Goal: Task Accomplishment & Management: Manage account settings

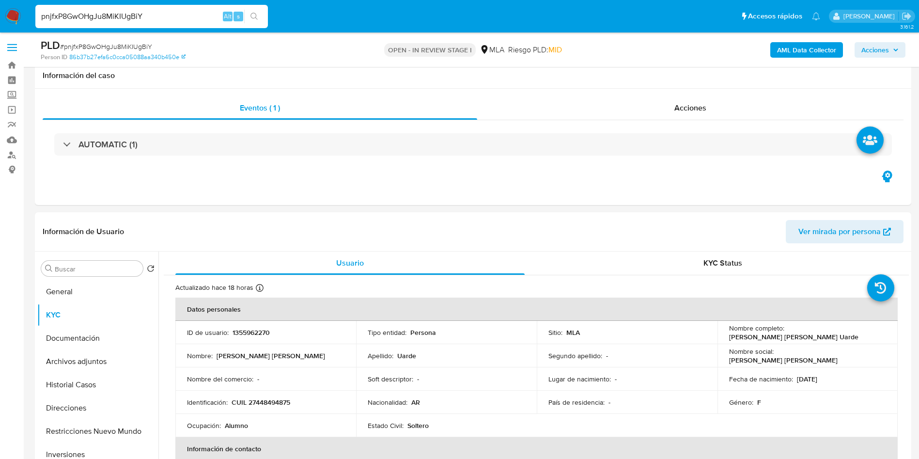
select select "10"
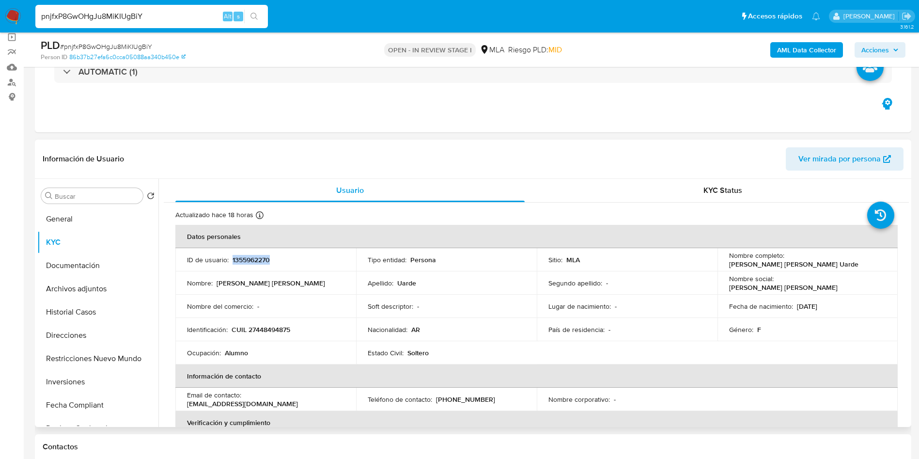
click at [102, 239] on button "KYC" at bounding box center [97, 242] width 121 height 23
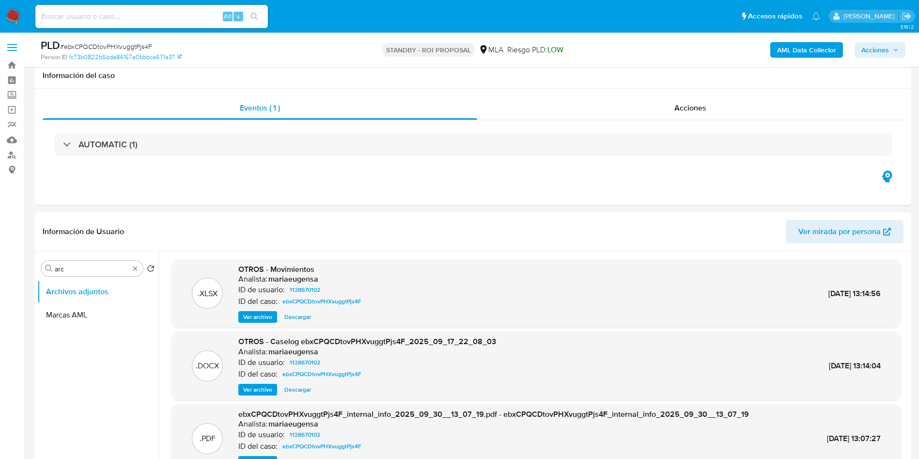
select select "10"
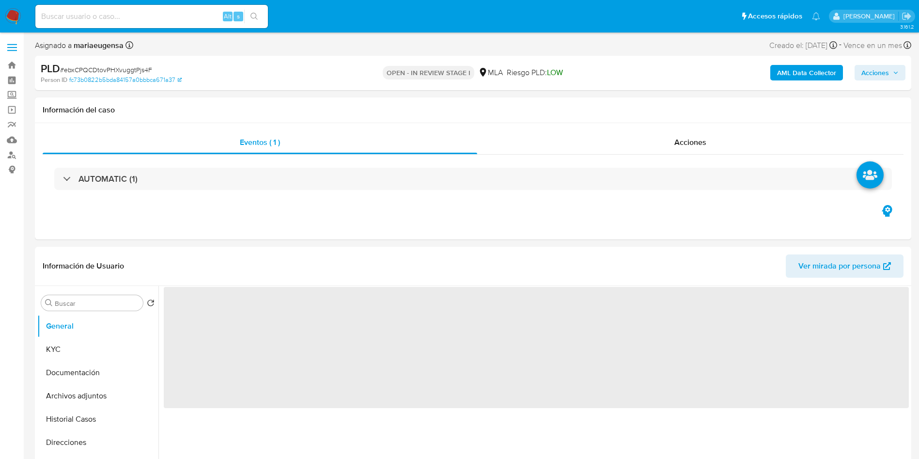
select select "10"
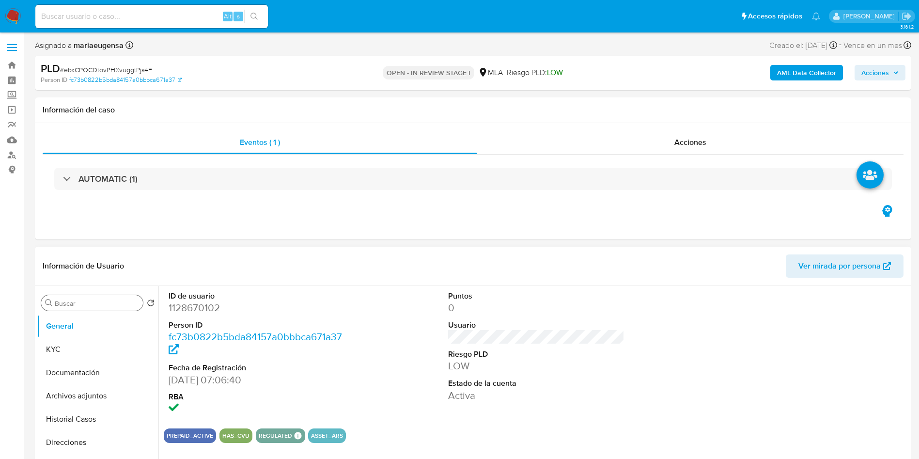
click at [105, 309] on div "Buscar" at bounding box center [92, 303] width 102 height 16
click at [104, 307] on input "Buscar" at bounding box center [97, 303] width 84 height 9
click at [104, 306] on input "Buscar" at bounding box center [97, 303] width 84 height 9
type input "arc"
click at [105, 343] on button "Archivos adjuntos" at bounding box center [93, 349] width 113 height 23
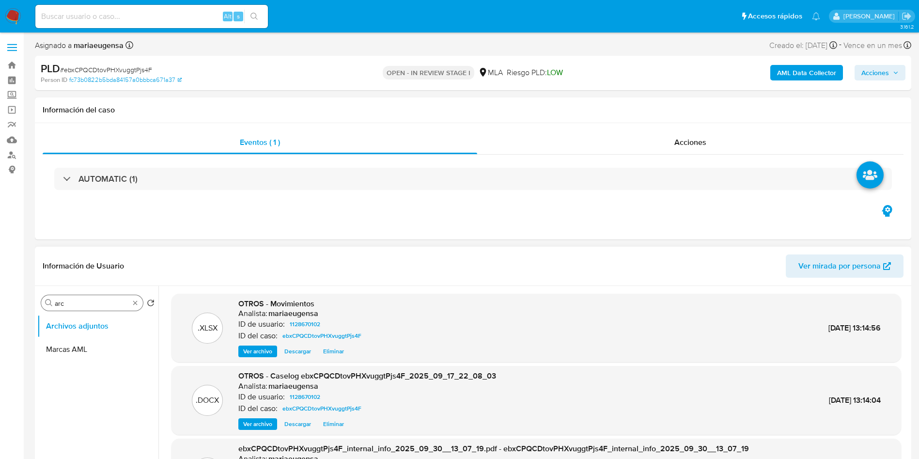
click at [125, 298] on div "Buscar arc" at bounding box center [92, 303] width 102 height 16
click at [120, 303] on input "arc" at bounding box center [92, 303] width 75 height 9
type input "his"
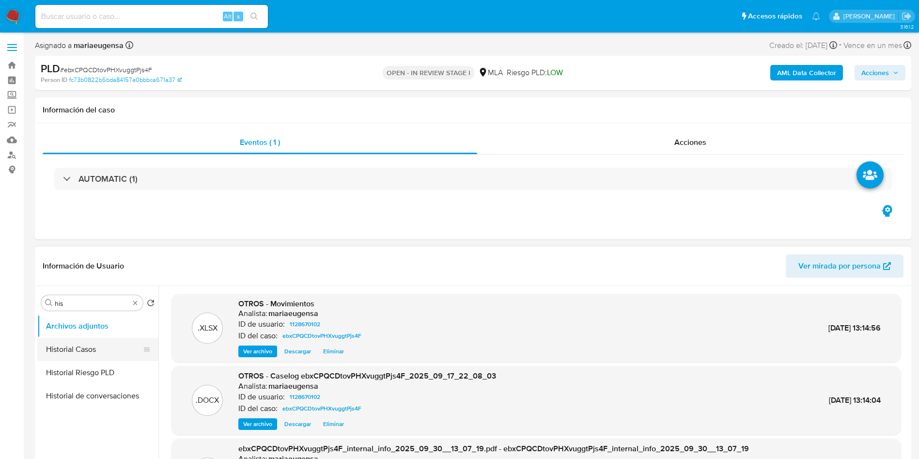
click at [97, 358] on button "Historial Casos" at bounding box center [93, 349] width 113 height 23
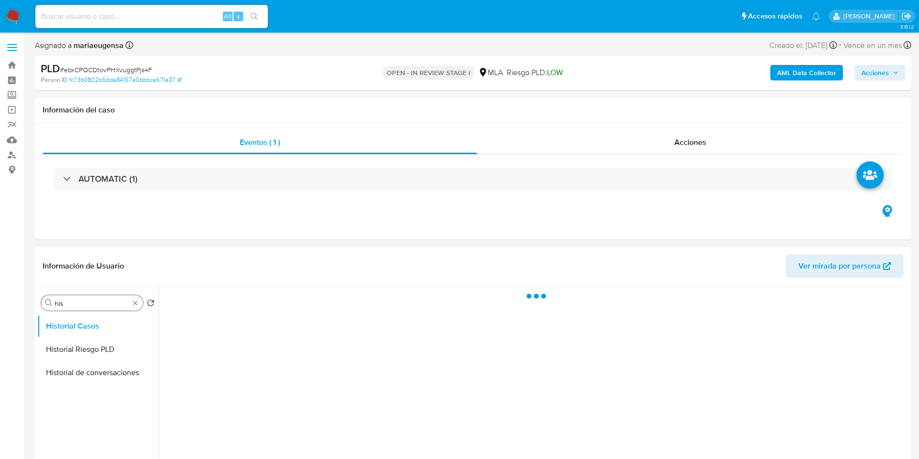
click at [104, 307] on input "his" at bounding box center [92, 303] width 75 height 9
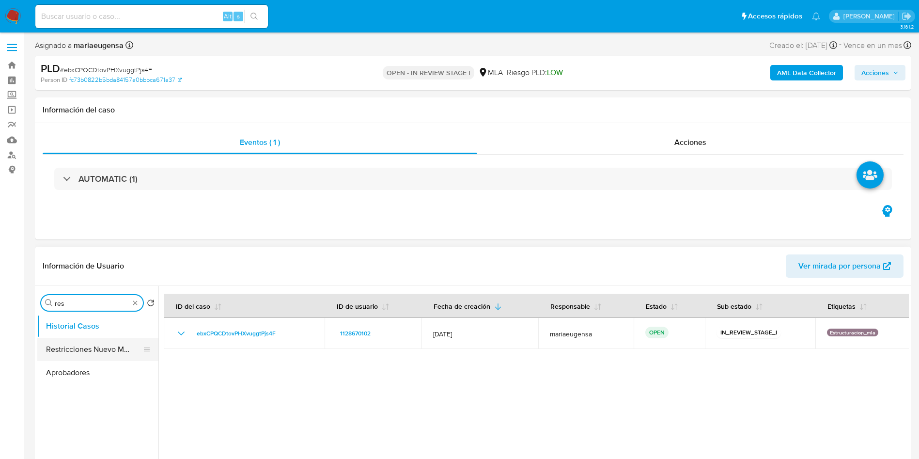
type input "res"
click at [89, 347] on button "Restricciones Nuevo Mundo" at bounding box center [97, 349] width 121 height 23
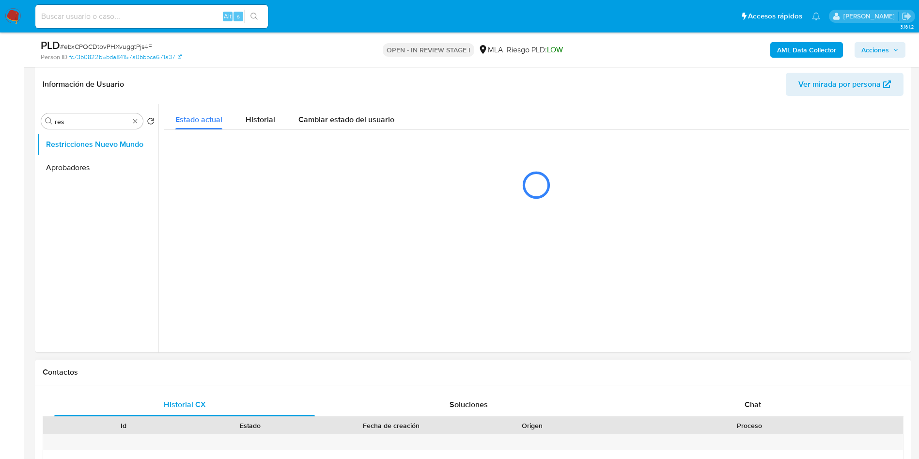
scroll to position [170, 0]
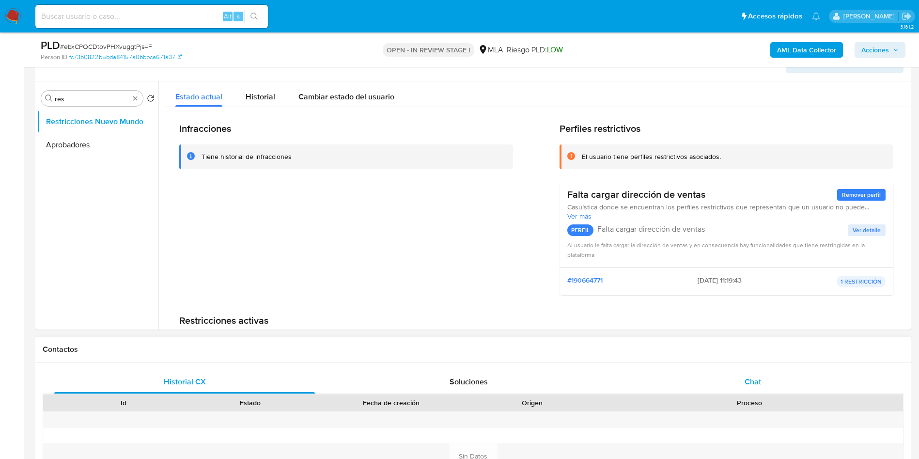
click at [728, 378] on div "Chat" at bounding box center [753, 381] width 261 height 23
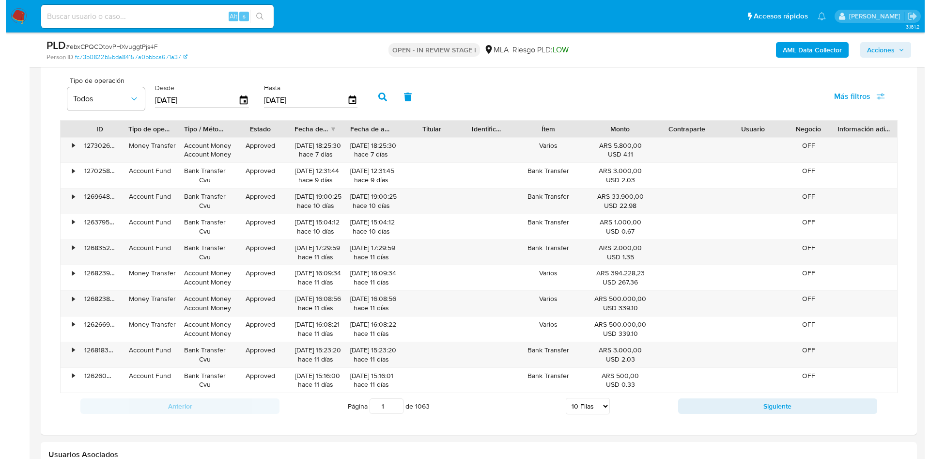
scroll to position [1514, 0]
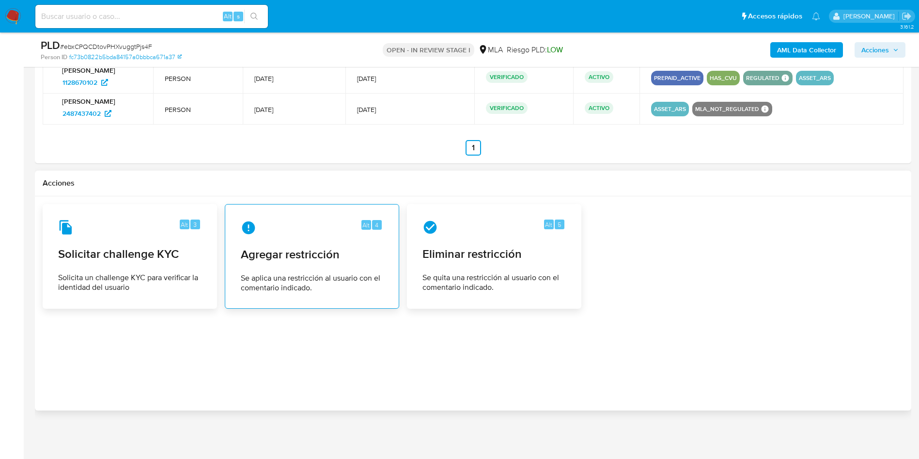
click at [348, 258] on span "Agregar restricción" at bounding box center [312, 254] width 142 height 15
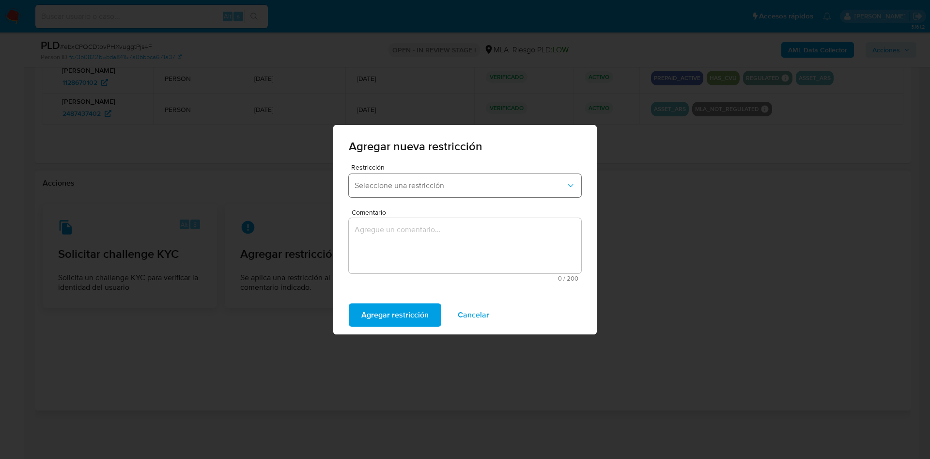
click at [397, 183] on span "Seleccione una restricción" at bounding box center [460, 186] width 211 height 10
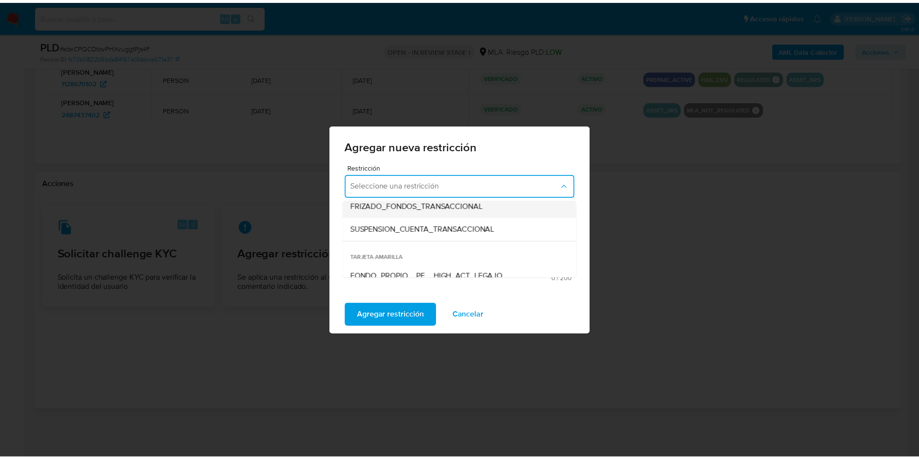
scroll to position [145, 0]
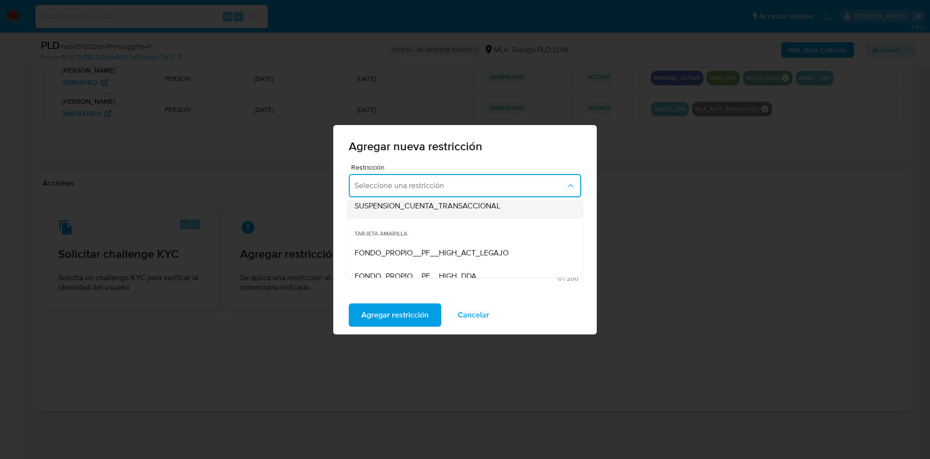
click at [415, 209] on span "SUSPENSION_CUENTA_TRANSACCIONAL" at bounding box center [428, 206] width 146 height 10
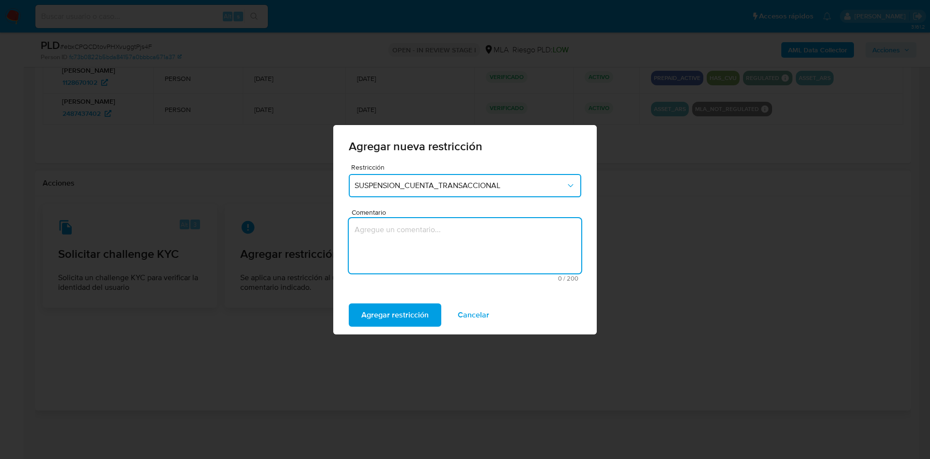
click at [403, 256] on textarea "Comentario" at bounding box center [465, 245] width 233 height 55
type textarea "AML"
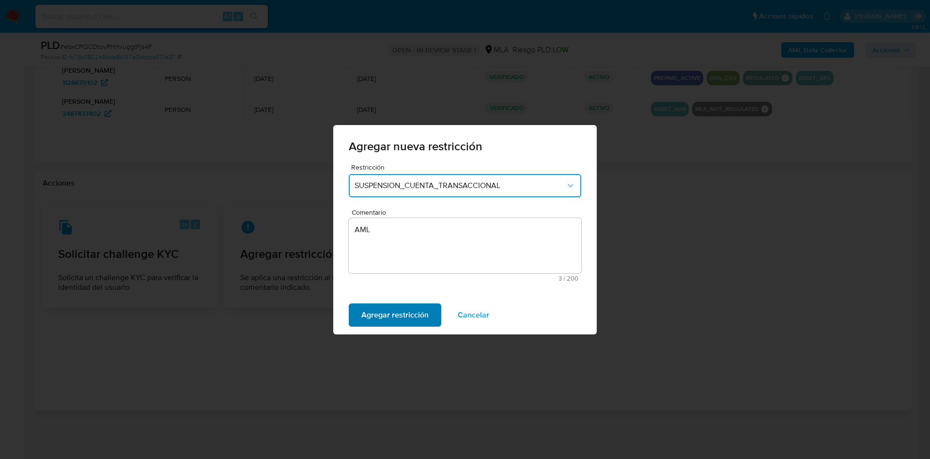
click at [390, 314] on span "Agregar restricción" at bounding box center [395, 314] width 67 height 21
click at [384, 319] on span "Confirmar" at bounding box center [379, 314] width 35 height 21
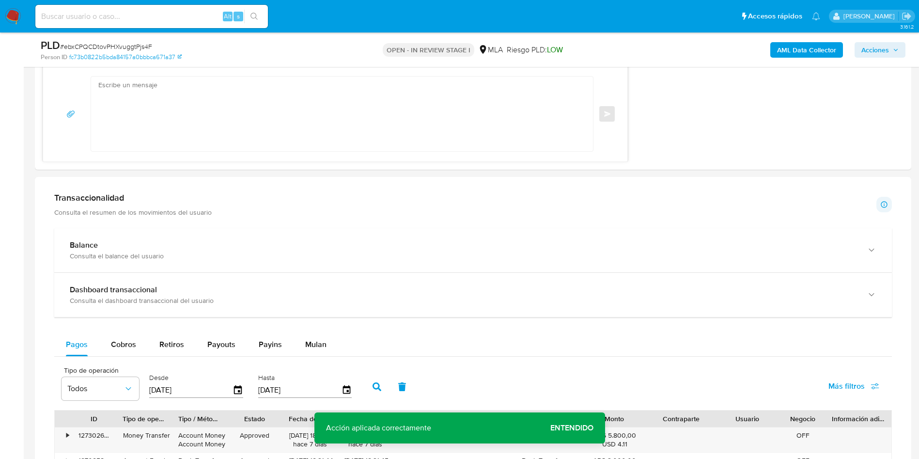
scroll to position [721, 0]
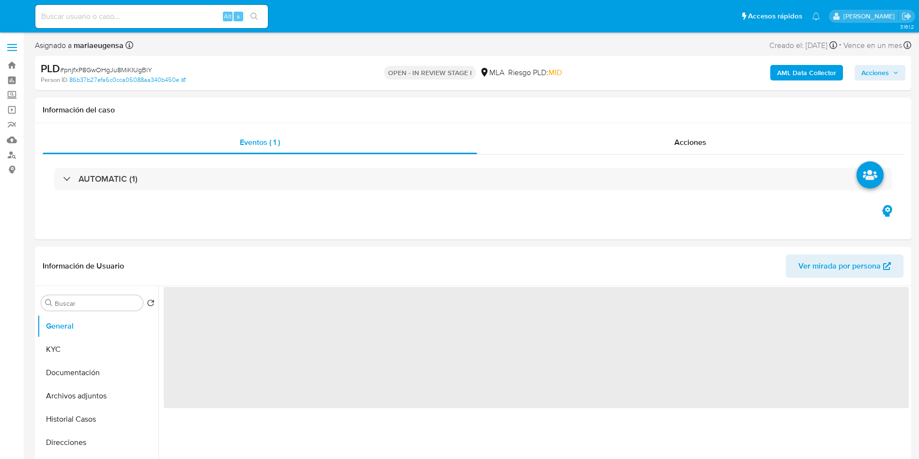
select select "10"
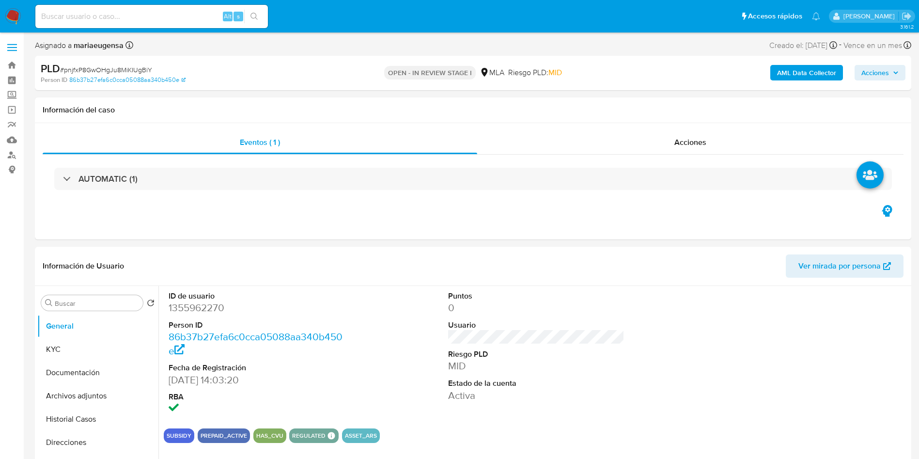
click at [107, 68] on span "# pnjfxP8GwOHgJu8MiKIUgBiY" at bounding box center [106, 70] width 92 height 10
copy span "pnjfxP8GwOHgJu8MiKIUgBiY"
click at [126, 74] on span "# pnjfxP8GwOHgJu8MiKIUgBiY" at bounding box center [106, 70] width 92 height 10
click at [126, 73] on span "# pnjfxP8GwOHgJu8MiKIUgBiY" at bounding box center [106, 70] width 92 height 10
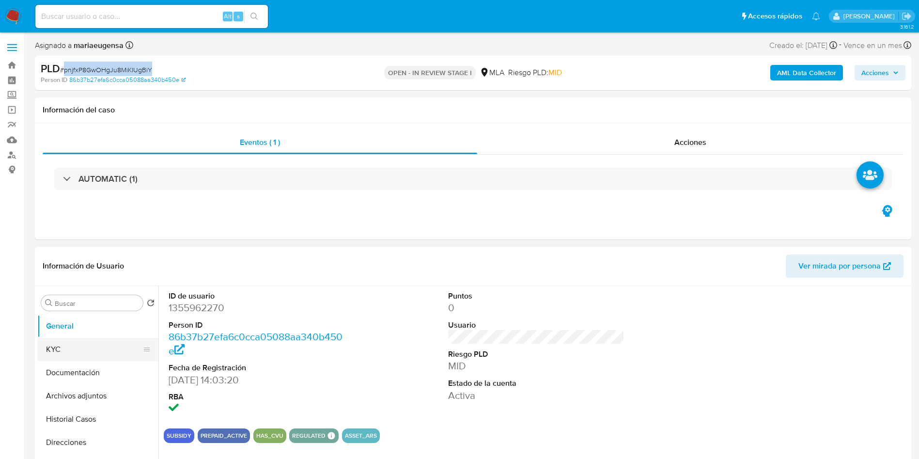
click at [97, 348] on button "KYC" at bounding box center [93, 349] width 113 height 23
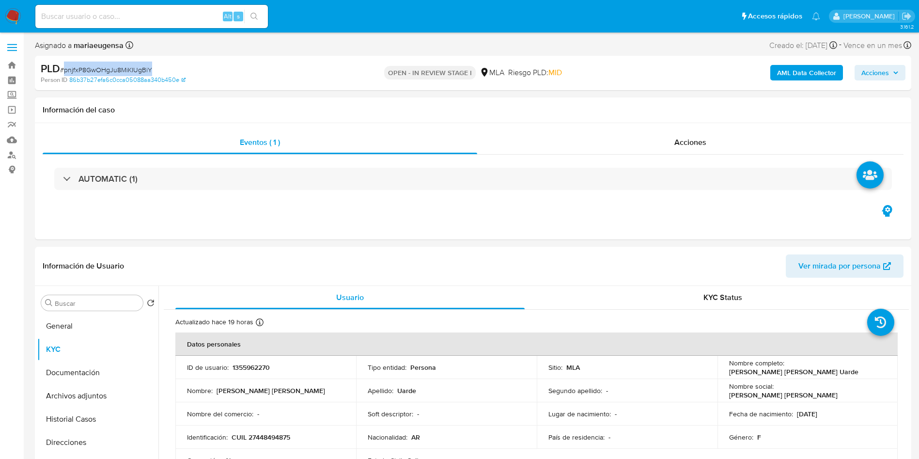
click at [124, 69] on span "# pnjfxP8GwOHgJu8MiKIUgBiY" at bounding box center [106, 70] width 92 height 10
drag, startPoint x: 294, startPoint y: 423, endPoint x: 287, endPoint y: 428, distance: 8.3
click at [292, 424] on td "Nombre del comercio : -" at bounding box center [265, 413] width 181 height 23
click at [283, 431] on td "Identificación : CUIL 27448494875" at bounding box center [265, 436] width 181 height 23
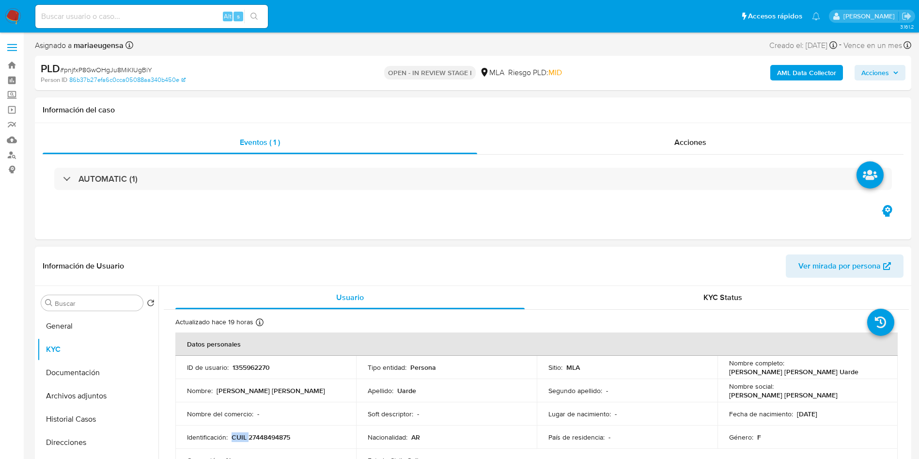
click at [283, 431] on td "Identificación : CUIL 27448494875" at bounding box center [265, 436] width 181 height 23
click at [284, 441] on p "CUIL 27448494875" at bounding box center [261, 437] width 59 height 9
copy p "27448494875"
click at [109, 299] on input "Buscar" at bounding box center [97, 303] width 84 height 9
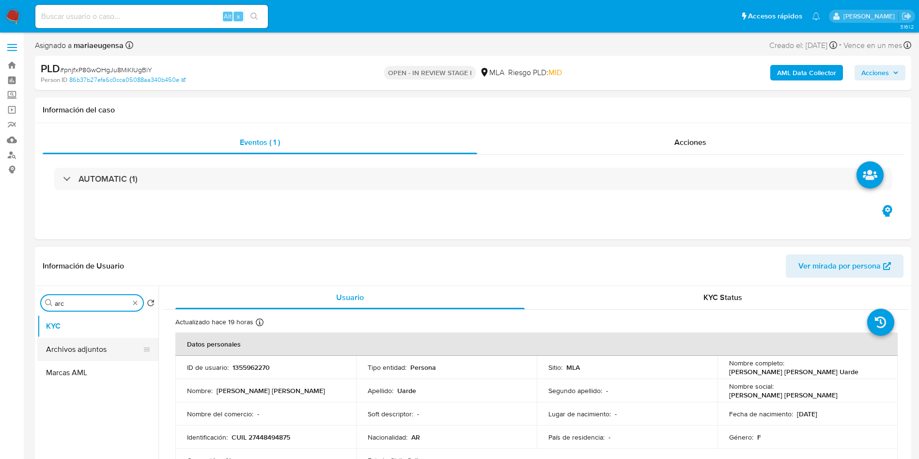
type input "arc"
drag, startPoint x: 84, startPoint y: 353, endPoint x: 494, endPoint y: 161, distance: 452.7
click at [91, 349] on button "Archivos adjuntos" at bounding box center [97, 349] width 121 height 23
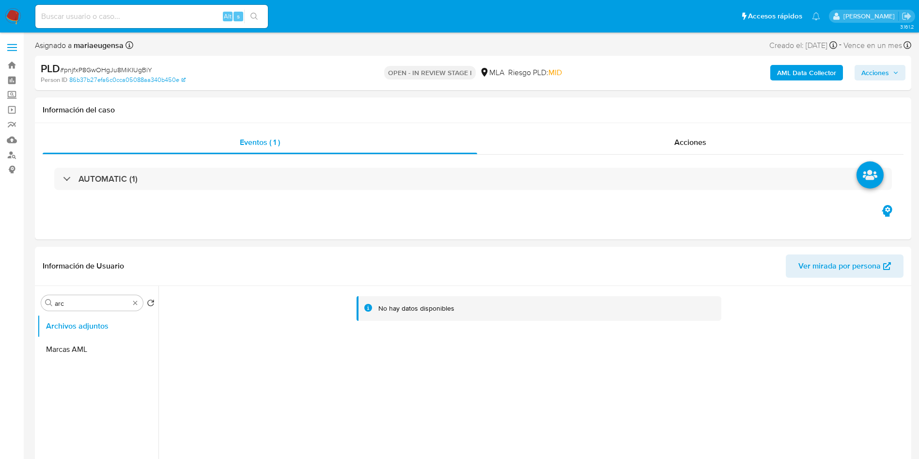
click at [791, 77] on b "AML Data Collector" at bounding box center [806, 73] width 59 height 16
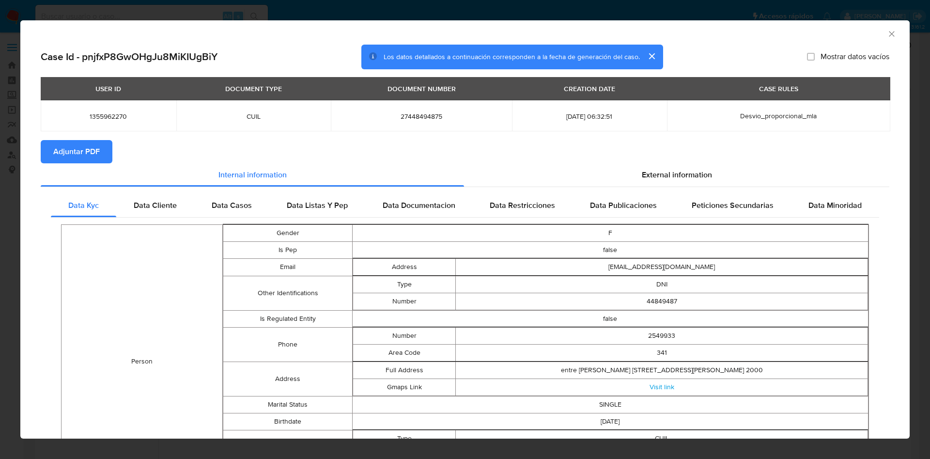
click at [80, 152] on span "Adjuntar PDF" at bounding box center [76, 151] width 47 height 21
click at [887, 32] on icon "Cerrar ventana" at bounding box center [892, 34] width 10 height 10
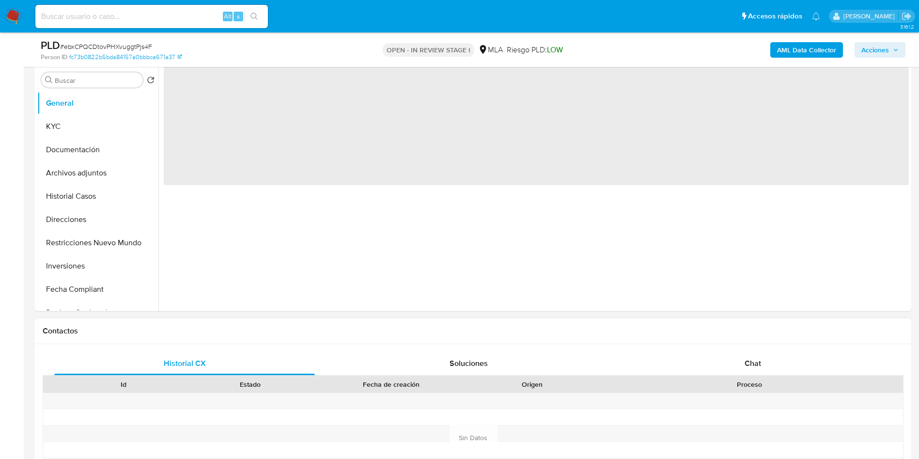
scroll to position [218, 0]
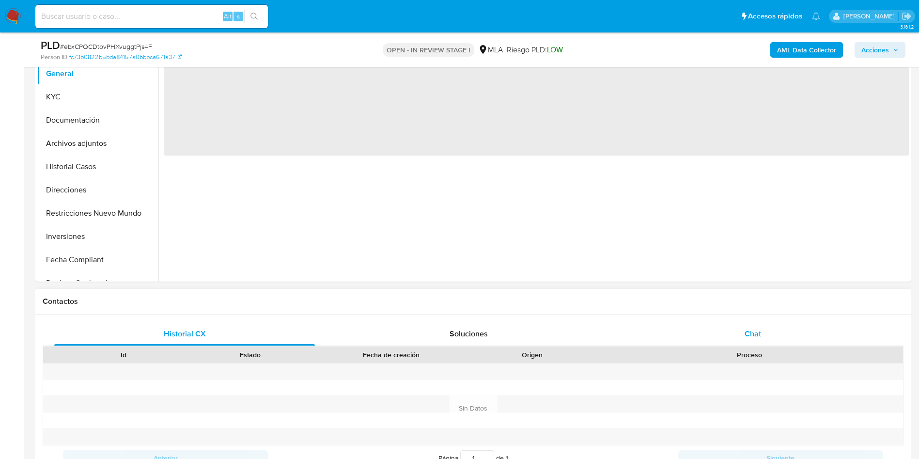
click at [743, 335] on div "Chat" at bounding box center [753, 333] width 261 height 23
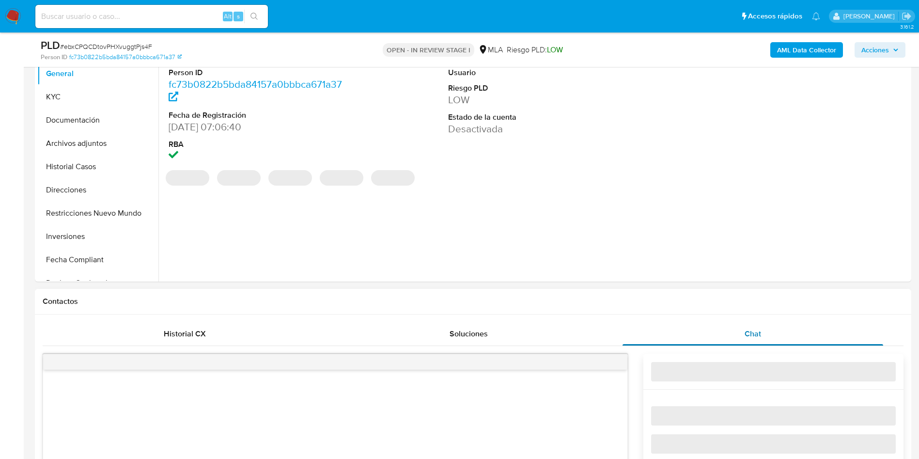
select select "10"
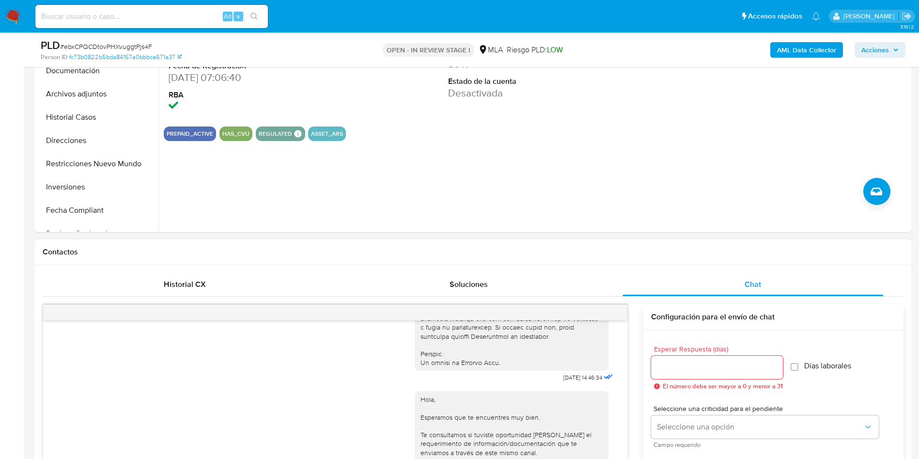
scroll to position [73, 0]
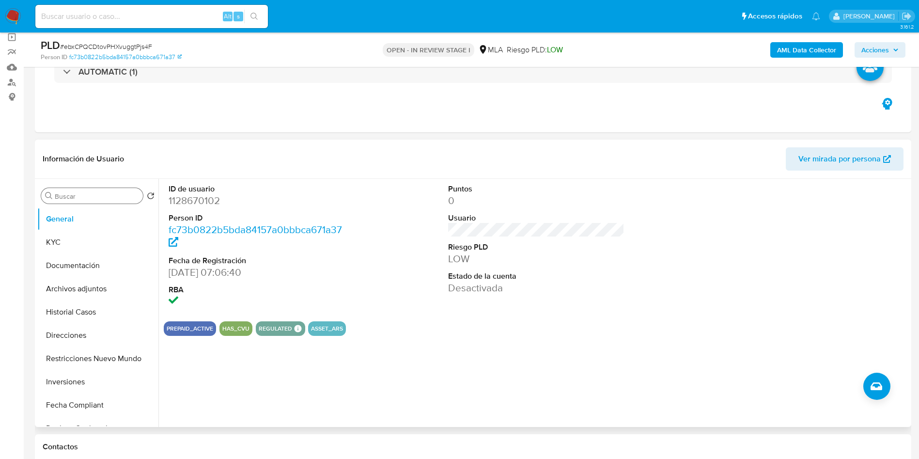
click at [103, 192] on input "Buscar" at bounding box center [97, 196] width 84 height 9
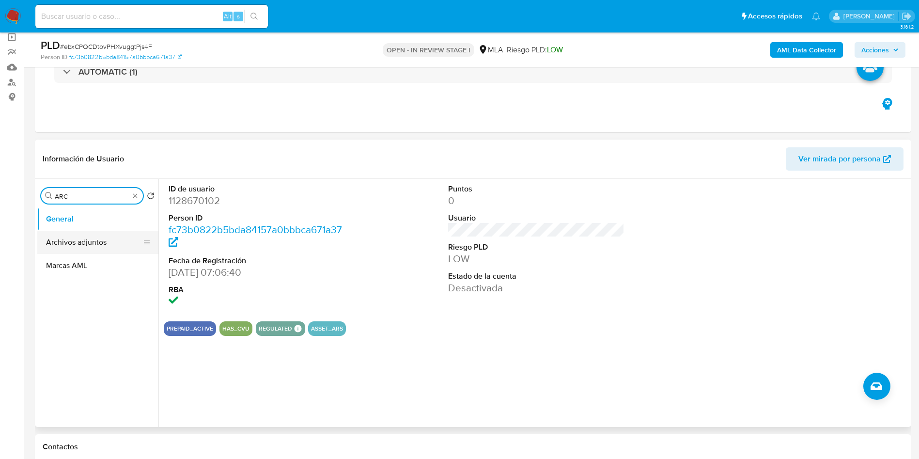
click at [91, 242] on button "Archivos adjuntos" at bounding box center [93, 242] width 113 height 23
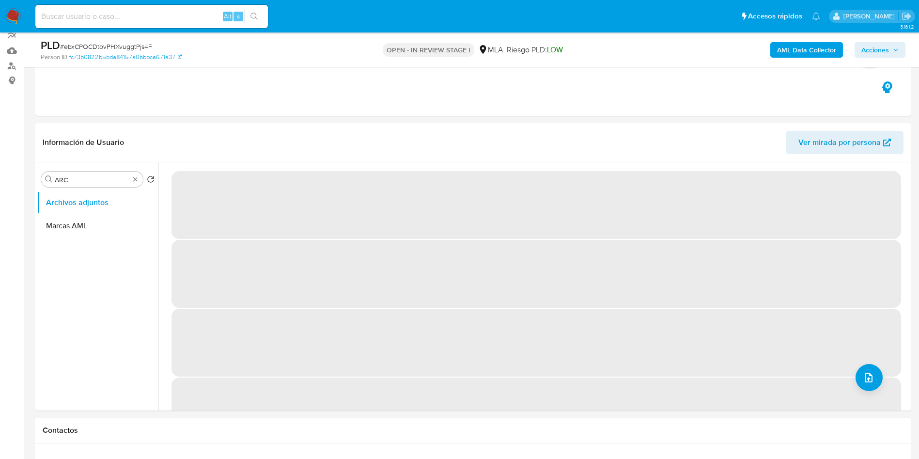
scroll to position [118, 0]
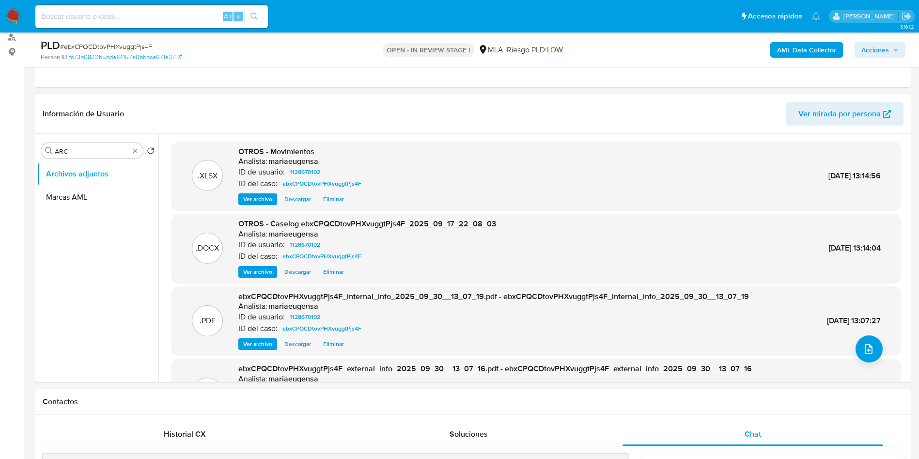
drag, startPoint x: 894, startPoint y: 50, endPoint x: 880, endPoint y: 53, distance: 14.5
click at [880, 53] on span "Acciones" at bounding box center [880, 50] width 37 height 14
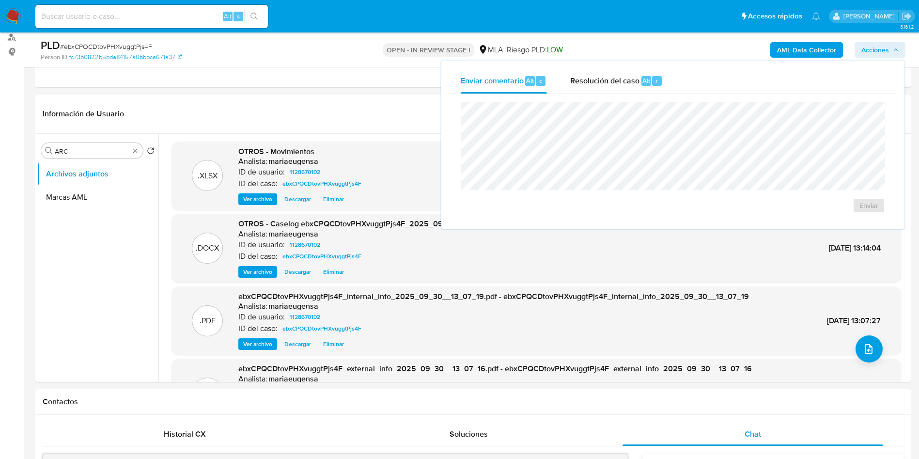
drag, startPoint x: 636, startPoint y: 87, endPoint x: 634, endPoint y: 97, distance: 9.9
click at [636, 88] on div "Resolución del caso Alt r" at bounding box center [616, 80] width 93 height 25
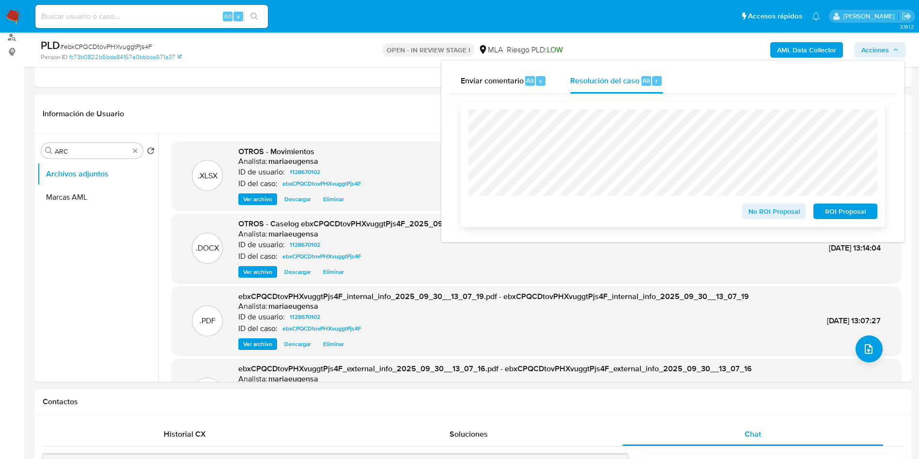
click at [859, 213] on span "ROI Proposal" at bounding box center [845, 212] width 50 height 14
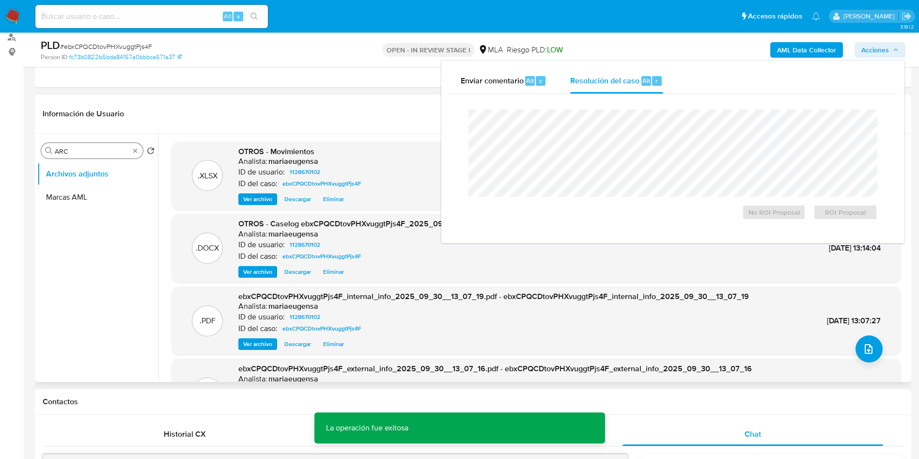
click at [79, 145] on div "Buscar ARC" at bounding box center [92, 151] width 102 height 16
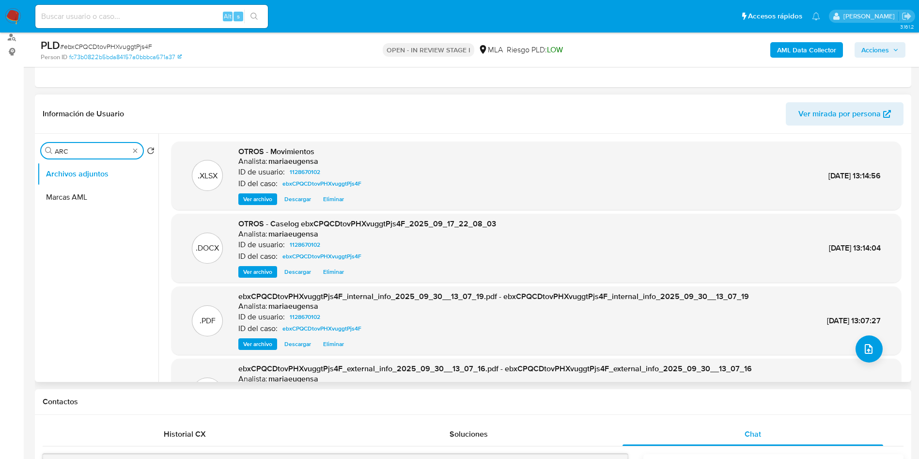
click at [79, 149] on input "ARC" at bounding box center [92, 151] width 75 height 9
type input "his"
click at [80, 180] on button "Archivos adjuntos" at bounding box center [93, 173] width 113 height 23
click at [79, 189] on button "Historial Casos" at bounding box center [93, 197] width 113 height 23
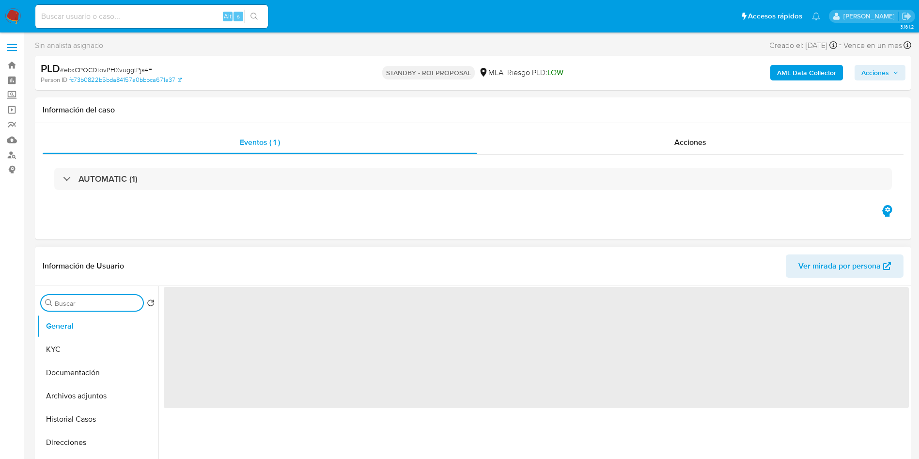
click at [74, 304] on input "Buscar" at bounding box center [97, 303] width 84 height 9
type input "re"
select select "10"
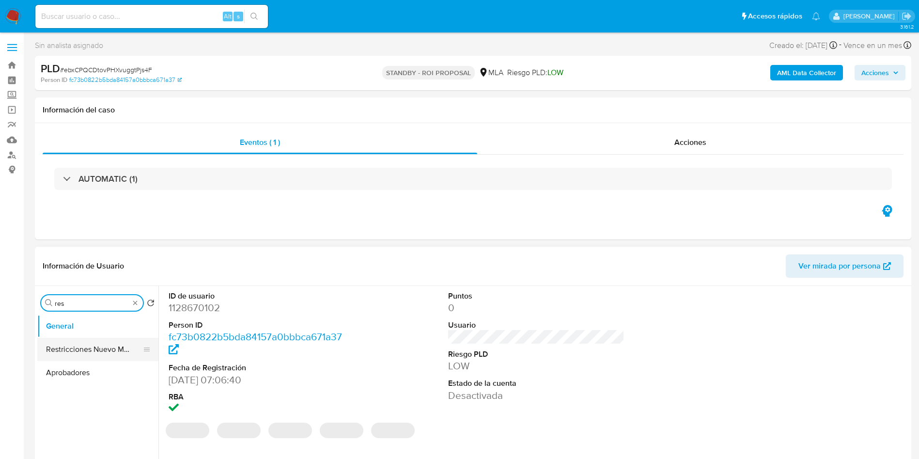
type input "res"
drag, startPoint x: 85, startPoint y: 348, endPoint x: 79, endPoint y: 354, distance: 7.9
click at [84, 349] on button "Restricciones Nuevo Mundo" at bounding box center [97, 349] width 121 height 23
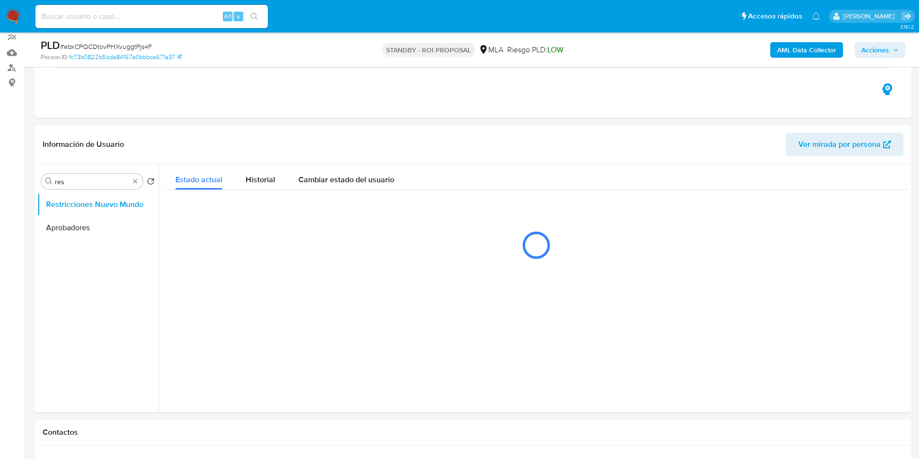
scroll to position [106, 0]
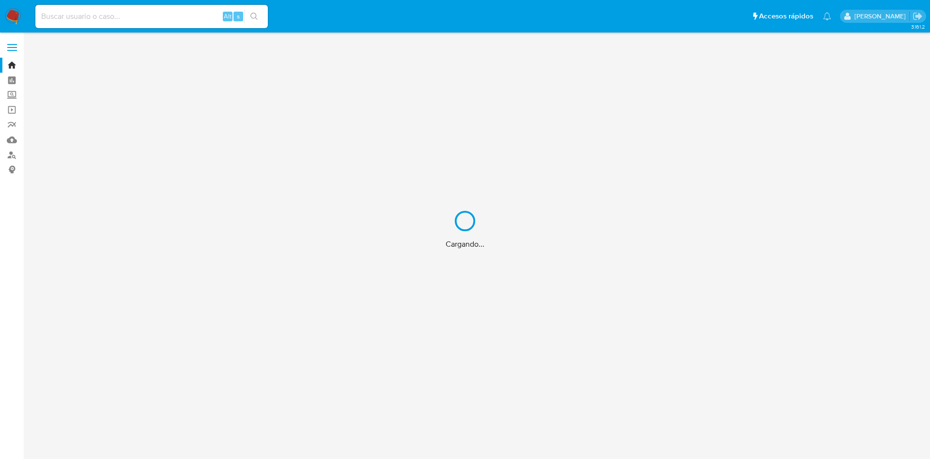
click at [124, 14] on div "Cargando..." at bounding box center [465, 229] width 930 height 459
click at [125, 16] on div "Cargando..." at bounding box center [465, 229] width 930 height 459
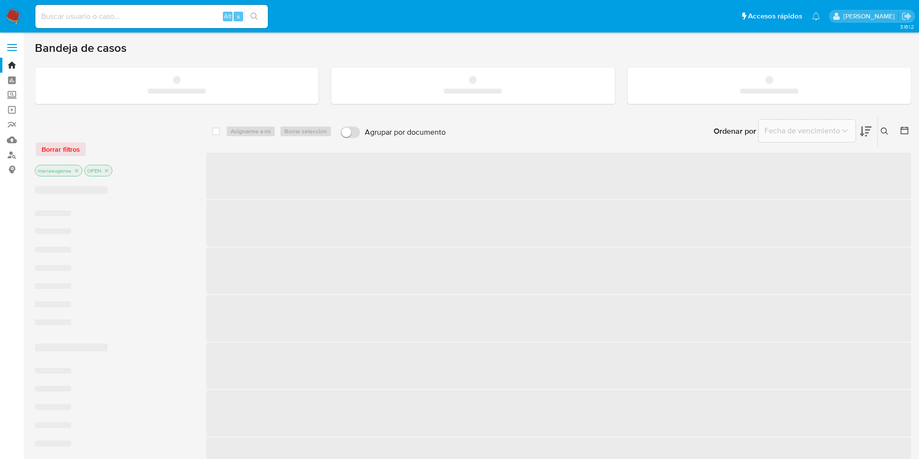
click at [148, 22] on input at bounding box center [151, 16] width 233 height 13
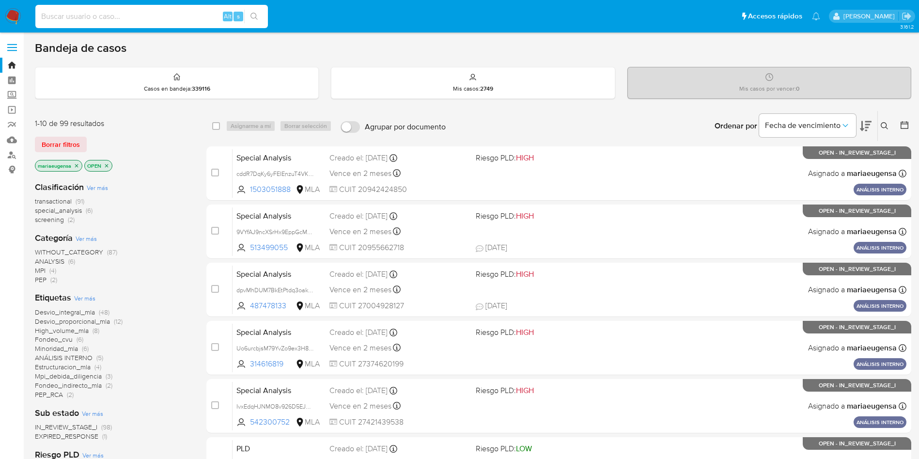
paste input "iTkVAQdeRD0hackQMS5YHrDw"
type input "iTkVAQdeRD0hackQMS5YHrDw"
click at [17, 10] on img at bounding box center [13, 16] width 16 height 16
click at [126, 17] on input at bounding box center [151, 16] width 233 height 13
paste input "IvxEdqHJNMO8v926D5EJhkrU"
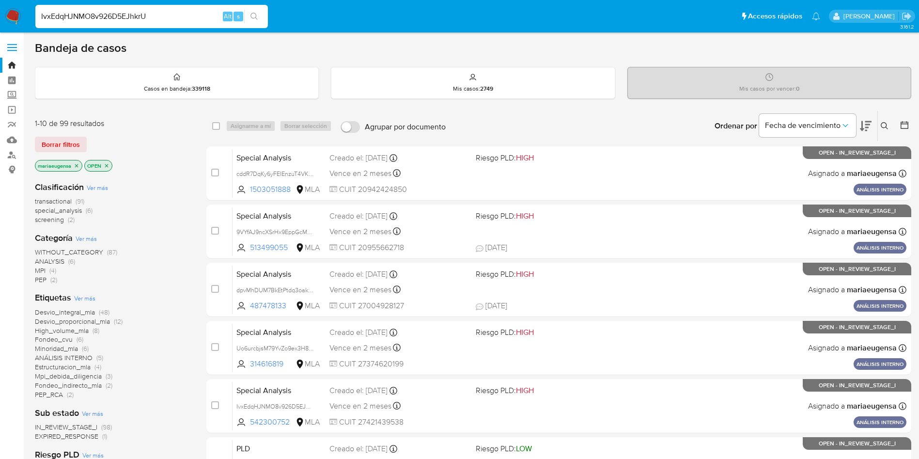
type input "IvxEdqHJNMO8v926D5EJhkrU"
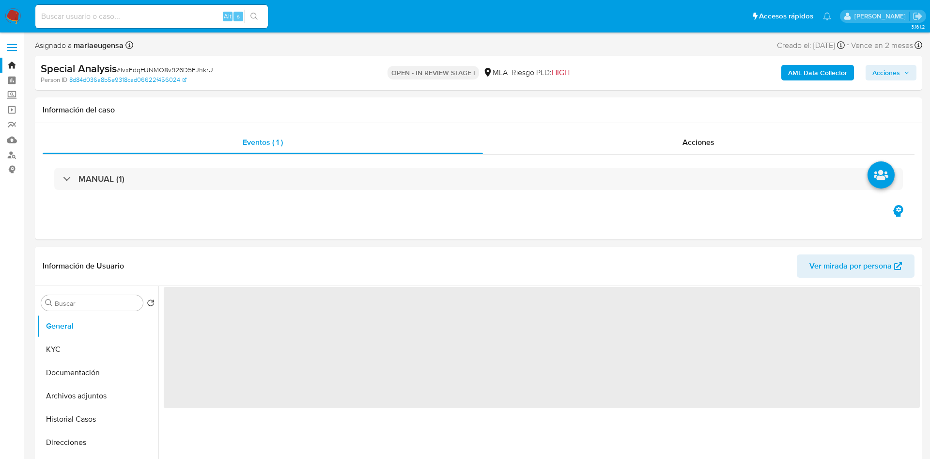
select select "10"
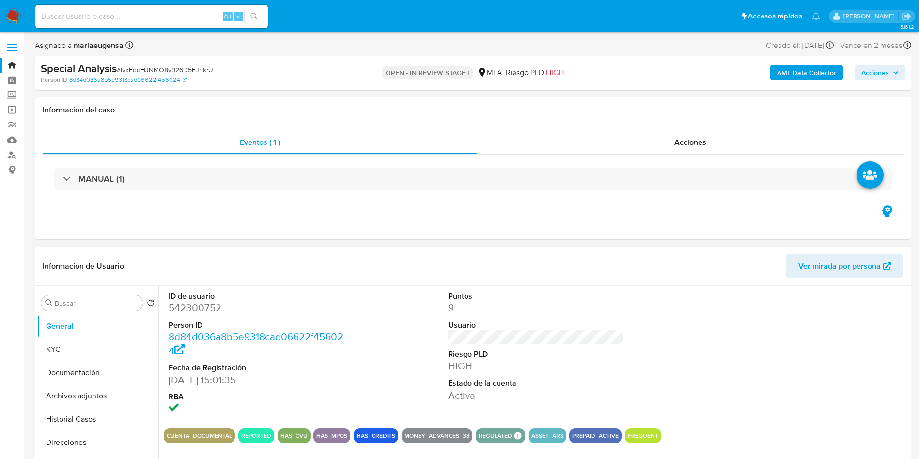
click at [104, 12] on input at bounding box center [151, 16] width 233 height 13
paste input "IvxEdqHJNMO8v926D5EJhkrU"
type input "IvxEdqHJNMO8v926D5EJhkrU"
click at [200, 309] on dd "542300752" at bounding box center [257, 308] width 177 height 14
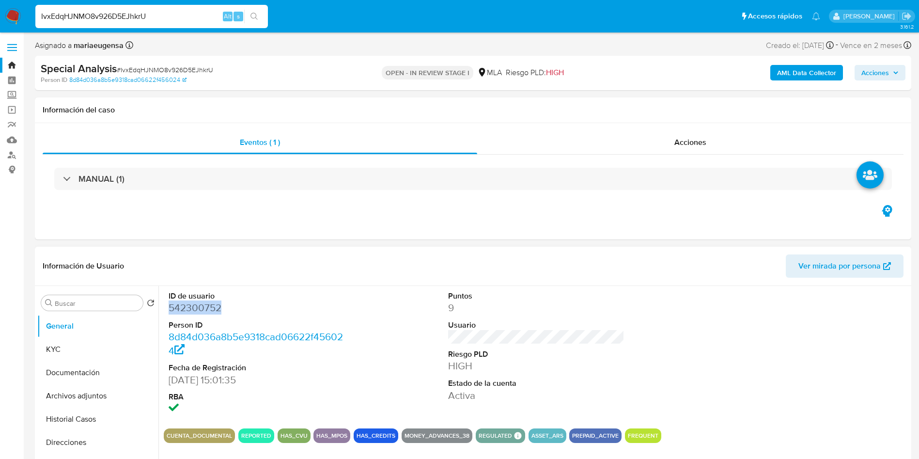
copy dd "542300752"
drag, startPoint x: 191, startPoint y: 295, endPoint x: 191, endPoint y: 306, distance: 10.7
click at [191, 295] on dt "ID de usuario" at bounding box center [257, 296] width 177 height 11
click at [191, 306] on dd "542300752" at bounding box center [257, 308] width 177 height 14
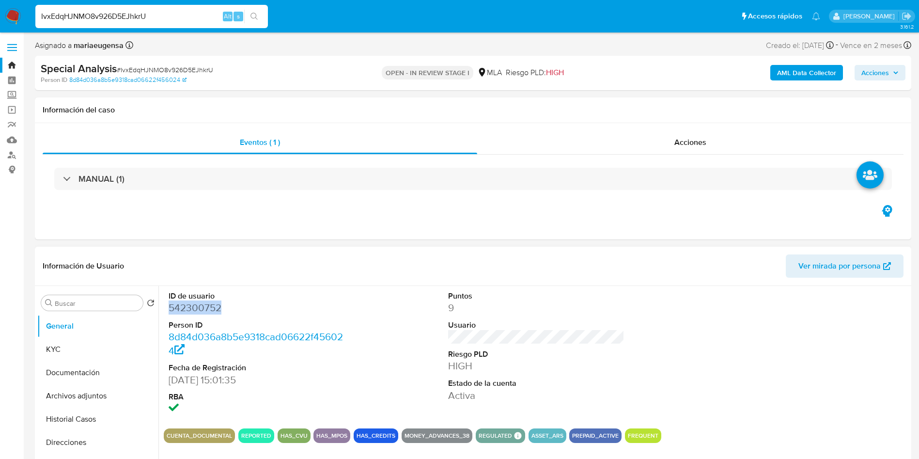
copy dd "542300752"
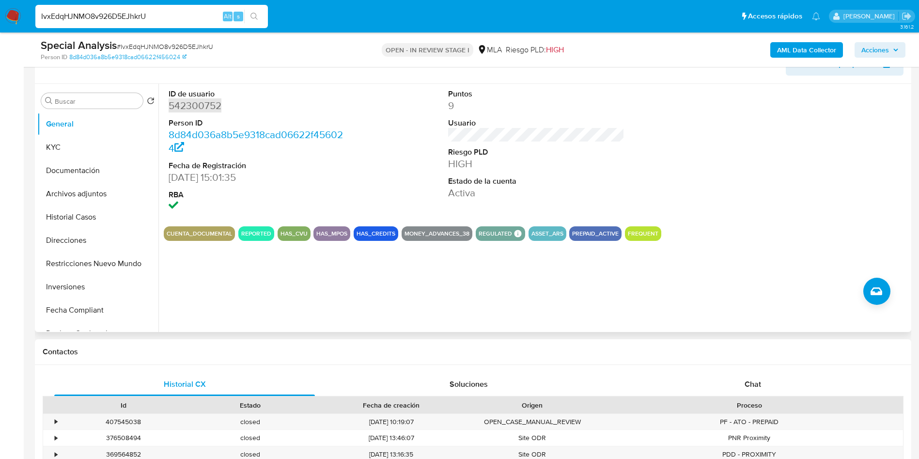
scroll to position [145, 0]
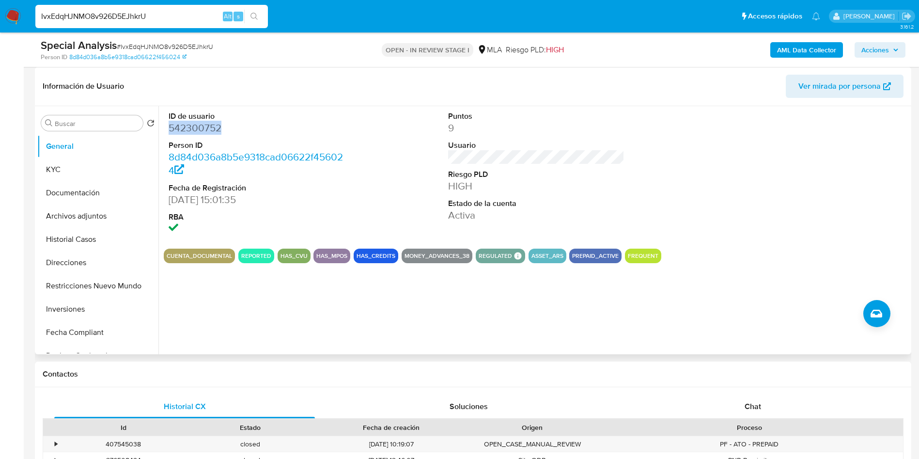
click at [205, 128] on dd "542300752" at bounding box center [257, 128] width 177 height 14
copy dd "542300752"
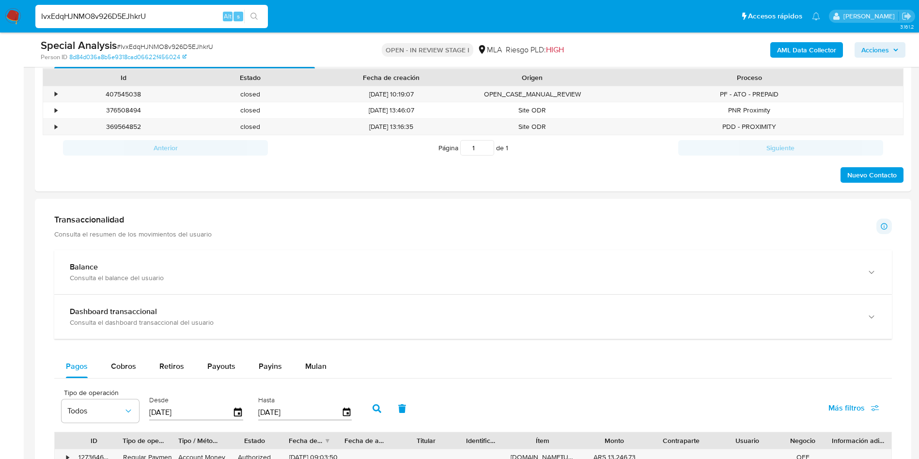
scroll to position [654, 0]
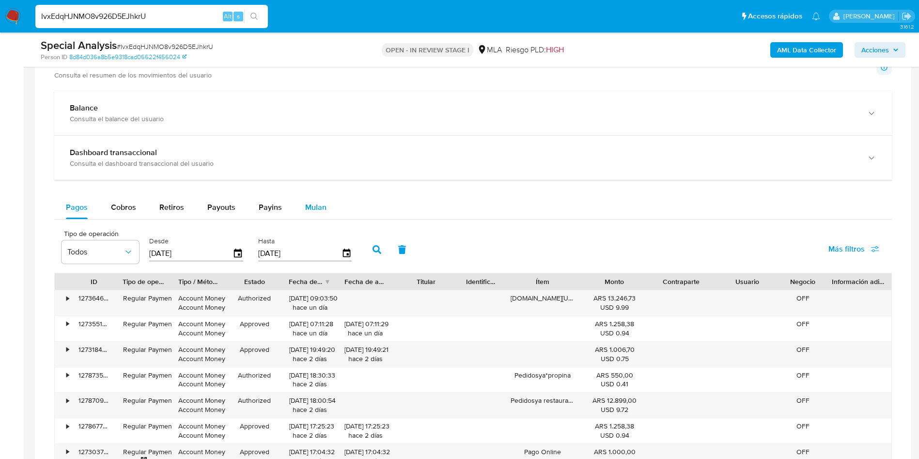
click at [321, 206] on span "Mulan" at bounding box center [315, 207] width 21 height 11
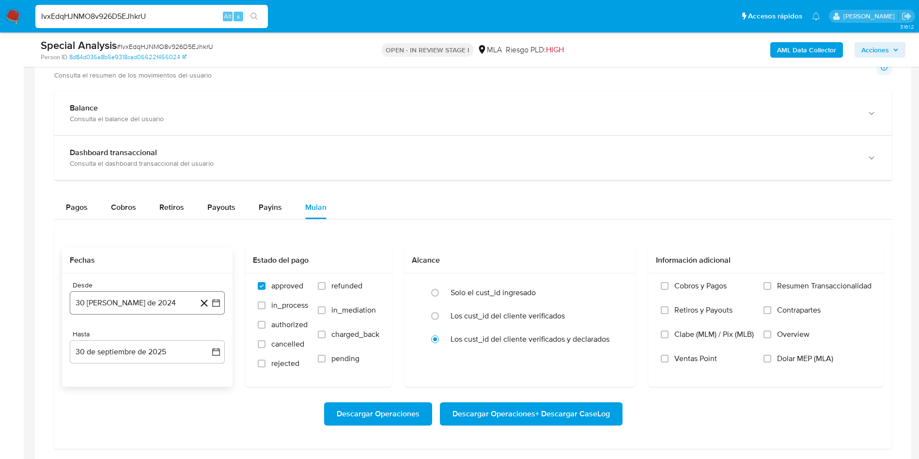
click at [148, 299] on button "30 de agosto de 2024" at bounding box center [147, 302] width 155 height 23
click at [155, 142] on div "agosto 2024 agosto 2024 lun lunes mar martes mié miércoles jue jueves vie viern…" at bounding box center [147, 211] width 155 height 153
click at [163, 153] on span "agosto 2024" at bounding box center [143, 156] width 44 height 10
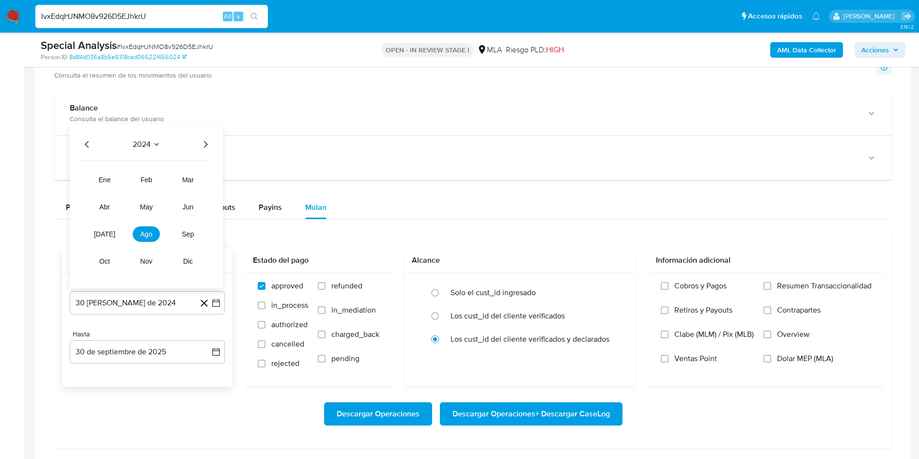
click at [201, 143] on icon "Año siguiente" at bounding box center [206, 145] width 12 height 12
click at [146, 205] on span "may" at bounding box center [146, 207] width 13 height 8
click at [150, 188] on button "1" at bounding box center [148, 192] width 16 height 16
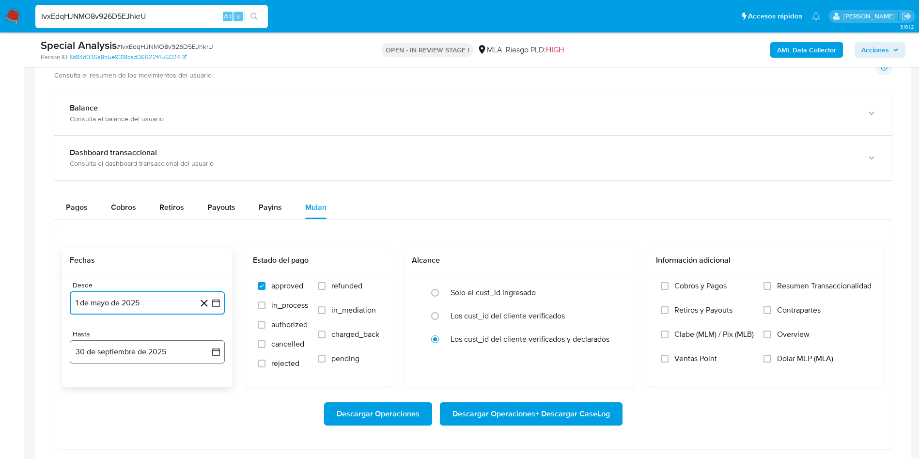
click at [129, 346] on button "30 de septiembre de 2025" at bounding box center [147, 351] width 155 height 23
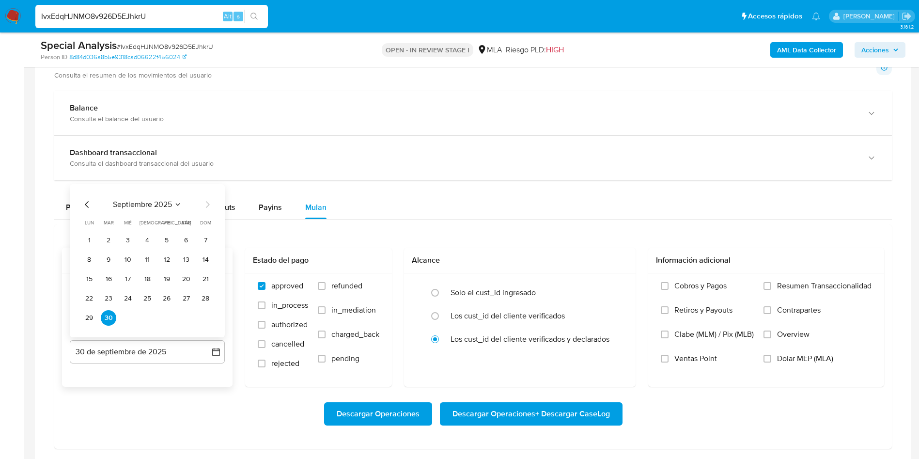
click at [85, 206] on icon "Mes anterior" at bounding box center [87, 205] width 12 height 12
click at [210, 323] on button "31" at bounding box center [206, 318] width 16 height 16
click at [340, 288] on span "refunded" at bounding box center [346, 286] width 31 height 10
click at [326, 288] on input "refunded" at bounding box center [322, 286] width 8 height 8
checkbox input "true"
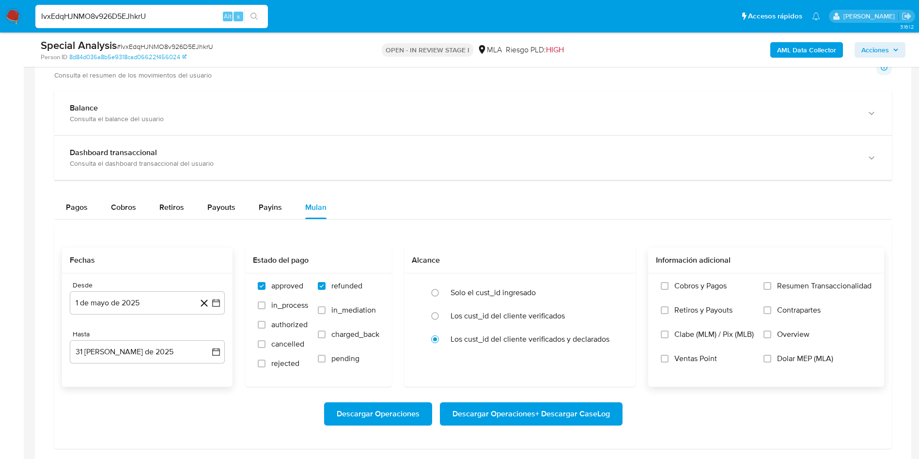
click at [794, 364] on label "Dolar MEP (MLA)" at bounding box center [818, 366] width 108 height 24
click at [771, 362] on input "Dolar MEP (MLA)" at bounding box center [768, 359] width 8 height 8
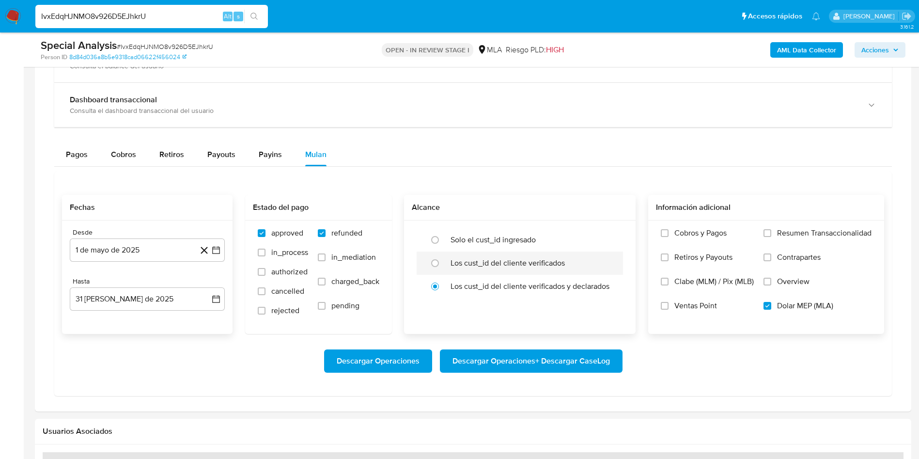
scroll to position [727, 0]
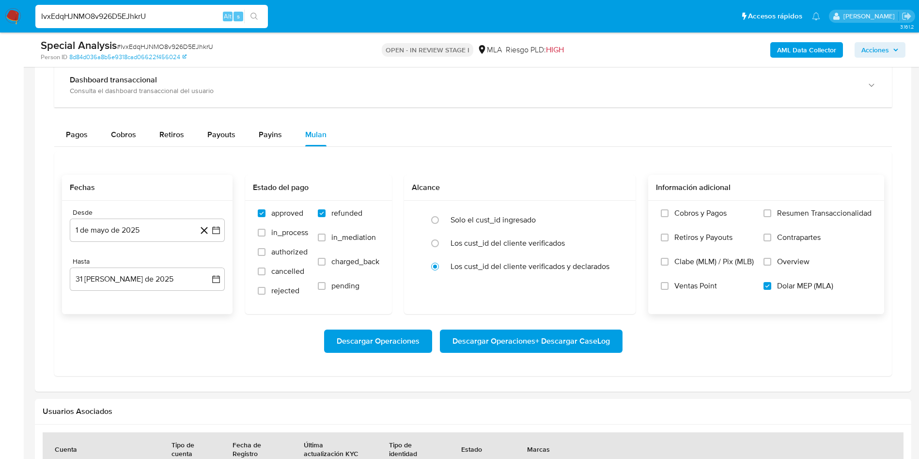
click at [502, 341] on span "Descargar Operaciones + Descargar CaseLog" at bounding box center [531, 341] width 157 height 21
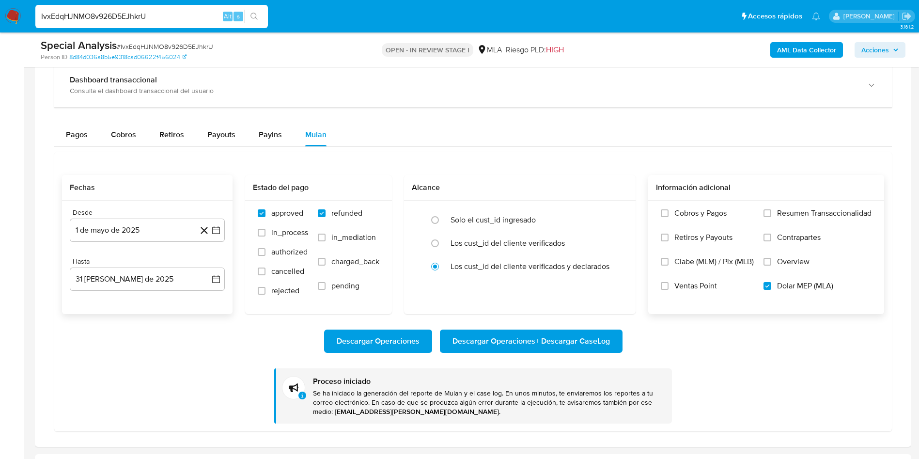
click at [0, 237] on aside "Bandeja Tablero Screening Búsqueda en Listas Watchlist Herramientas Operaciones…" at bounding box center [12, 100] width 24 height 1655
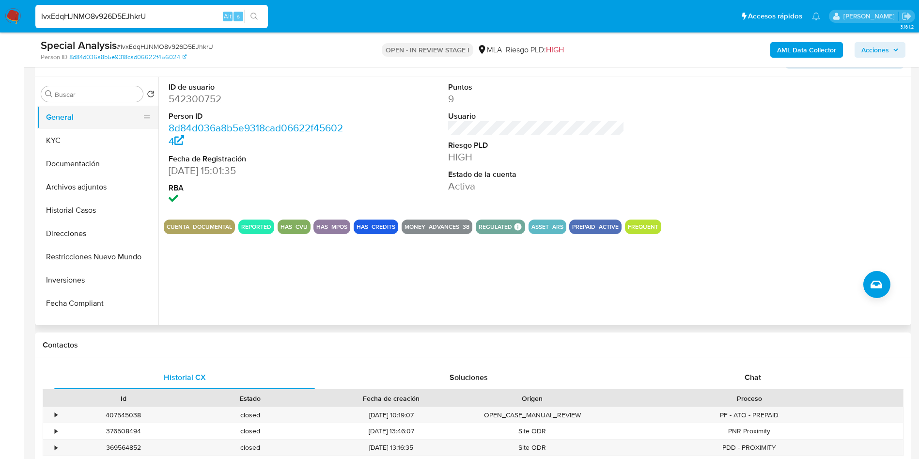
scroll to position [73, 0]
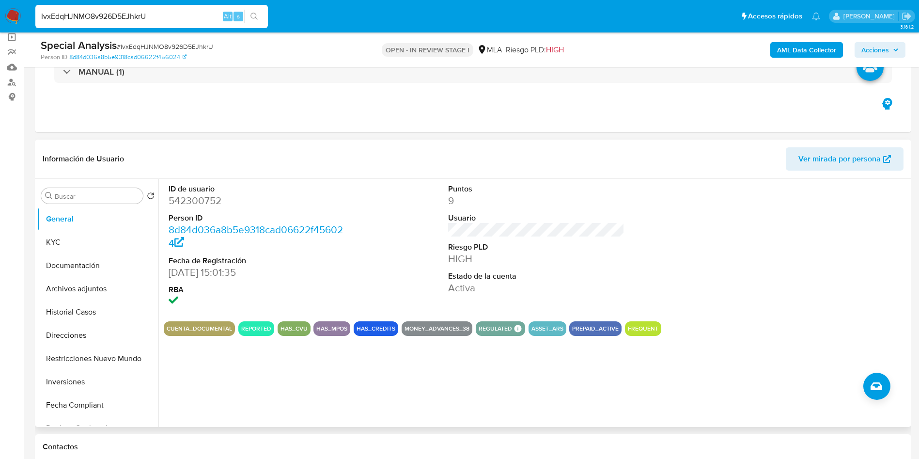
drag, startPoint x: 196, startPoint y: 214, endPoint x: 195, endPoint y: 205, distance: 8.3
click at [195, 208] on dl "ID de usuario 542300752 Person ID 8d84d036a8b5e9318cad06622f456024 Fecha de Reg…" at bounding box center [257, 246] width 177 height 125
click at [196, 203] on dd "542300752" at bounding box center [257, 201] width 177 height 14
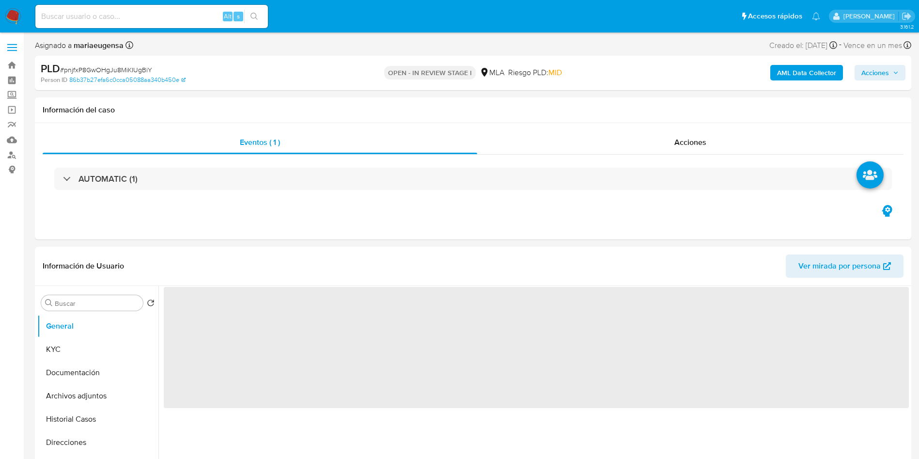
select select "10"
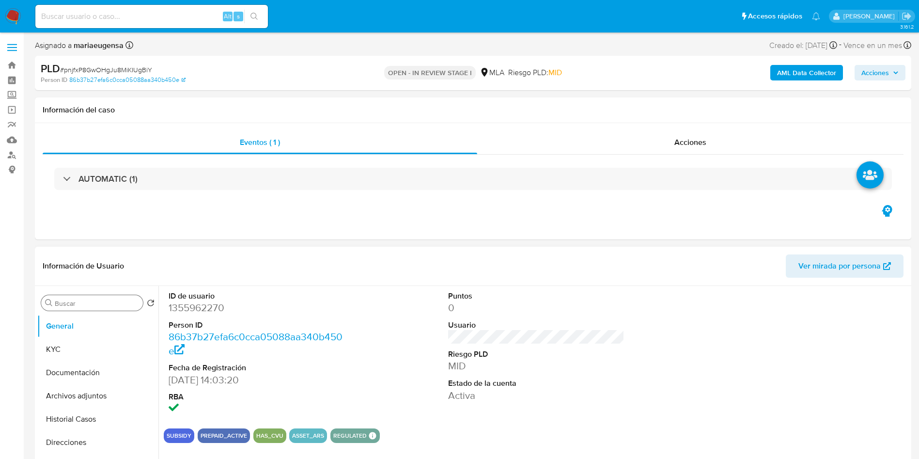
click at [81, 302] on input "Buscar" at bounding box center [97, 303] width 84 height 9
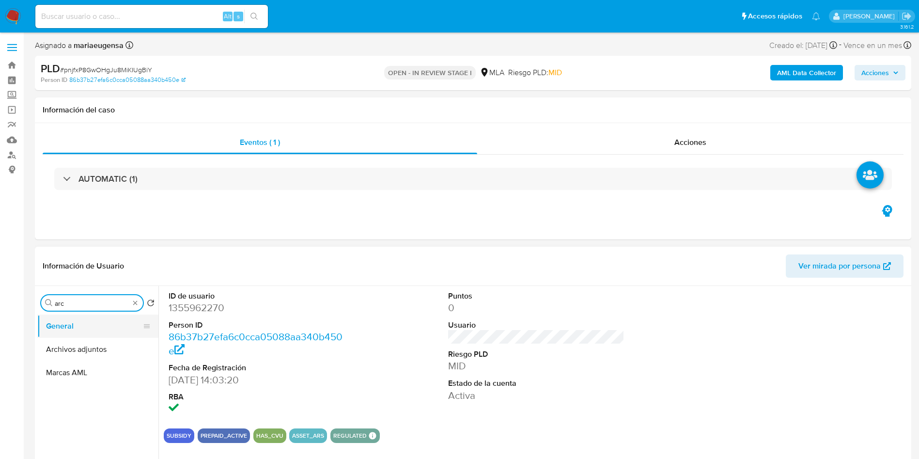
type input "arc"
click at [100, 336] on button "General" at bounding box center [93, 326] width 113 height 23
drag, startPoint x: 100, startPoint y: 344, endPoint x: 113, endPoint y: 341, distance: 13.3
click at [99, 344] on button "Archivos adjuntos" at bounding box center [97, 349] width 121 height 23
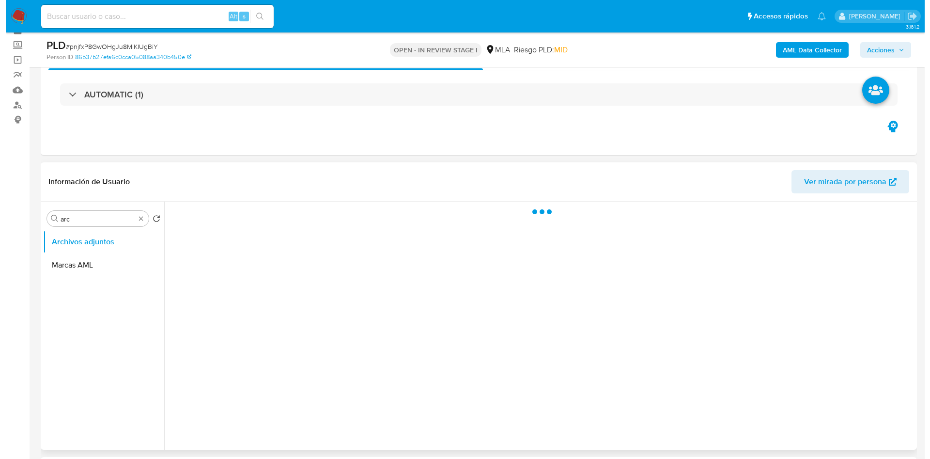
scroll to position [73, 0]
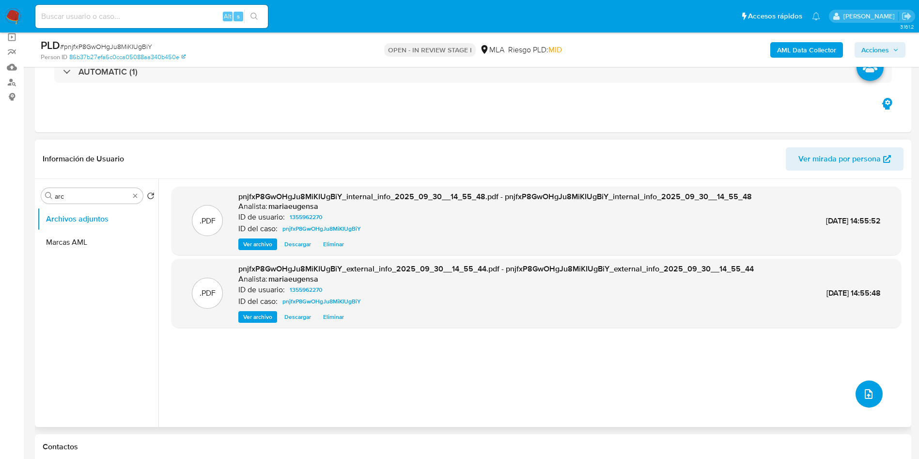
click at [867, 388] on icon "upload-file" at bounding box center [869, 394] width 12 height 12
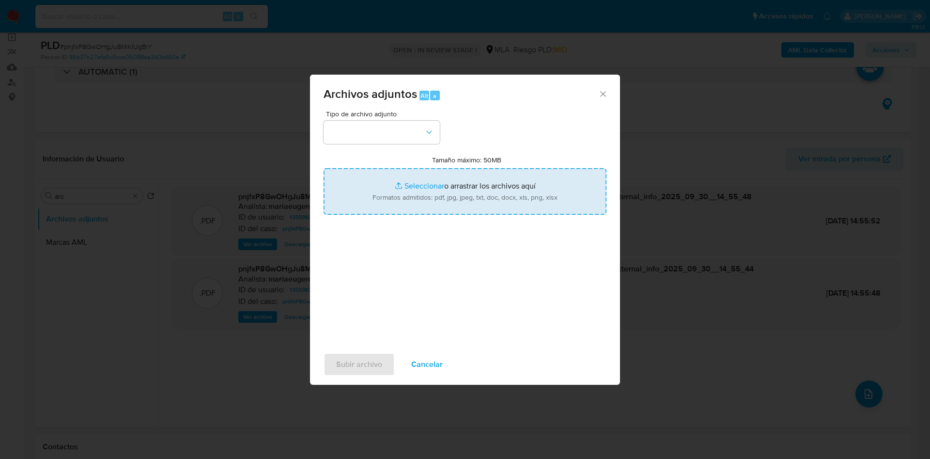
click at [387, 194] on input "Tamaño máximo: 50MB Seleccionar archivos" at bounding box center [465, 191] width 283 height 47
type input "C:\fakepath\Caselog pnjfxP8GwOHgJu8MiKIUgBiY_2025_09_17_23_39_58.docx"
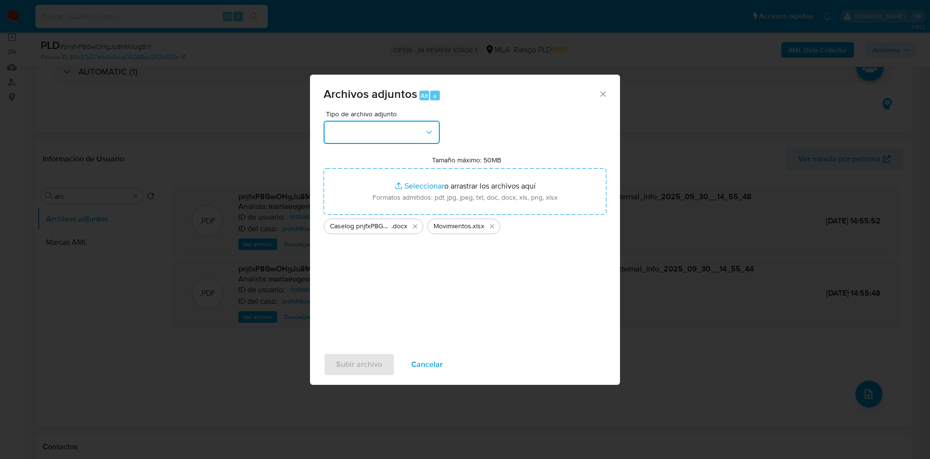
click at [375, 133] on button "button" at bounding box center [382, 132] width 116 height 23
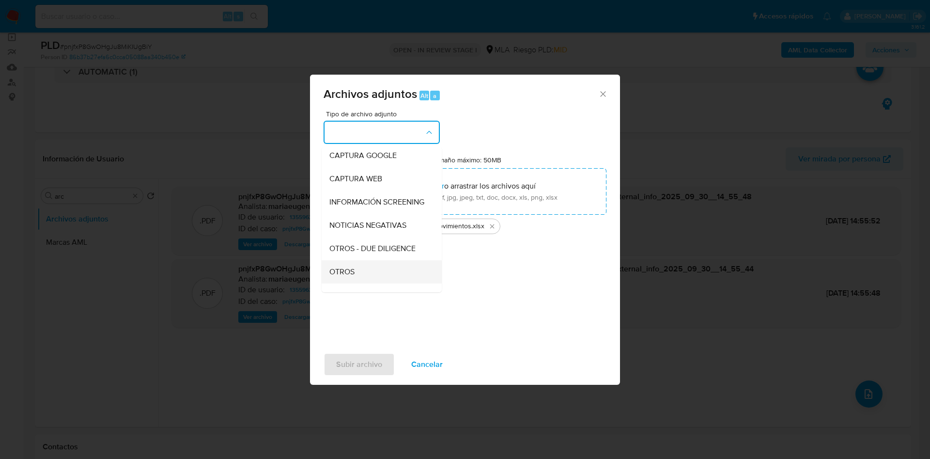
click at [333, 277] on span "OTROS" at bounding box center [342, 272] width 25 height 10
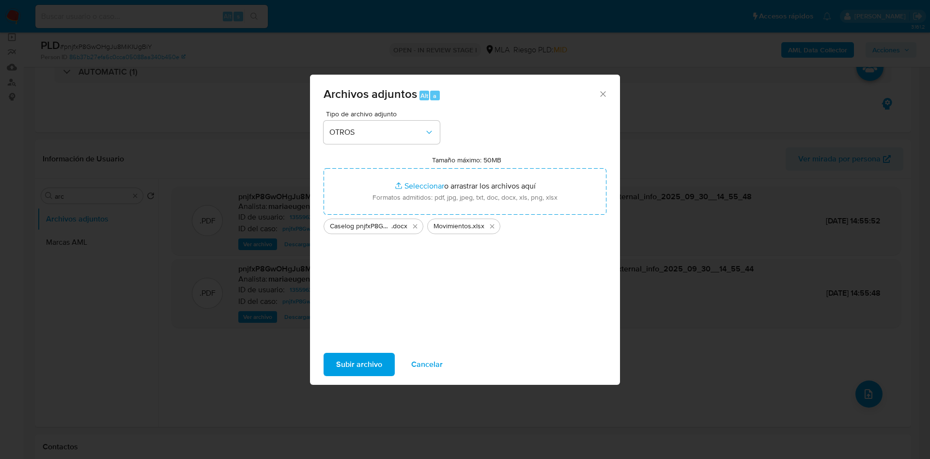
click at [368, 365] on span "Subir archivo" at bounding box center [359, 364] width 46 height 21
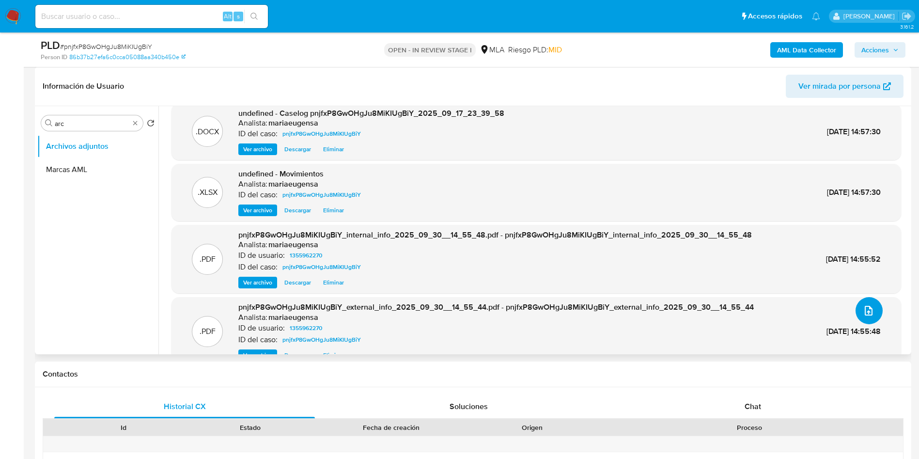
scroll to position [0, 0]
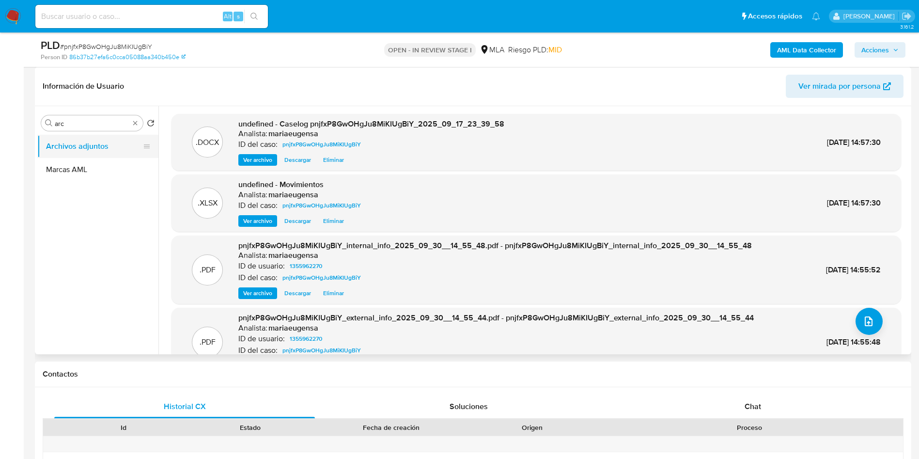
drag, startPoint x: 79, startPoint y: 178, endPoint x: 87, endPoint y: 157, distance: 22.9
click at [79, 178] on button "Marcas AML" at bounding box center [97, 169] width 121 height 23
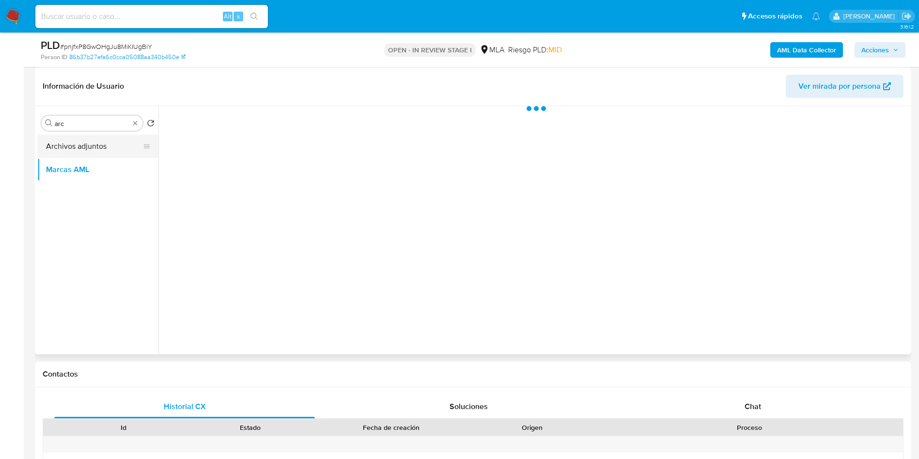
click at [88, 148] on button "Archivos adjuntos" at bounding box center [93, 146] width 113 height 23
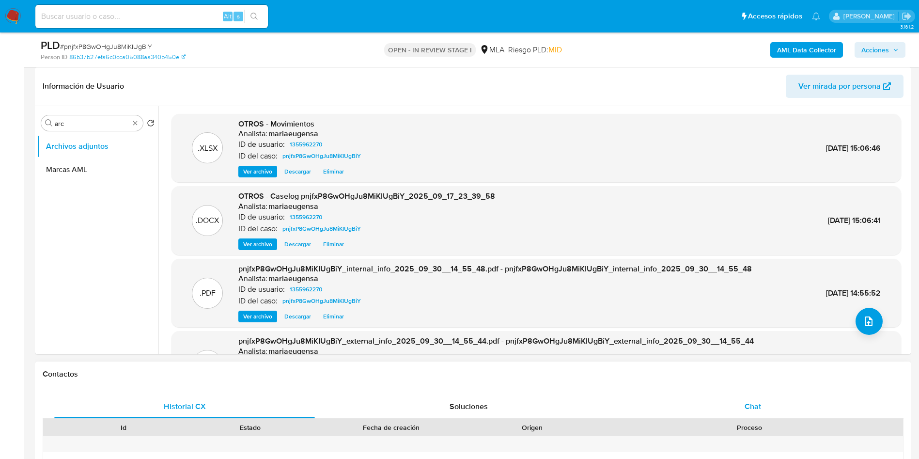
click at [754, 406] on span "Chat" at bounding box center [753, 406] width 16 height 11
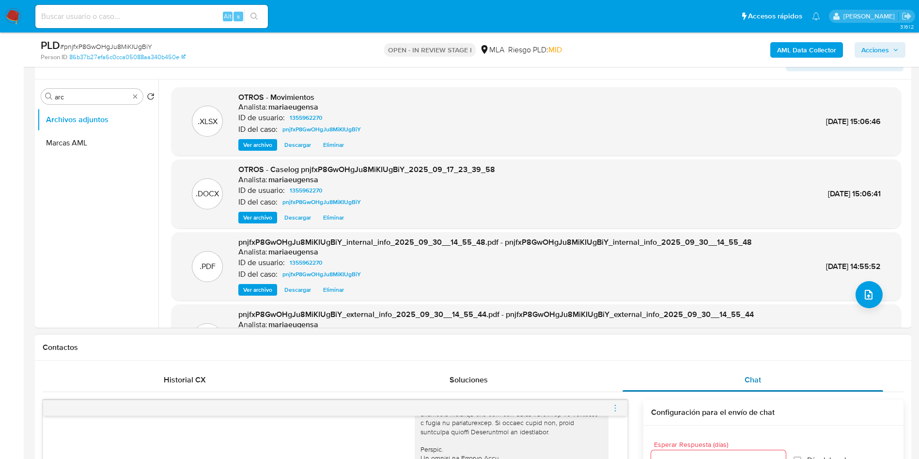
scroll to position [363, 0]
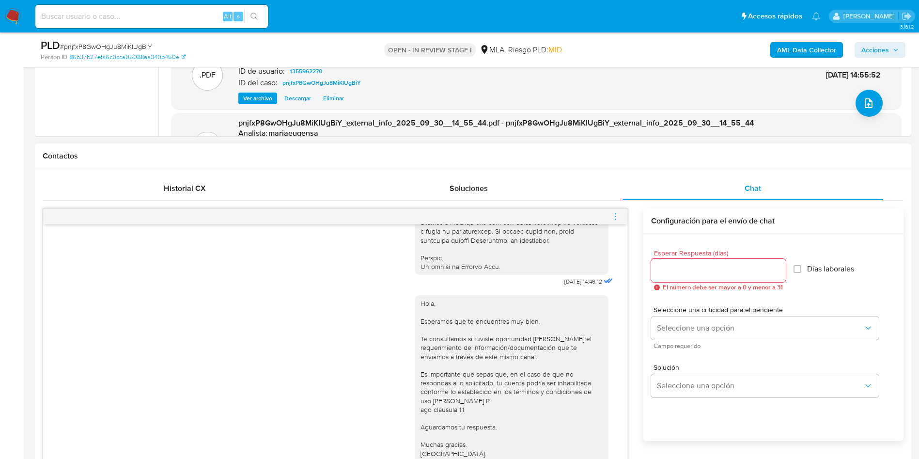
click at [613, 216] on icon "menu-action" at bounding box center [615, 216] width 9 height 9
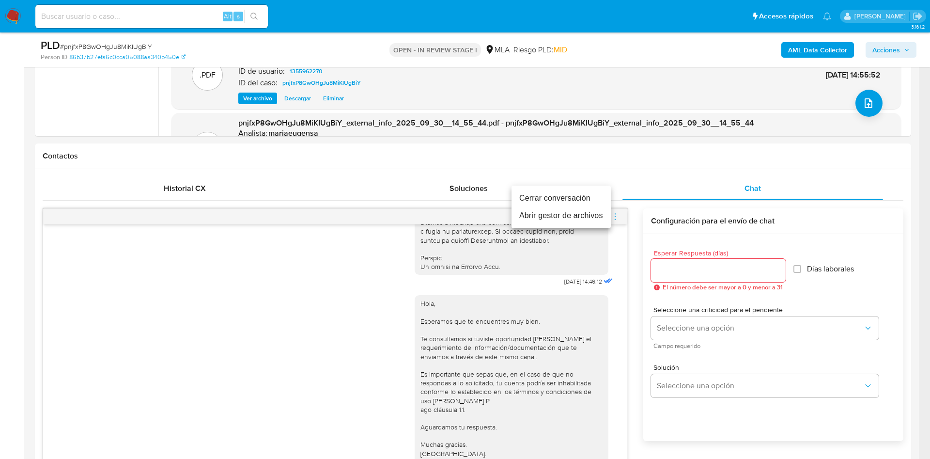
click at [562, 201] on li "Cerrar conversación" at bounding box center [561, 197] width 99 height 17
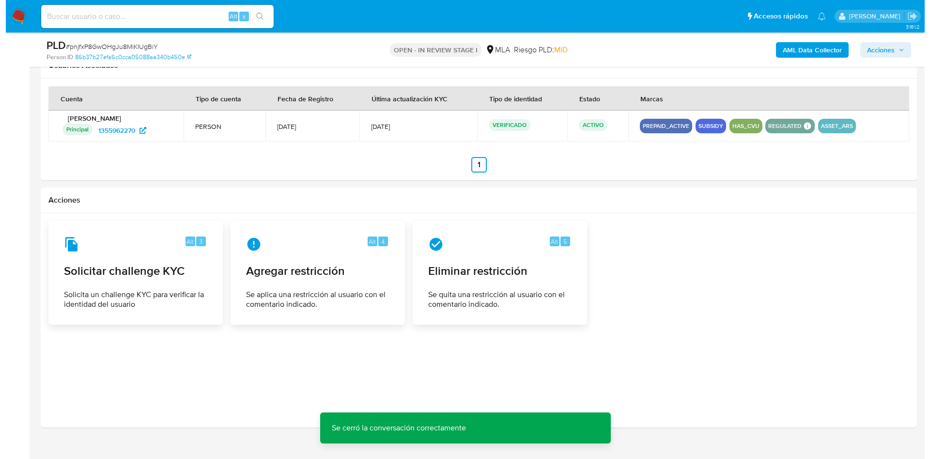
scroll to position [1483, 0]
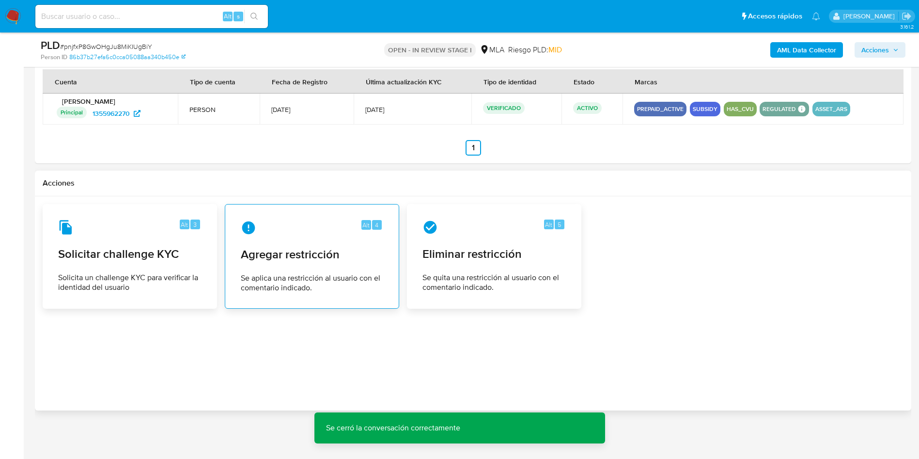
click at [358, 249] on span "Agregar restricción" at bounding box center [312, 254] width 142 height 15
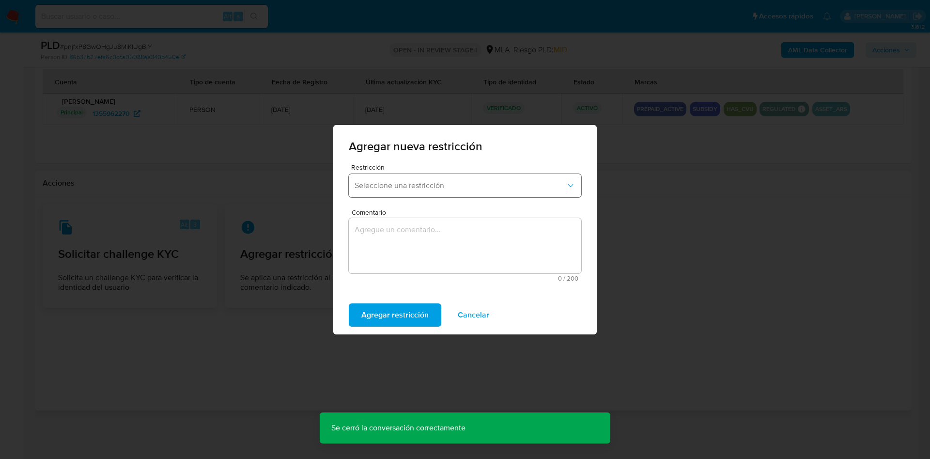
click at [388, 189] on span "Seleccione una restricción" at bounding box center [460, 186] width 211 height 10
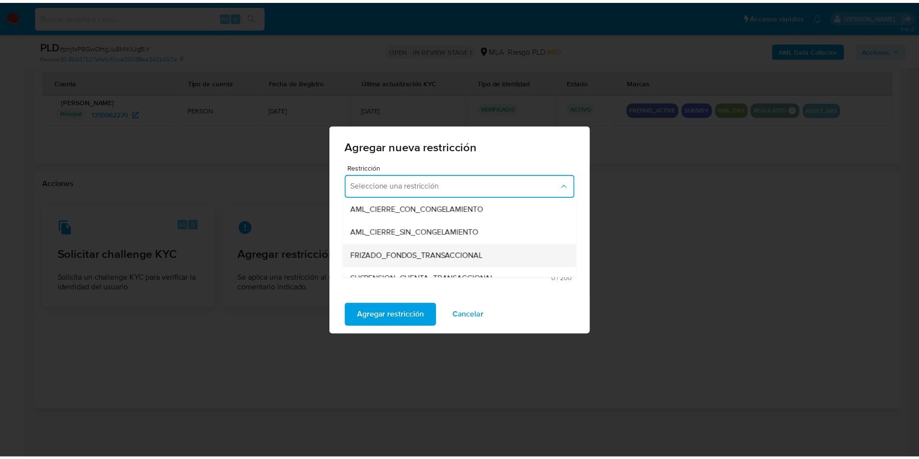
scroll to position [145, 0]
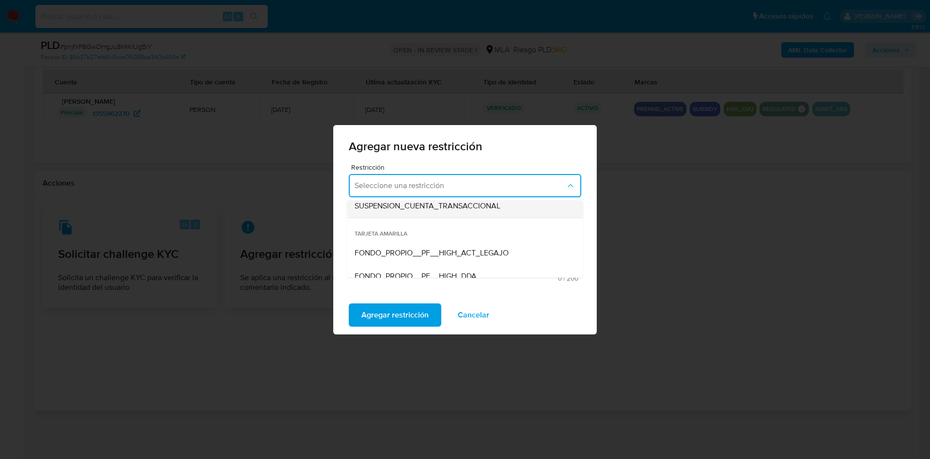
click at [395, 209] on span "SUSPENSION_CUENTA_TRANSACCIONAL" at bounding box center [428, 206] width 146 height 10
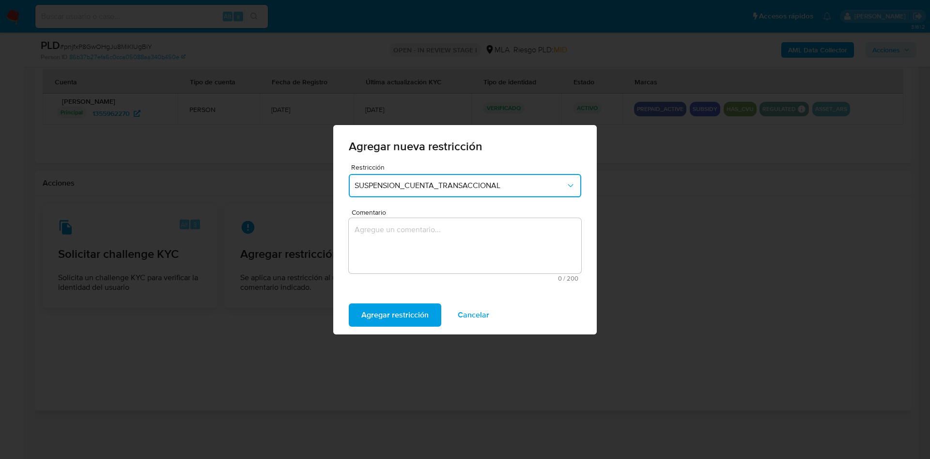
click at [389, 262] on textarea "Comentario" at bounding box center [465, 245] width 233 height 55
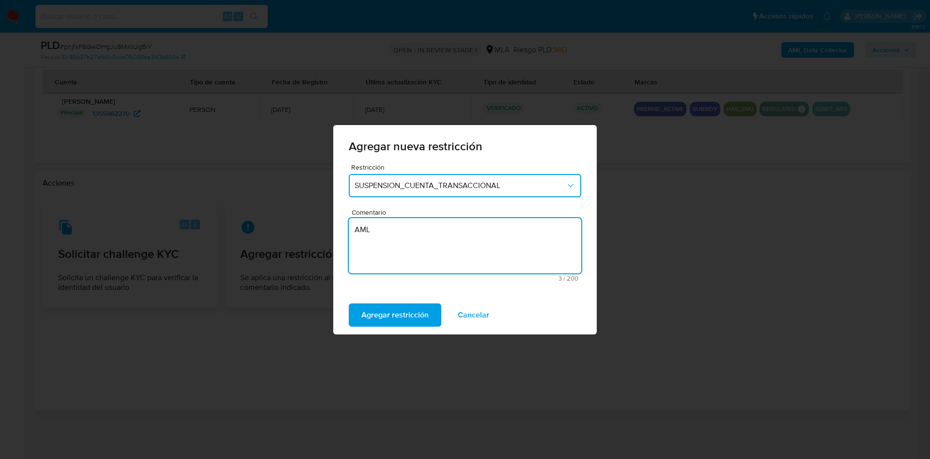
type textarea "AML"
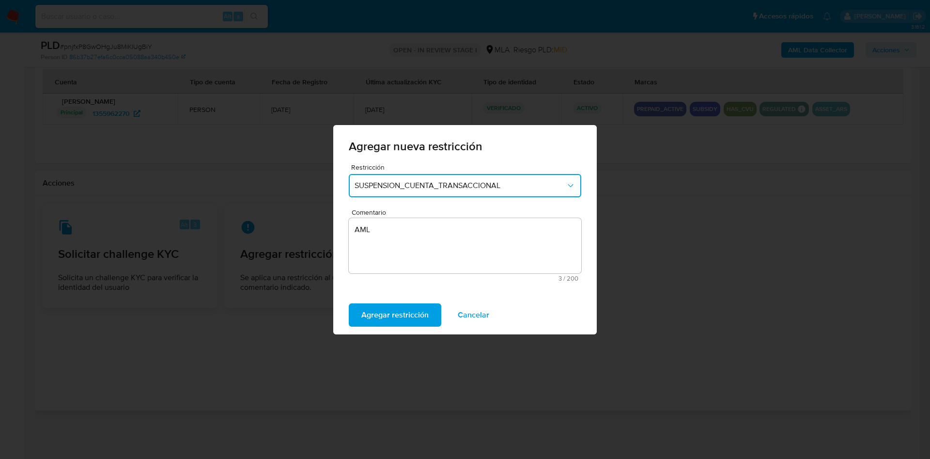
click at [395, 328] on div "Agregar restricción Cancelar" at bounding box center [465, 315] width 264 height 39
click at [401, 321] on span "Agregar restricción" at bounding box center [395, 314] width 67 height 21
click at [376, 306] on span "Confirmar" at bounding box center [379, 314] width 35 height 21
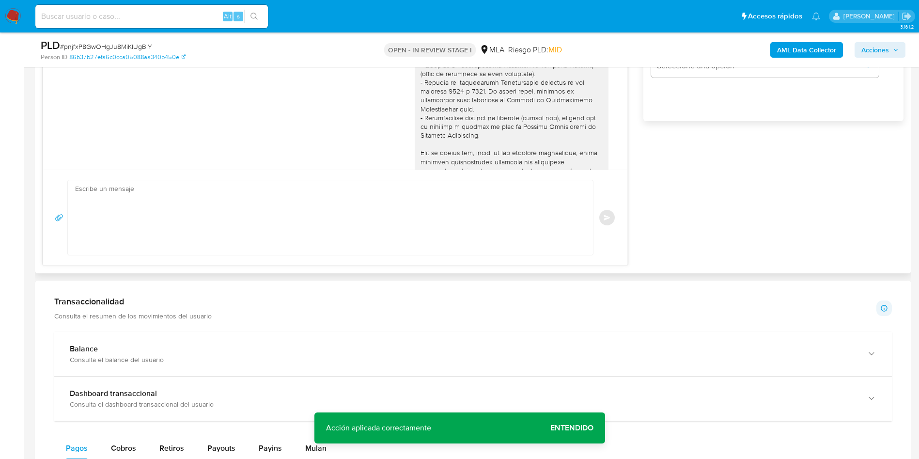
scroll to position [0, 0]
click at [213, 113] on div "17/09/2025 14:46:12" at bounding box center [335, 174] width 560 height 531
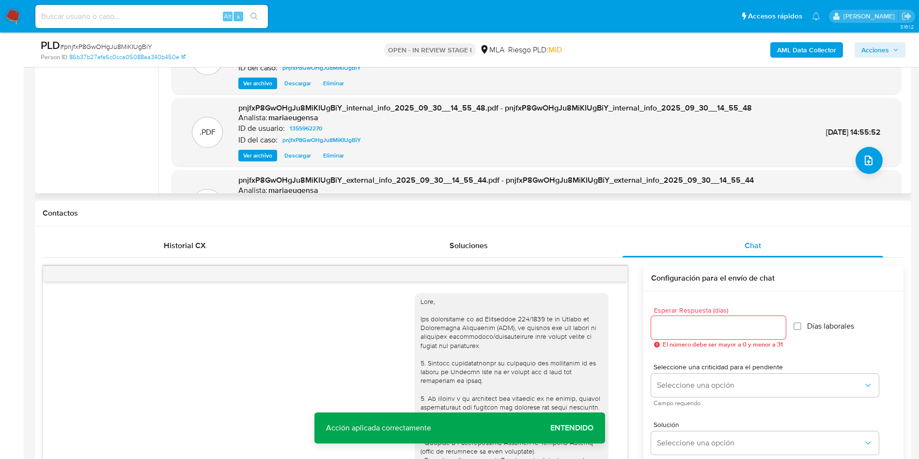
scroll to position [174, 0]
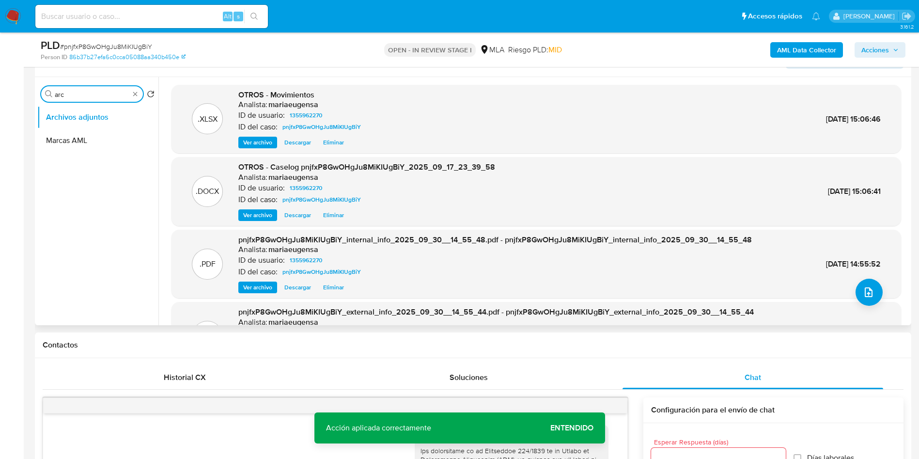
click at [71, 97] on input "arc" at bounding box center [92, 94] width 75 height 9
type input "RES"
click at [76, 143] on button "Restricciones Nuevo Mundo" at bounding box center [93, 140] width 113 height 23
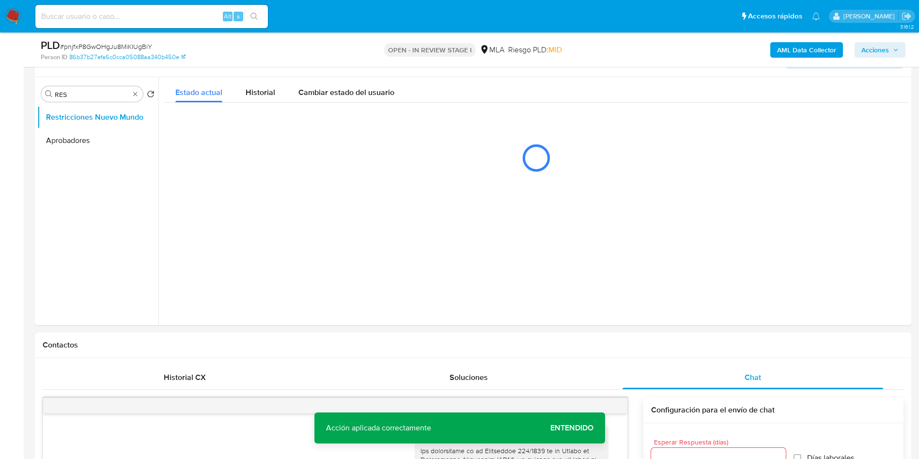
click at [879, 51] on span "Acciones" at bounding box center [876, 50] width 28 height 16
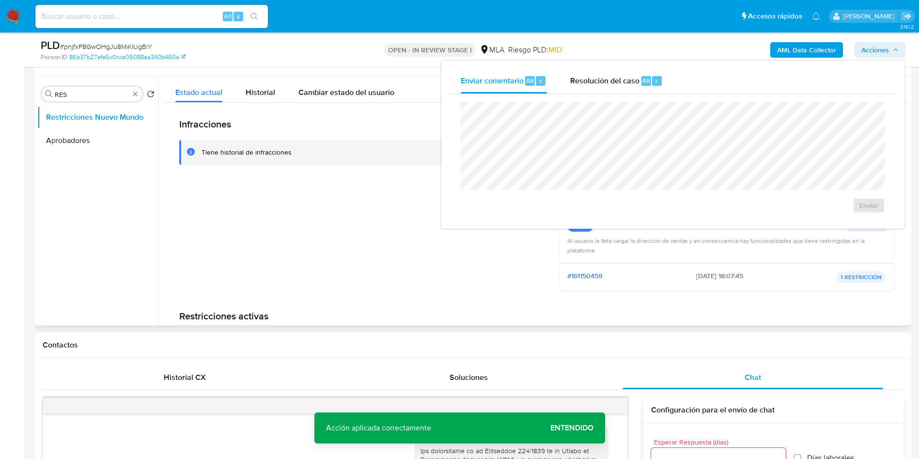
drag, startPoint x: 168, startPoint y: 310, endPoint x: 233, endPoint y: 263, distance: 79.9
click at [180, 294] on div "Infracciones Tiene historial de infracciones Perfiles restrictivos El usuario t…" at bounding box center [536, 250] width 745 height 294
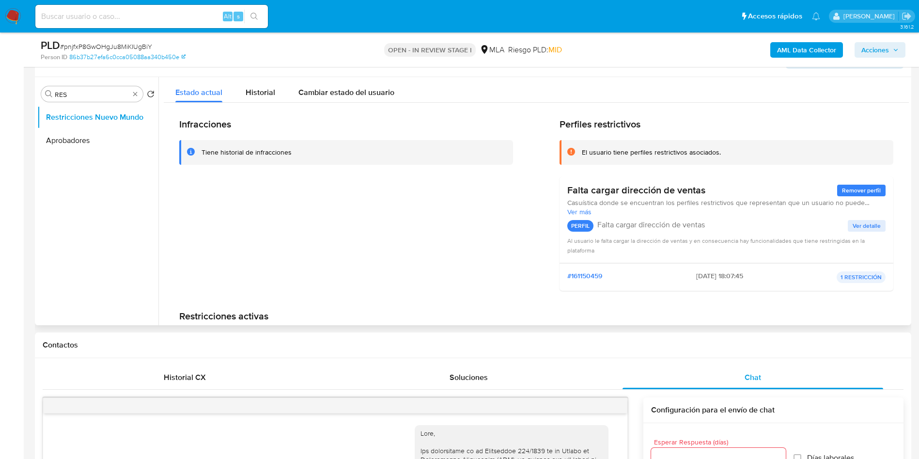
click at [352, 234] on div "Infracciones Tiene historial de infracciones" at bounding box center [346, 208] width 334 height 180
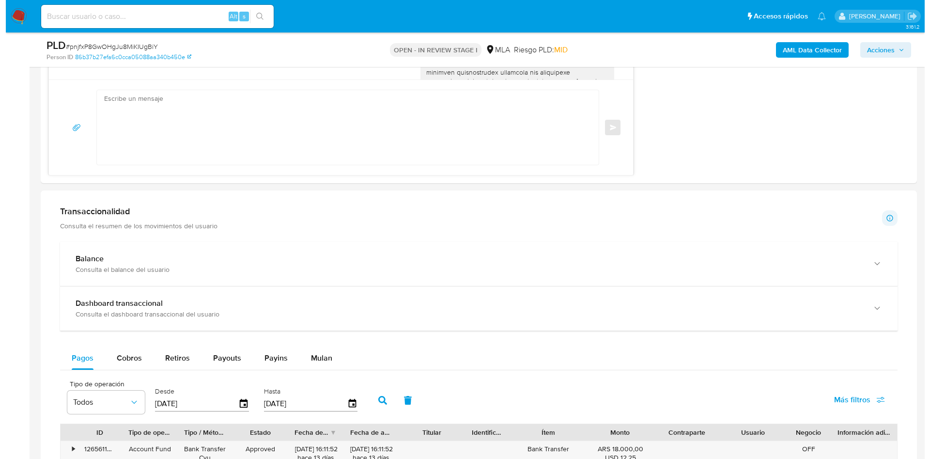
scroll to position [1483, 0]
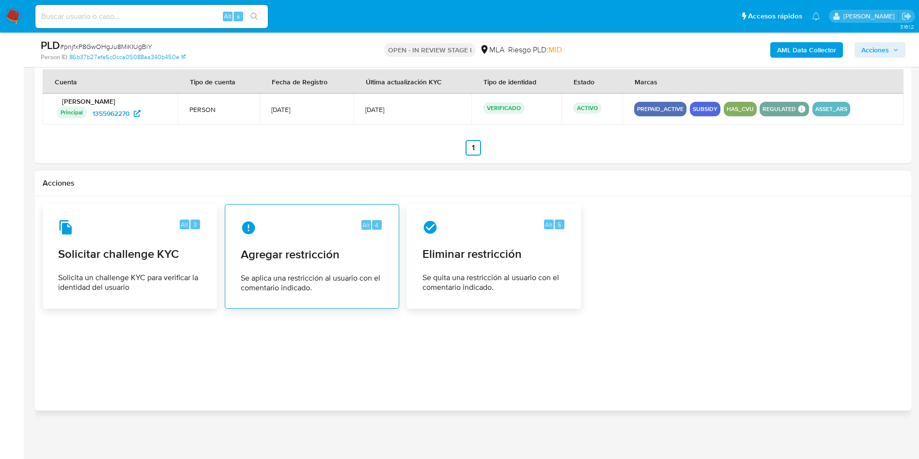
click at [308, 235] on div "Alt 4" at bounding box center [312, 228] width 142 height 16
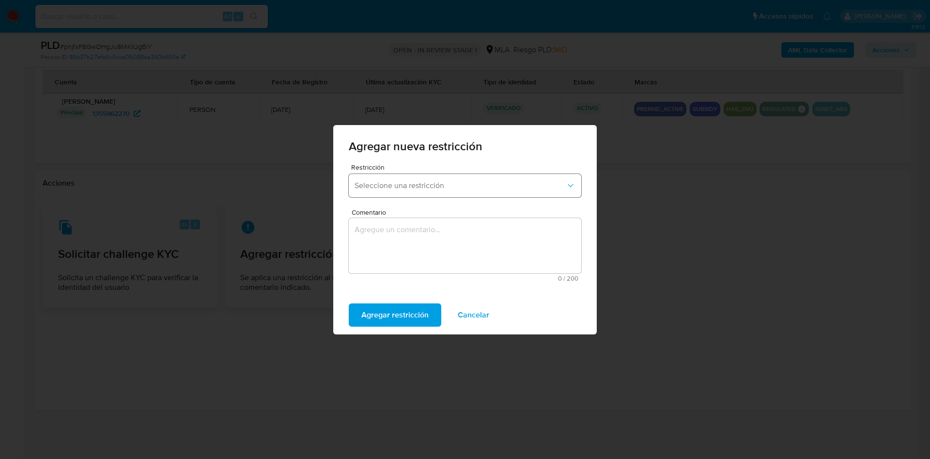
click at [402, 176] on button "Seleccione una restricción" at bounding box center [465, 185] width 233 height 23
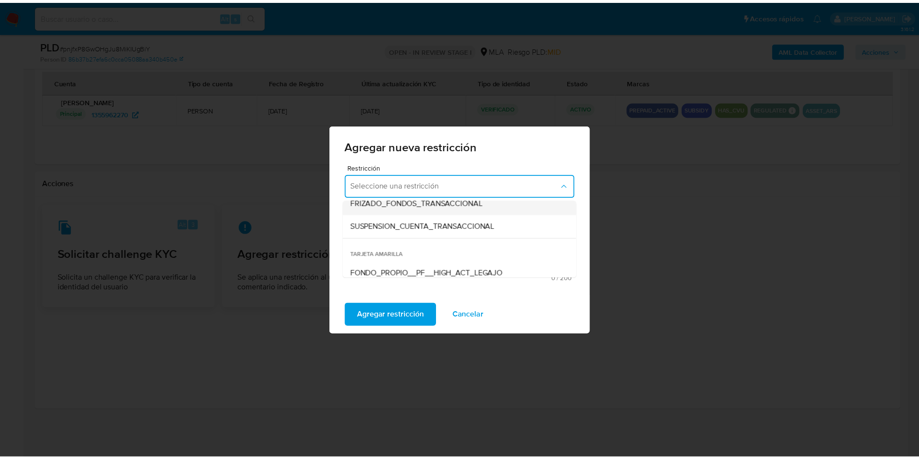
scroll to position [145, 0]
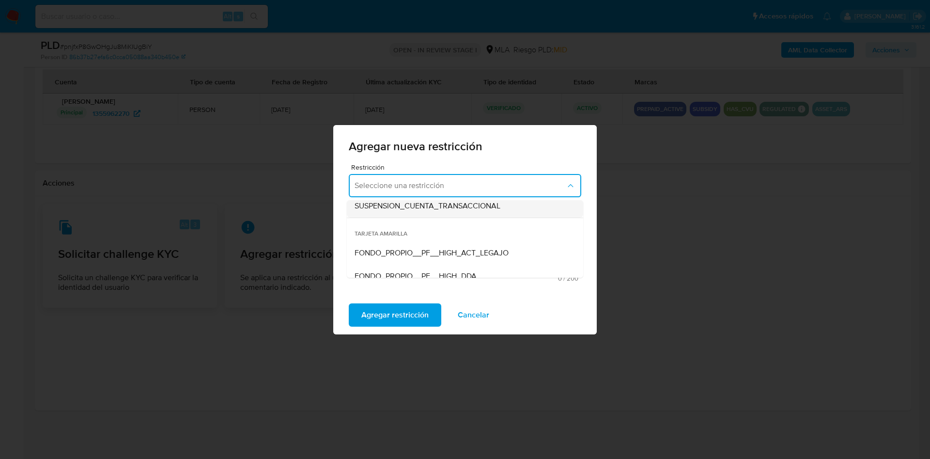
click at [434, 213] on div "SUSPENSION_CUENTA_TRANSACCIONAL" at bounding box center [462, 205] width 215 height 23
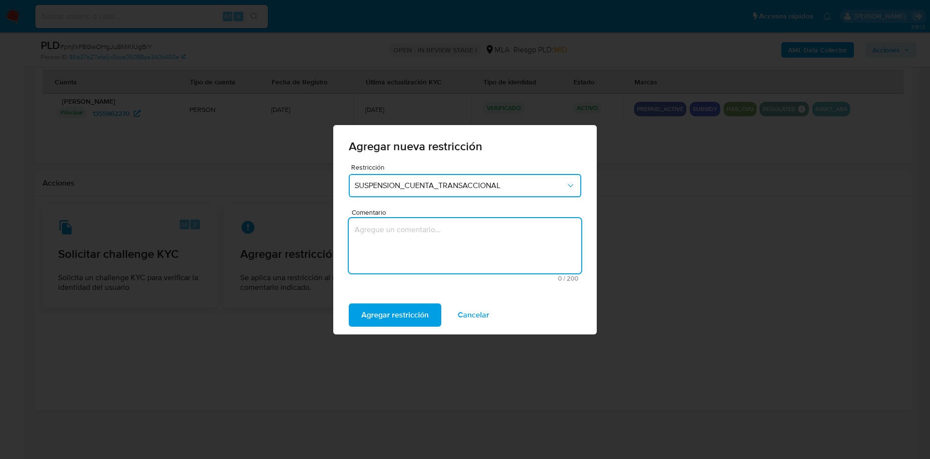
click at [416, 266] on textarea "Comentario" at bounding box center [465, 245] width 233 height 55
type textarea "AML"
click at [415, 314] on span "Agregar restricción" at bounding box center [395, 314] width 67 height 21
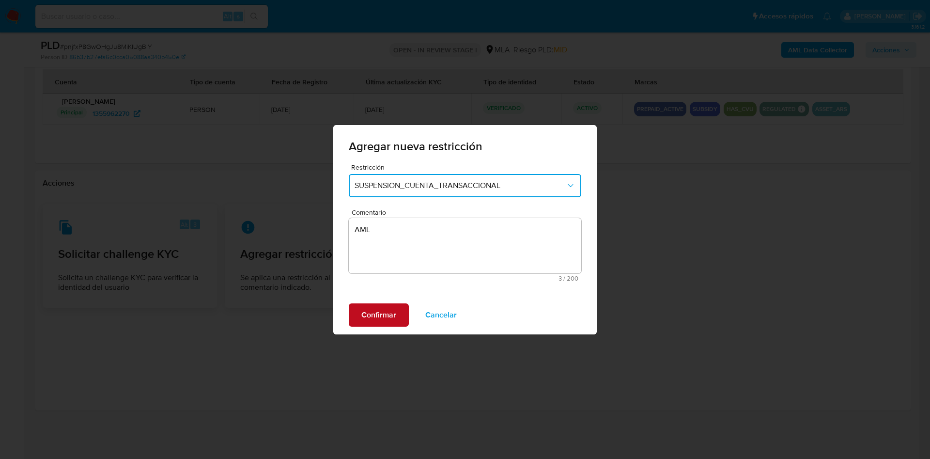
click at [349, 310] on button "Confirmar" at bounding box center [379, 314] width 60 height 23
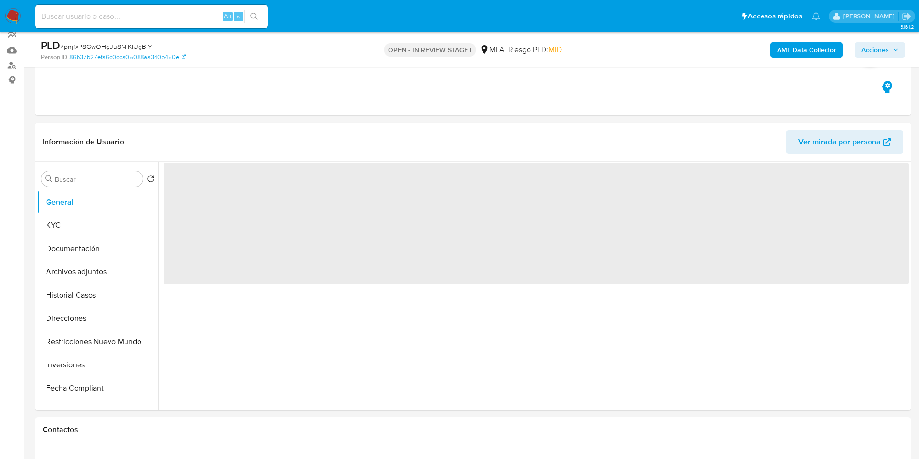
scroll to position [218, 0]
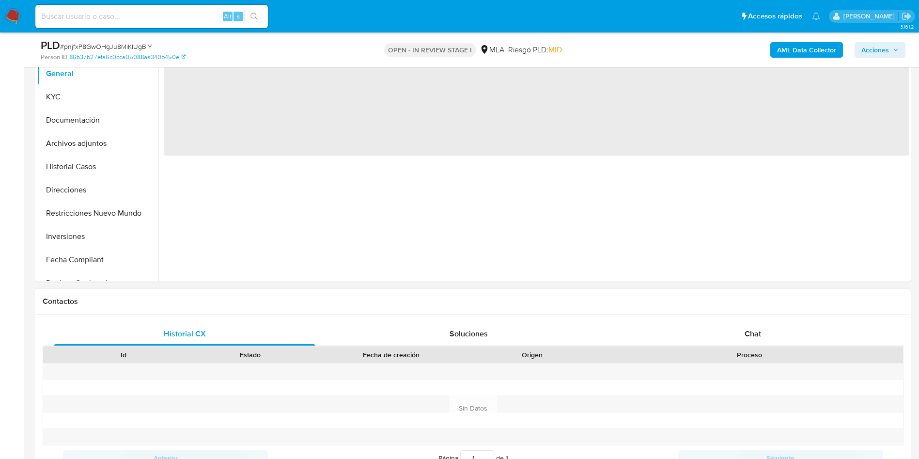
select select "10"
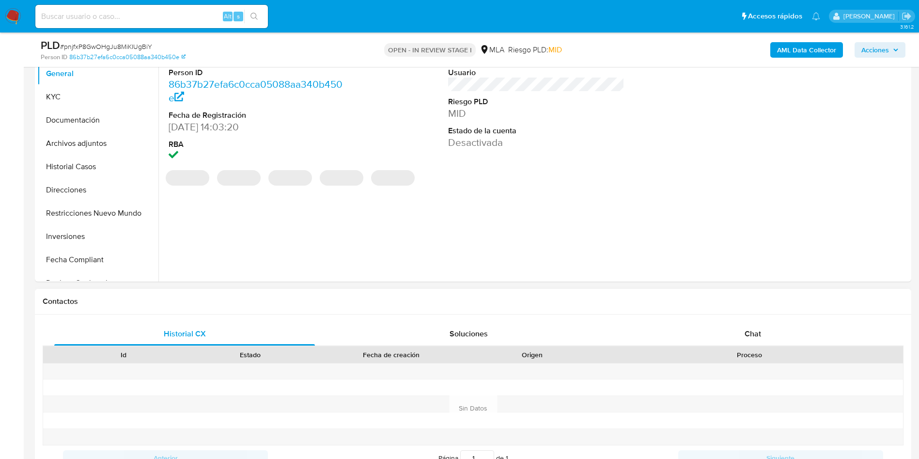
click at [761, 321] on div "Historial CX Soluciones Chat Id Estado Fecha de creación Origen Proceso Anterio…" at bounding box center [473, 408] width 877 height 187
click at [755, 331] on span "Chat" at bounding box center [753, 333] width 16 height 11
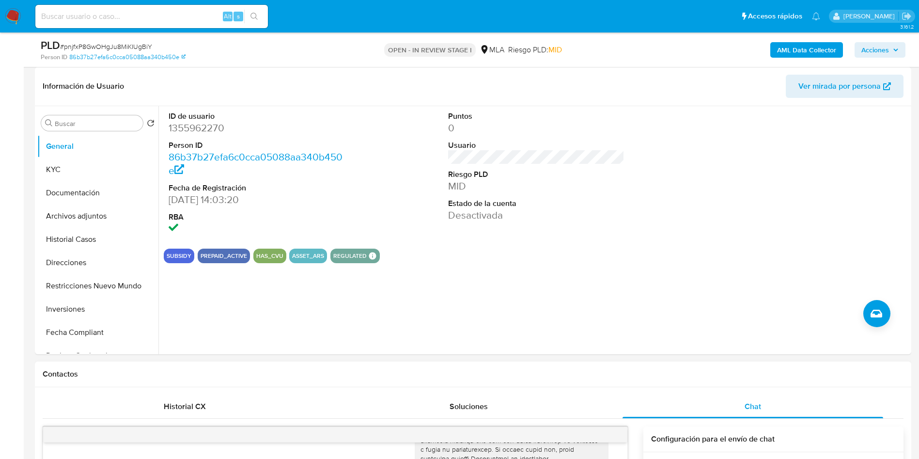
scroll to position [0, 0]
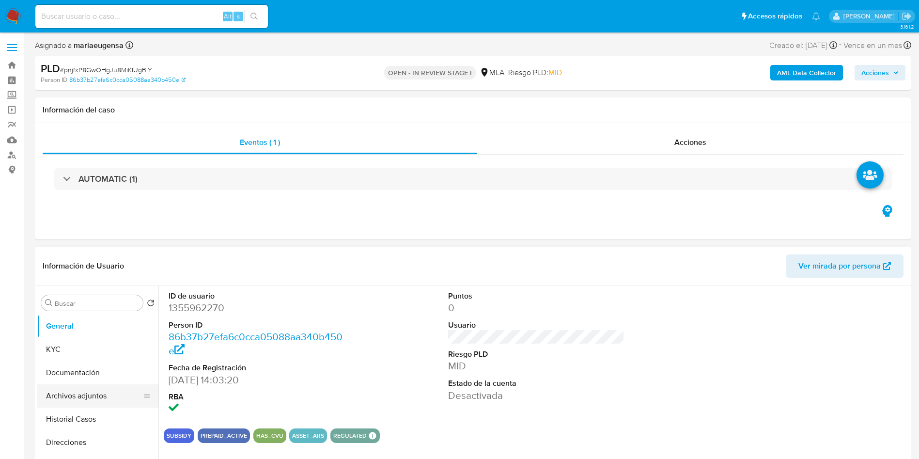
drag, startPoint x: 66, startPoint y: 415, endPoint x: 150, endPoint y: 391, distance: 87.1
click at [66, 414] on button "Historial Casos" at bounding box center [97, 419] width 121 height 23
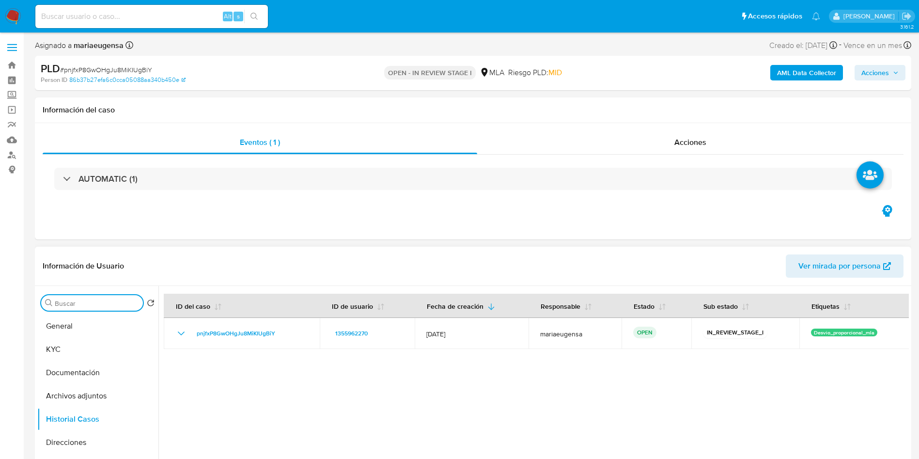
click at [72, 303] on input "Buscar" at bounding box center [97, 303] width 84 height 9
type input "ARC"
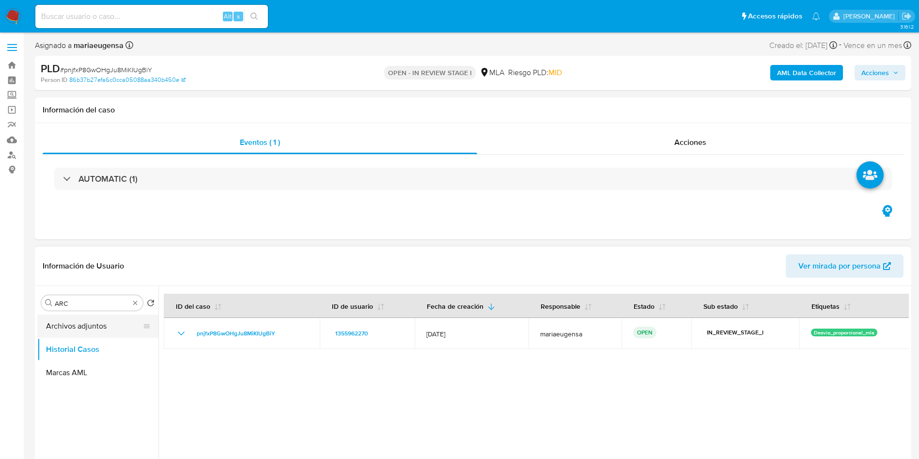
click at [77, 328] on button "Archivos adjuntos" at bounding box center [93, 326] width 113 height 23
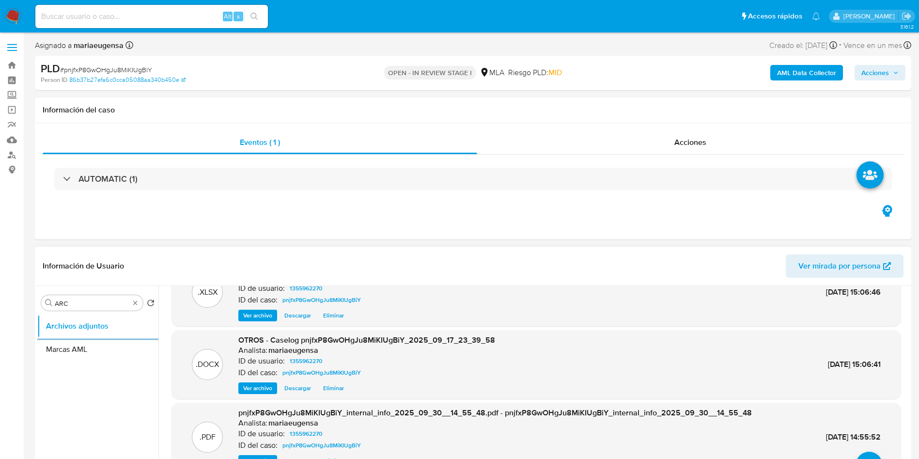
scroll to position [54, 0]
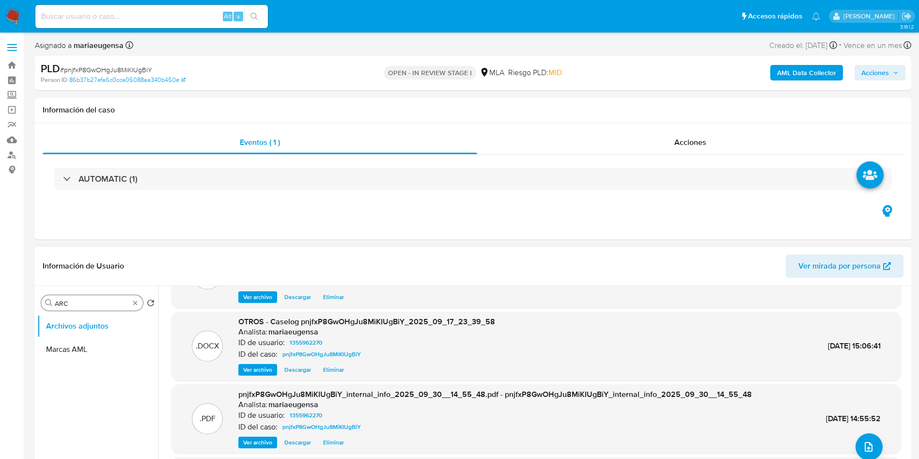
click at [78, 295] on div "Buscar ARC" at bounding box center [92, 303] width 102 height 16
click at [79, 305] on input "ARC" at bounding box center [92, 303] width 75 height 9
click at [80, 347] on button "Restricciones Nuevo Mundo" at bounding box center [93, 349] width 113 height 23
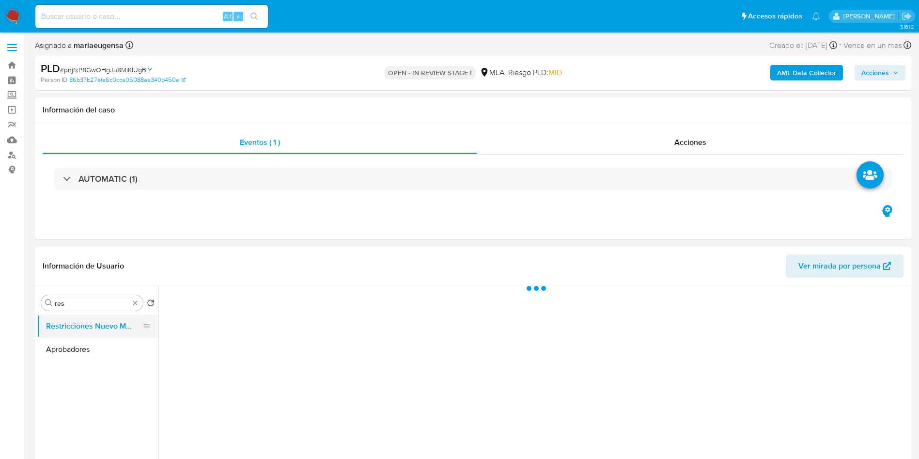
scroll to position [0, 0]
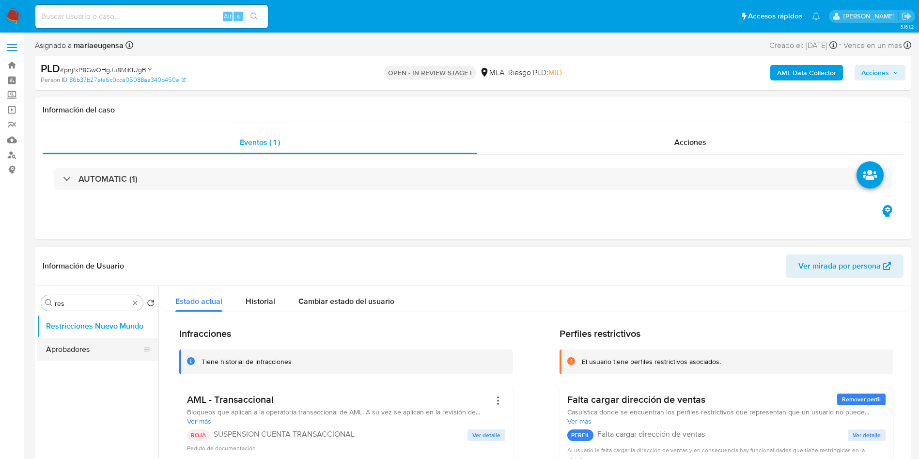
click at [92, 339] on button "Aprobadores" at bounding box center [93, 349] width 113 height 23
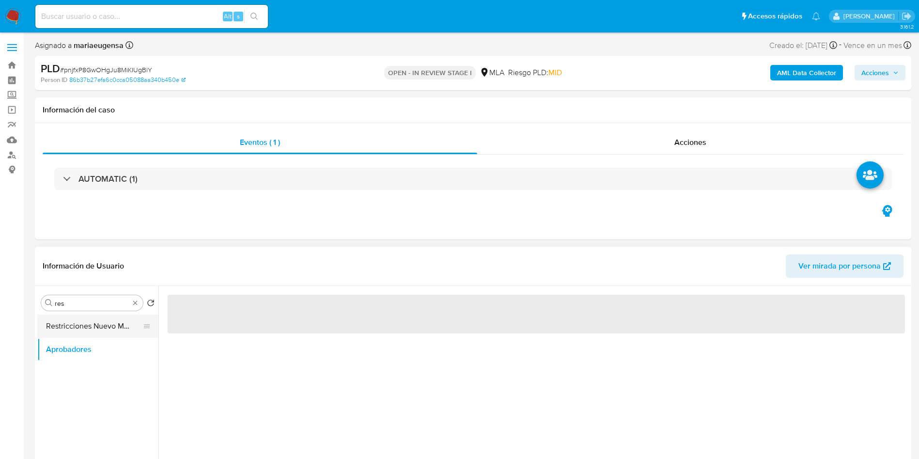
drag, startPoint x: 98, startPoint y: 329, endPoint x: 116, endPoint y: 330, distance: 17.5
click at [98, 328] on button "Restricciones Nuevo Mundo" at bounding box center [93, 326] width 113 height 23
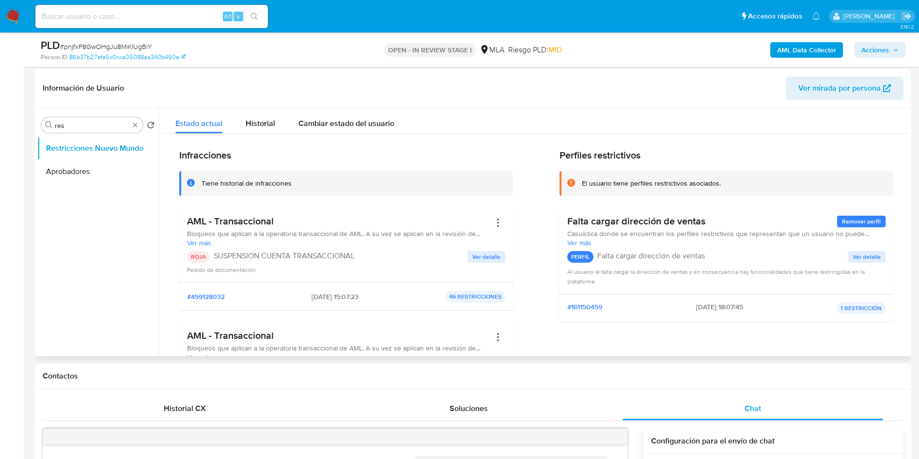
scroll to position [121, 0]
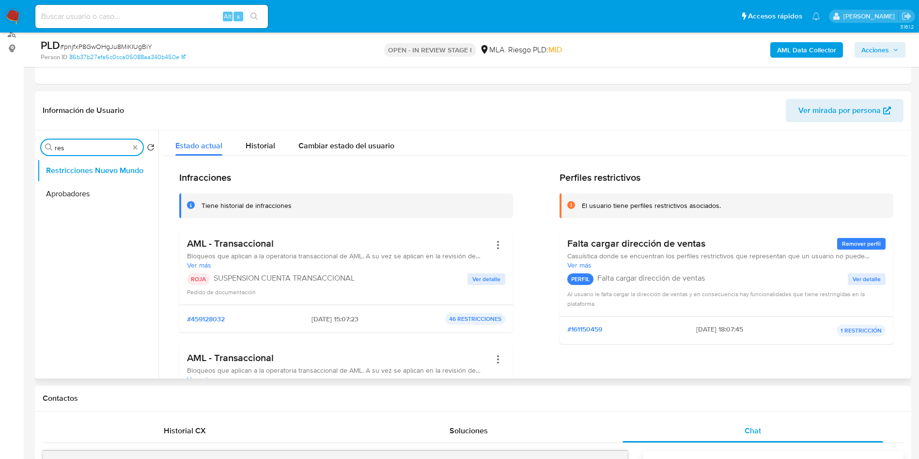
click at [81, 148] on input "res" at bounding box center [92, 147] width 75 height 9
drag, startPoint x: 75, startPoint y: 173, endPoint x: 77, endPoint y: 181, distance: 7.9
click at [76, 175] on button "Restricciones Nuevo Mundo" at bounding box center [93, 170] width 113 height 23
click at [77, 191] on button "Aprobadores" at bounding box center [93, 193] width 113 height 23
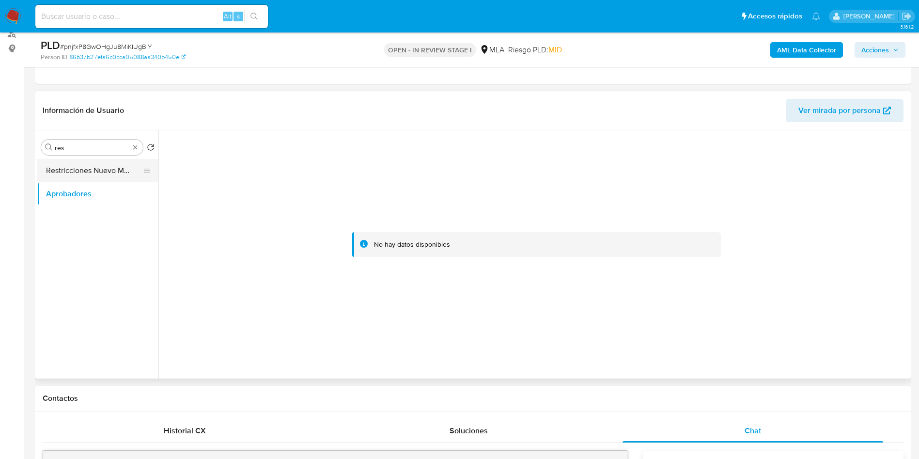
click at [80, 167] on button "Restricciones Nuevo Mundo" at bounding box center [93, 170] width 113 height 23
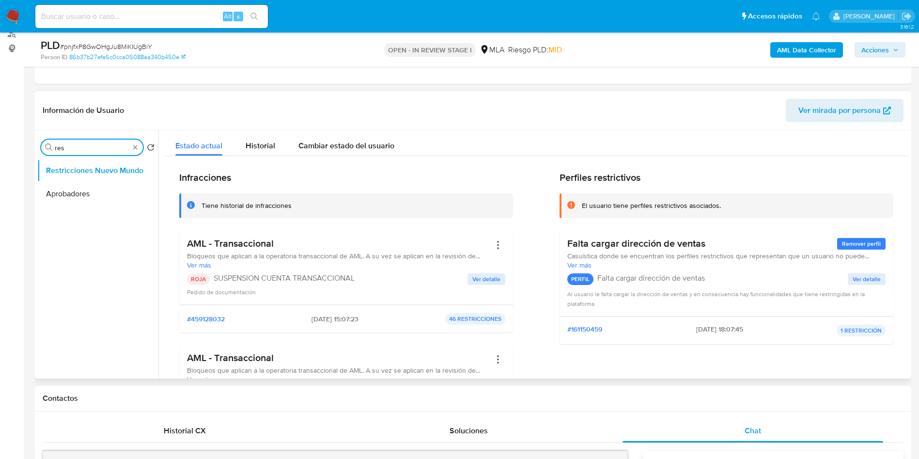
click at [71, 145] on input "res" at bounding box center [92, 147] width 75 height 9
type input "arc"
click at [93, 166] on button "Archivos adjuntos" at bounding box center [93, 170] width 113 height 23
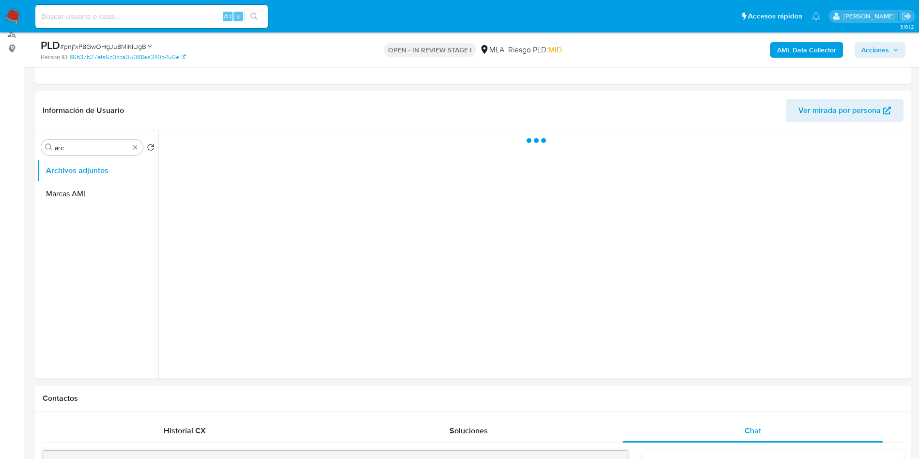
click at [874, 46] on span "Acciones" at bounding box center [876, 50] width 28 height 16
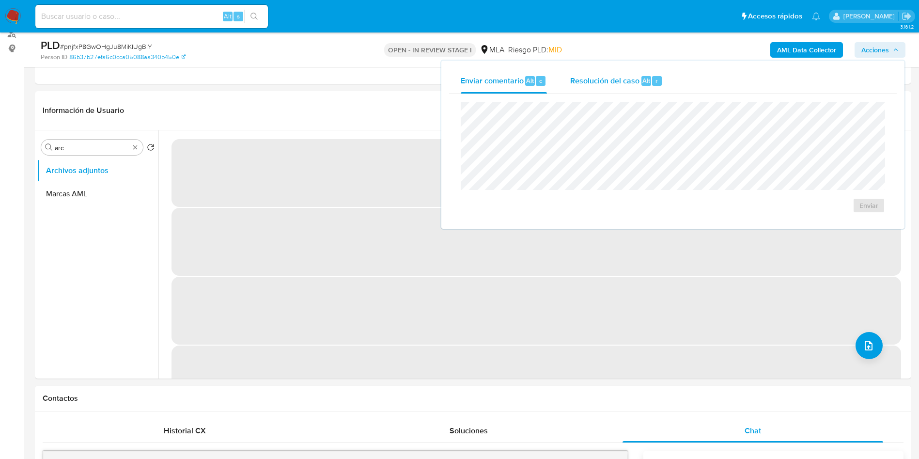
click at [624, 79] on span "Resolución del caso" at bounding box center [604, 80] width 69 height 11
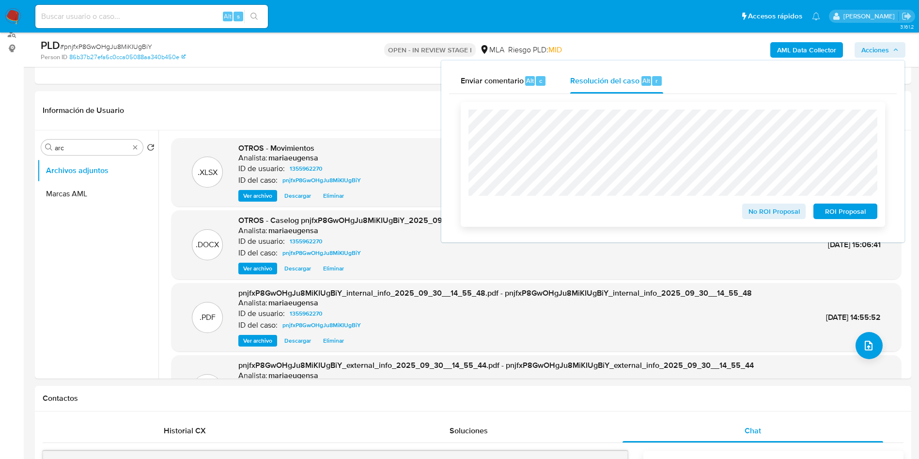
click at [835, 214] on span "ROI Proposal" at bounding box center [845, 212] width 50 height 14
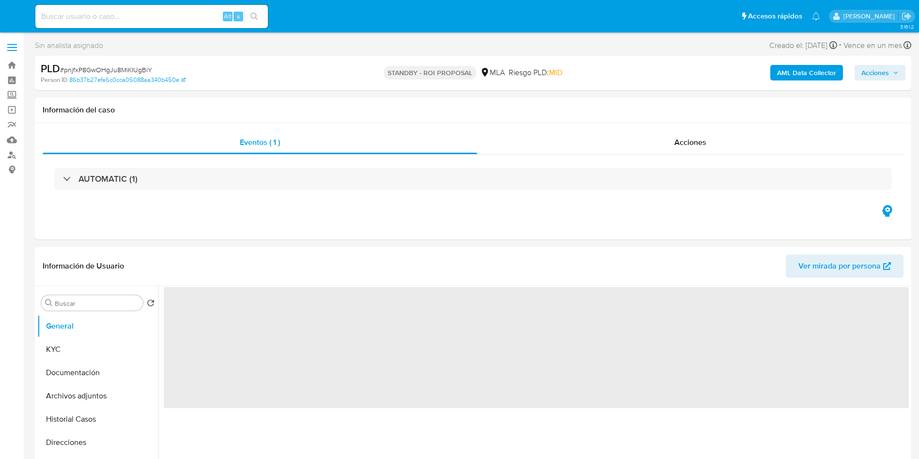
select select "10"
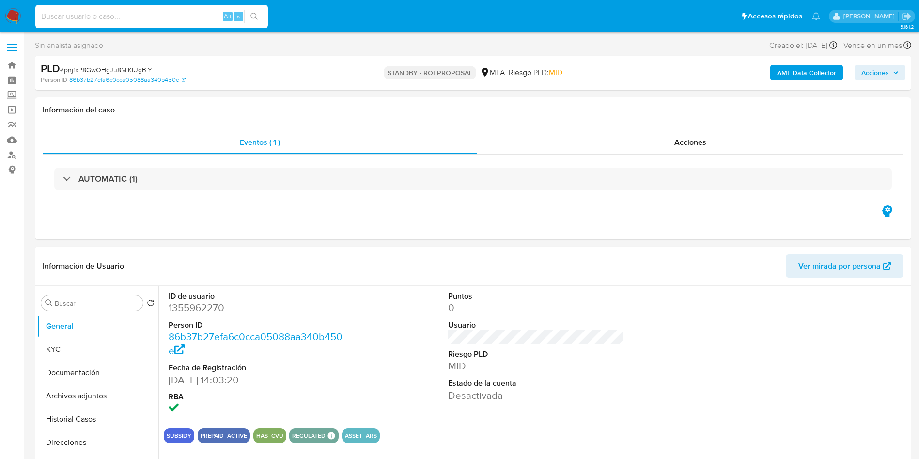
click at [155, 13] on input at bounding box center [151, 16] width 233 height 13
paste input "baLsAJzAihVGtpSx6S2TyBaY"
type input "baLsAJzAihVGtpSx6S2TyBaY"
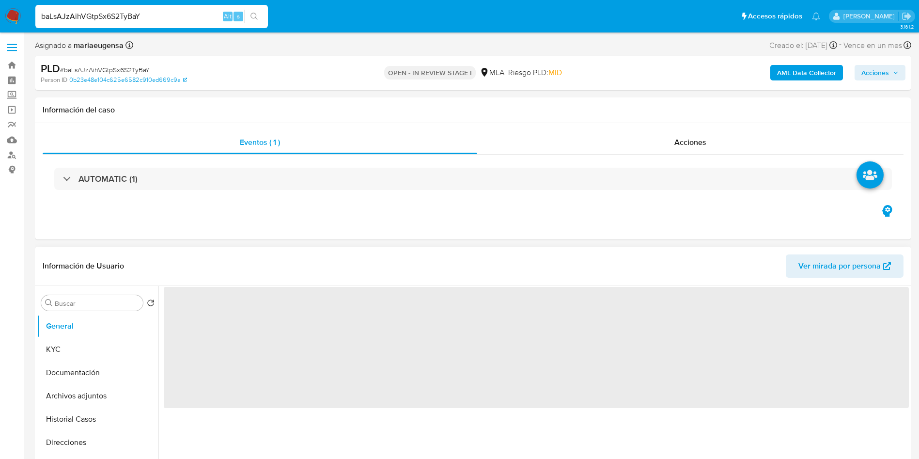
select select "10"
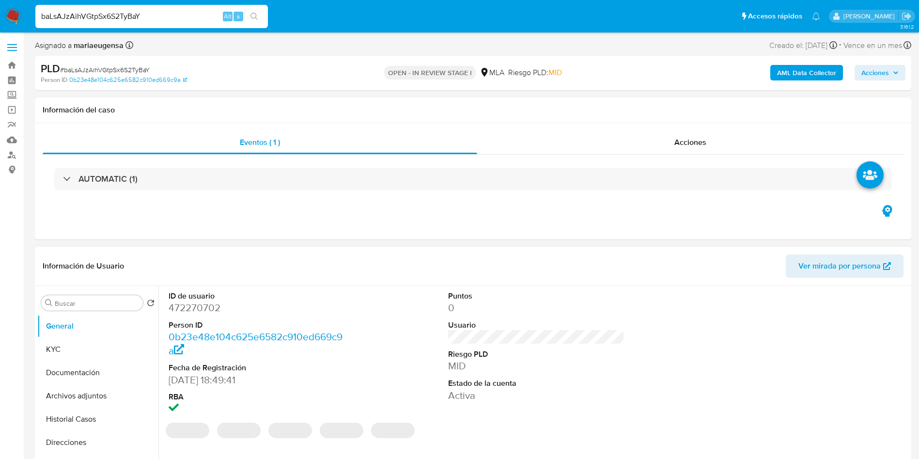
click at [194, 312] on dd "472270702" at bounding box center [257, 308] width 177 height 14
click at [194, 311] on dd "472270702" at bounding box center [257, 308] width 177 height 14
copy dd "472270702"
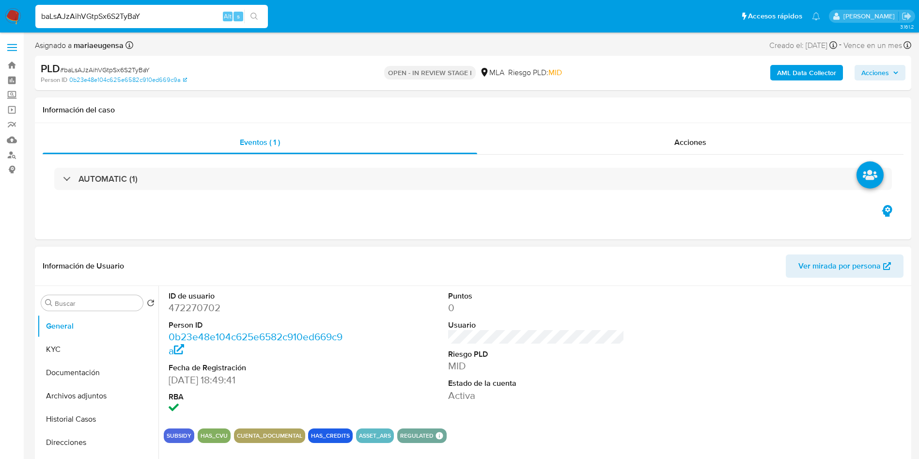
click at [182, 316] on dl "ID de usuario 472270702 Person ID 0b23e48e104c625e6582c910ed669c9a Fecha de Reg…" at bounding box center [257, 353] width 177 height 125
click at [180, 309] on dd "472270702" at bounding box center [257, 308] width 177 height 14
click at [180, 308] on dd "472270702" at bounding box center [257, 308] width 177 height 14
copy dd "472270702"
click at [71, 344] on button "KYC" at bounding box center [93, 349] width 113 height 23
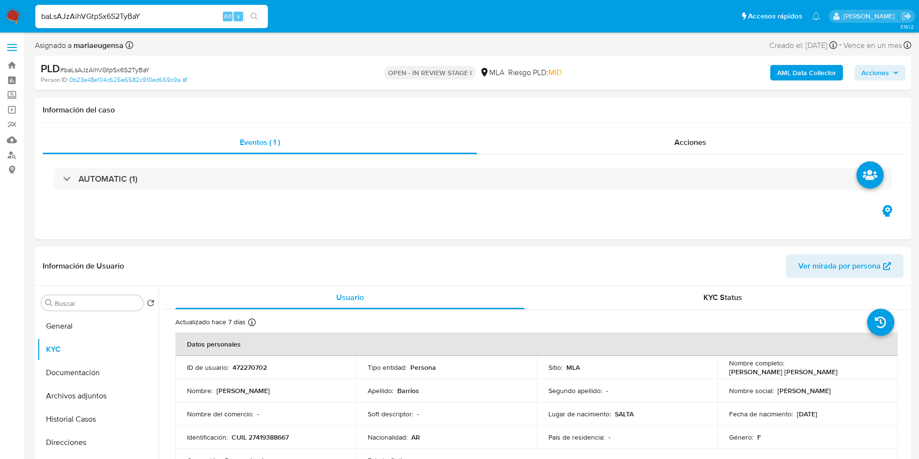
click at [510, 266] on header "Información de Usuario Ver mirada por persona" at bounding box center [473, 265] width 861 height 23
click at [485, 195] on div "AUTOMATIC (1)" at bounding box center [473, 179] width 861 height 48
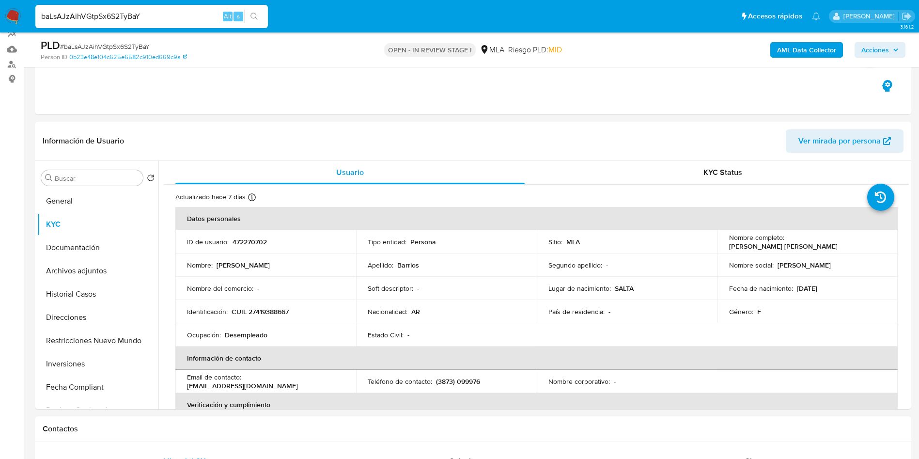
scroll to position [117, 0]
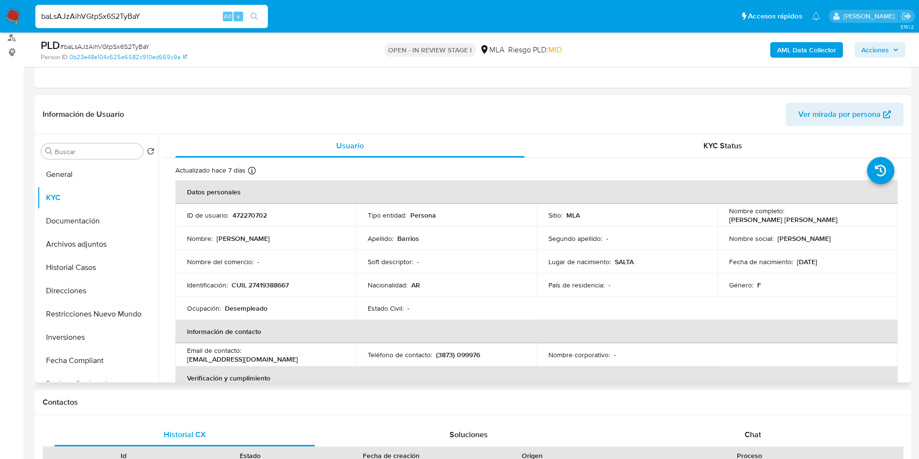
click at [105, 161] on div "Buscar Volver al orden por defecto General KYC Documentación Archivos adjuntos …" at bounding box center [97, 259] width 121 height 247
click at [101, 173] on button "General" at bounding box center [93, 174] width 113 height 23
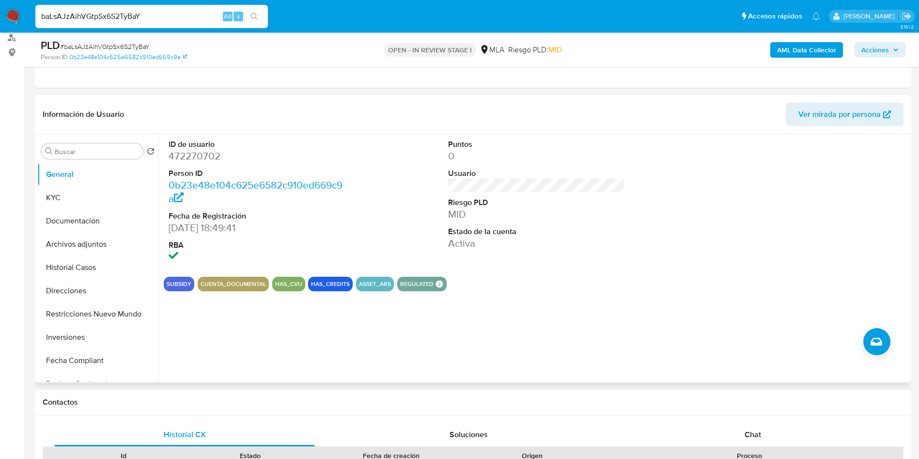
click at [194, 159] on dd "472270702" at bounding box center [257, 156] width 177 height 14
click at [194, 158] on dd "472270702" at bounding box center [257, 156] width 177 height 14
copy dd "472270702"
click at [110, 45] on span "# baLsAJzAihVGtpSx6S2TyBaY" at bounding box center [105, 47] width 90 height 10
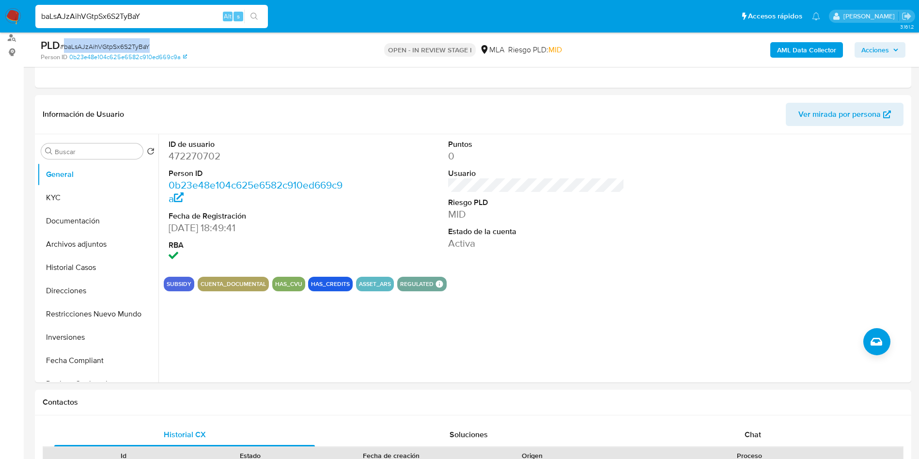
click at [110, 45] on span "# baLsAJzAihVGtpSx6S2TyBaY" at bounding box center [105, 47] width 90 height 10
copy span "baLsAJzAihVGtpSx6S2TyBaY"
click at [105, 202] on button "KYC" at bounding box center [93, 197] width 113 height 23
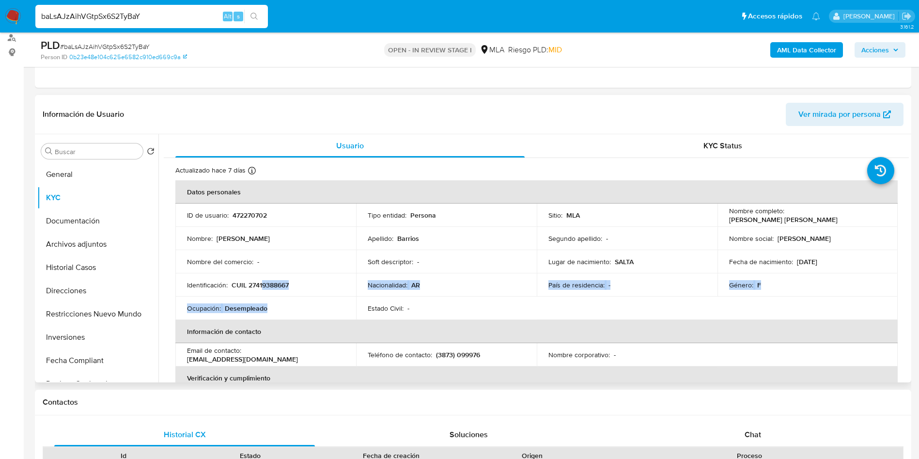
drag, startPoint x: 264, startPoint y: 287, endPoint x: 278, endPoint y: 319, distance: 34.7
click at [278, 319] on tbody "ID de usuario : 472270702 Tipo entidad : Persona Sitio : MLA Nombre completo : …" at bounding box center [536, 262] width 723 height 116
click at [279, 289] on p "CUIL 27419388667" at bounding box center [260, 285] width 57 height 9
click at [285, 281] on p "CUIL 27419388667" at bounding box center [260, 285] width 57 height 9
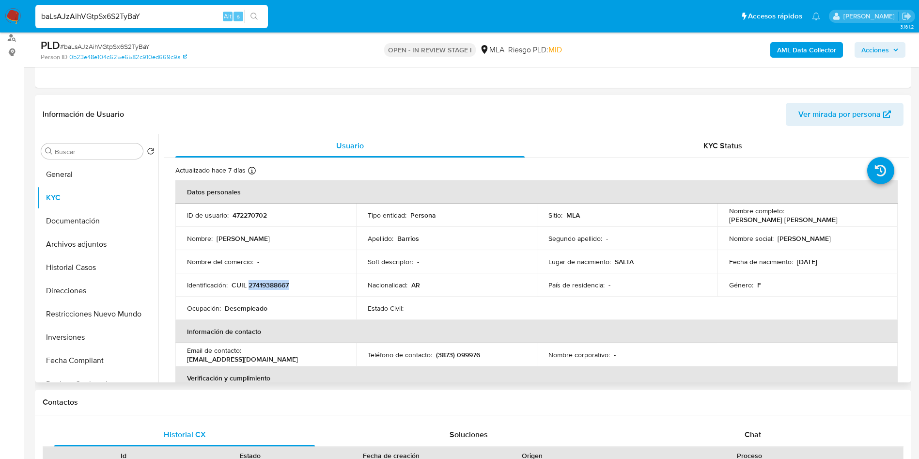
copy p "27419388667"
click at [285, 292] on td "Identificación : CUIL 27419388667" at bounding box center [265, 284] width 181 height 23
drag, startPoint x: 255, startPoint y: 282, endPoint x: 285, endPoint y: 283, distance: 30.1
click at [286, 283] on p "CUIL 27419388667" at bounding box center [260, 285] width 57 height 9
copy p "41938866"
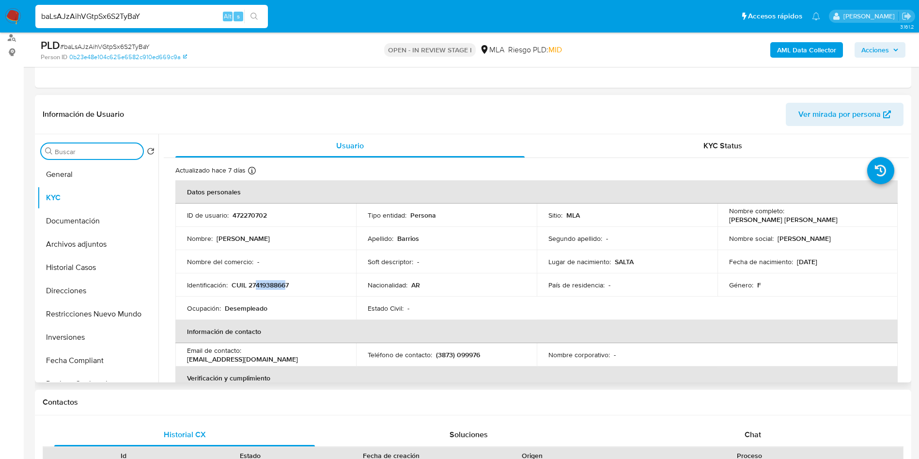
click at [97, 149] on input "Buscar" at bounding box center [97, 151] width 84 height 9
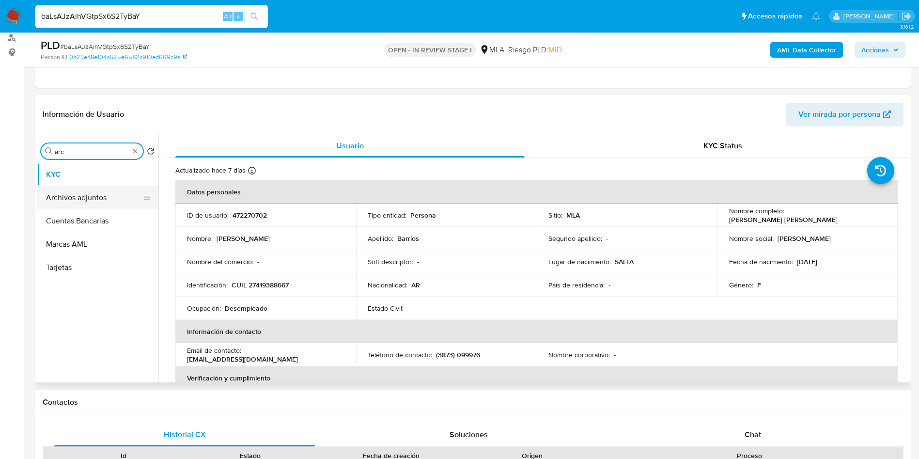
type input "arc"
click at [94, 194] on button "Archivos adjuntos" at bounding box center [93, 197] width 113 height 23
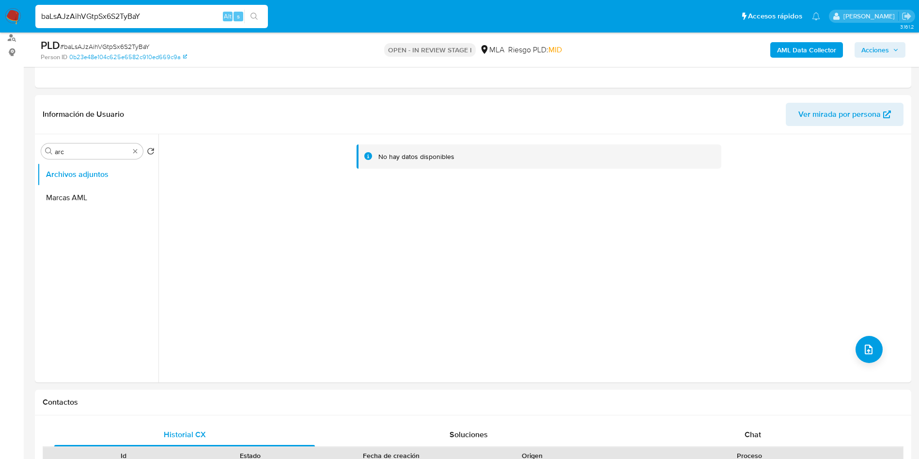
click at [789, 55] on b "AML Data Collector" at bounding box center [806, 50] width 59 height 16
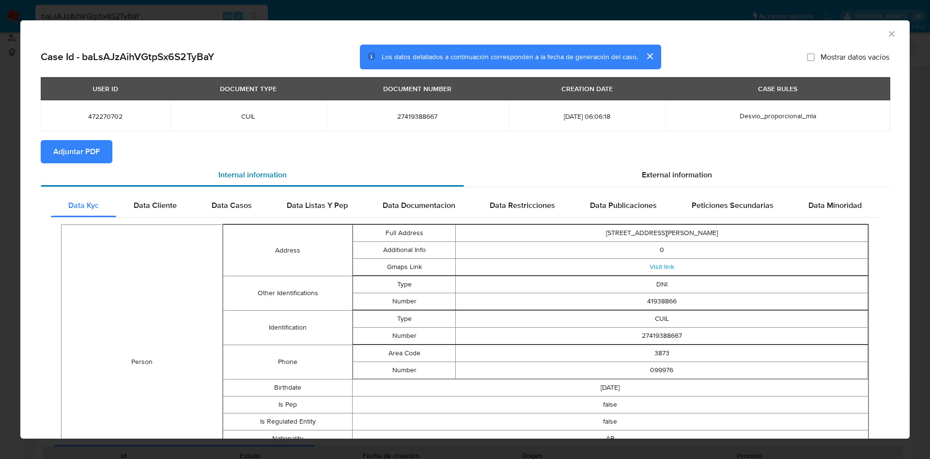
drag, startPoint x: 84, startPoint y: 150, endPoint x: 79, endPoint y: 172, distance: 22.6
click at [84, 152] on span "Adjuntar PDF" at bounding box center [76, 151] width 47 height 21
click at [887, 32] on icon "Cerrar ventana" at bounding box center [892, 34] width 10 height 10
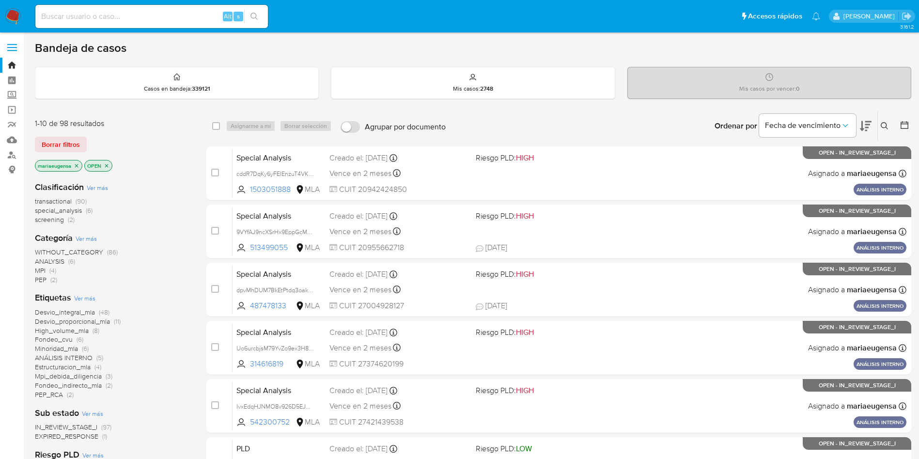
drag, startPoint x: 69, startPoint y: 25, endPoint x: 74, endPoint y: 13, distance: 13.0
click at [69, 16] on div "Alt s" at bounding box center [151, 16] width 233 height 23
click at [75, 7] on div "Alt s" at bounding box center [151, 16] width 233 height 23
click at [80, 19] on input at bounding box center [151, 16] width 233 height 13
paste input "1355962270"
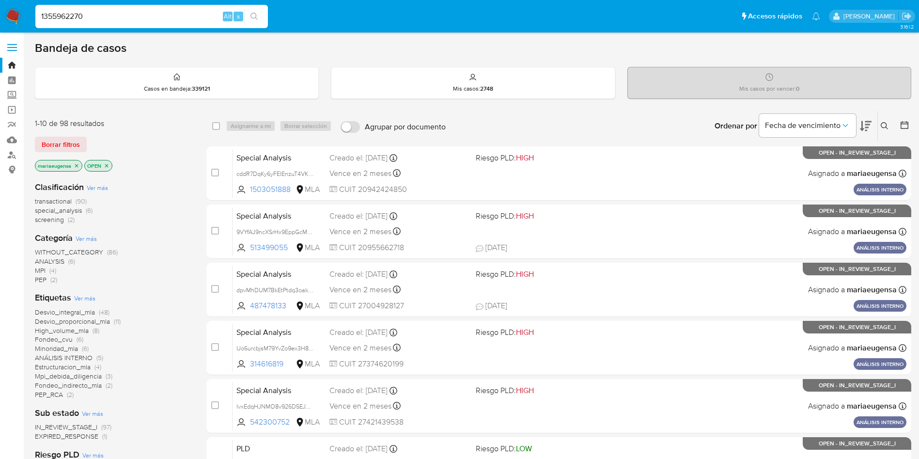
type input "1355962270"
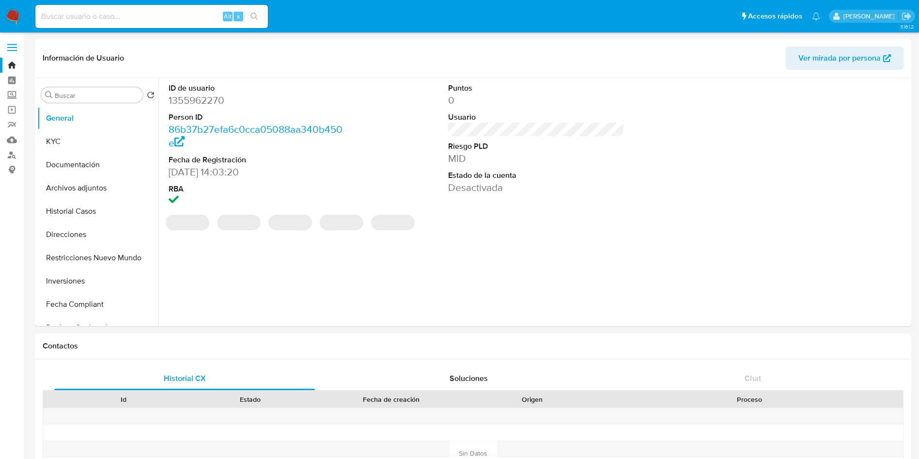
select select "10"
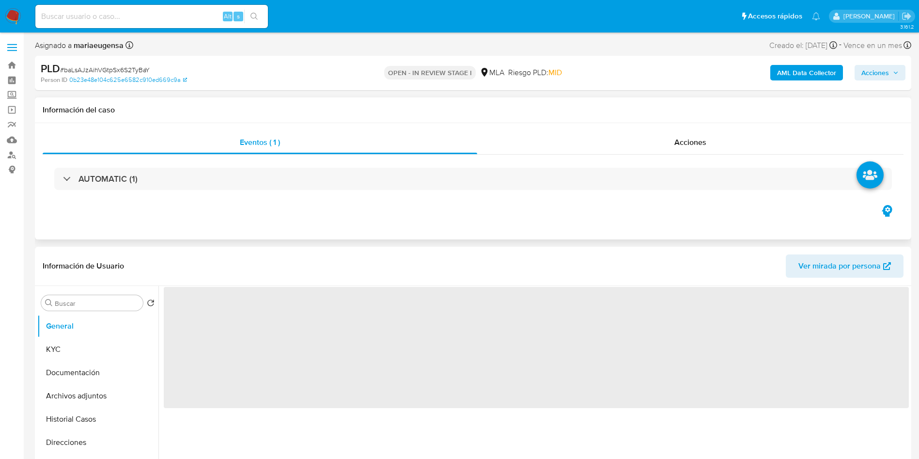
select select "10"
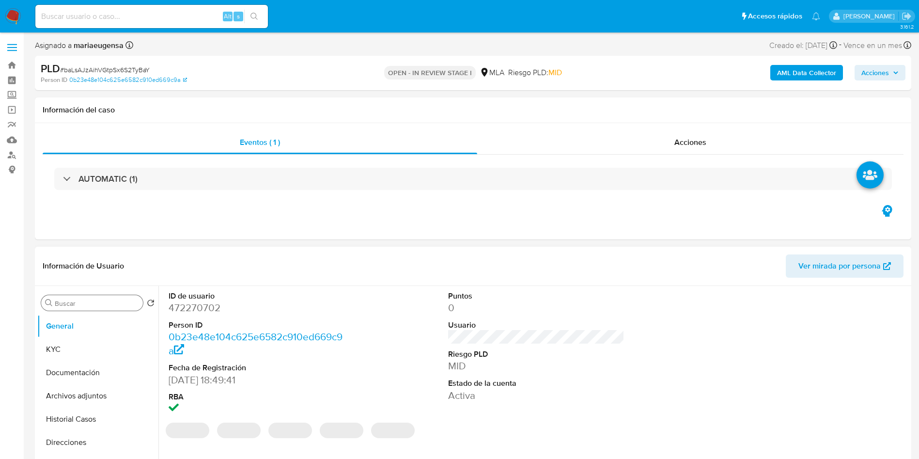
click at [65, 305] on input "Buscar" at bounding box center [97, 303] width 84 height 9
type input "arc"
click at [85, 346] on button "Archivos adjuntos" at bounding box center [93, 349] width 113 height 23
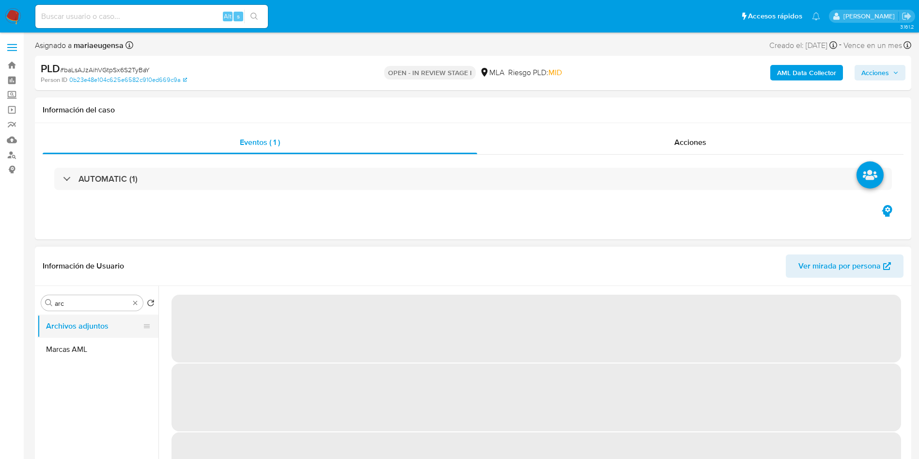
click at [109, 323] on button "Archivos adjuntos" at bounding box center [93, 326] width 113 height 23
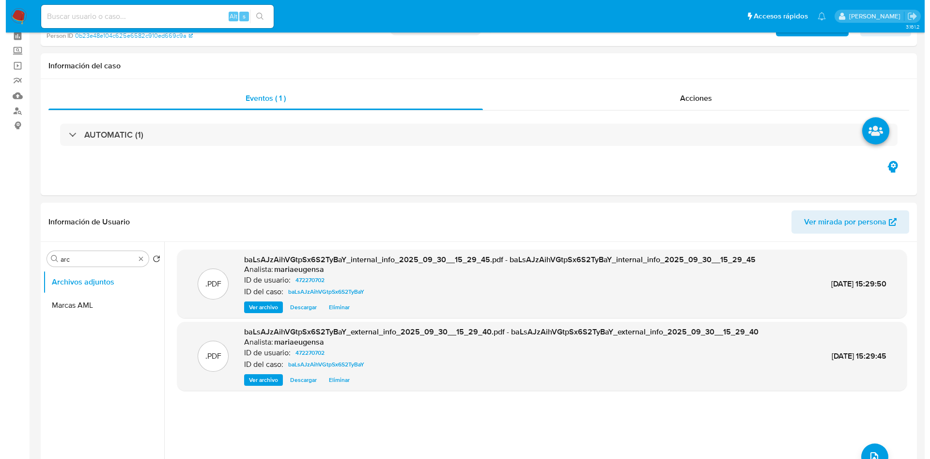
scroll to position [69, 0]
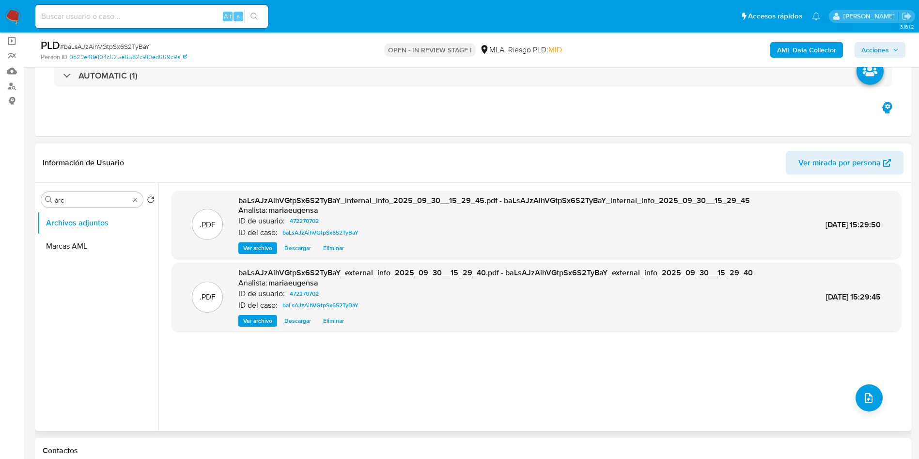
drag, startPoint x: 539, startPoint y: 394, endPoint x: 693, endPoint y: 413, distance: 154.3
click at [627, 404] on div ".PDF baLsAJzAihVGtpSx6S2TyBaY_internal_info_2025_09_30__15_29_45.pdf - baLsAJzA…" at bounding box center [537, 306] width 730 height 233
click at [864, 393] on icon "upload-file" at bounding box center [869, 398] width 12 height 12
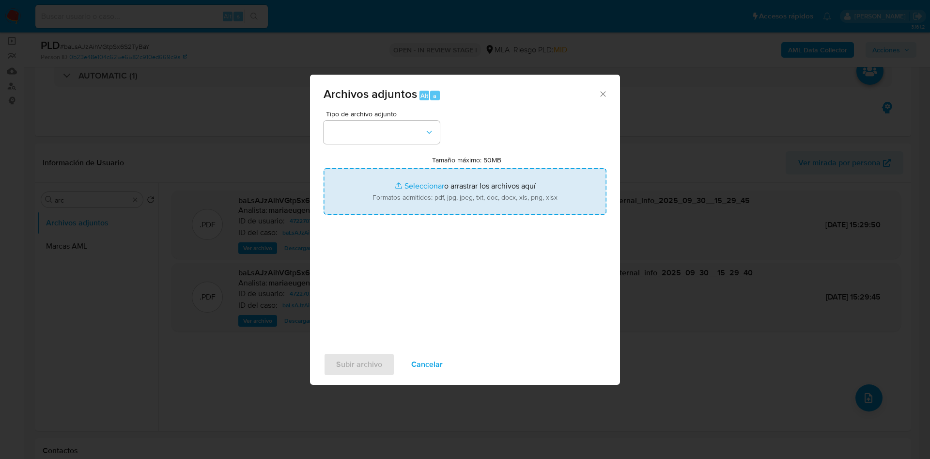
click at [455, 189] on input "Tamaño máximo: 50MB Seleccionar archivos" at bounding box center [465, 191] width 283 height 47
click at [392, 191] on input "Tamaño máximo: 50MB Seleccionar archivos" at bounding box center [465, 191] width 283 height 47
type input "C:\fakepath\Caselog baLsAJzAihVGtpSx6S2TyBaY_2025_09_18_05_53_45.docx"
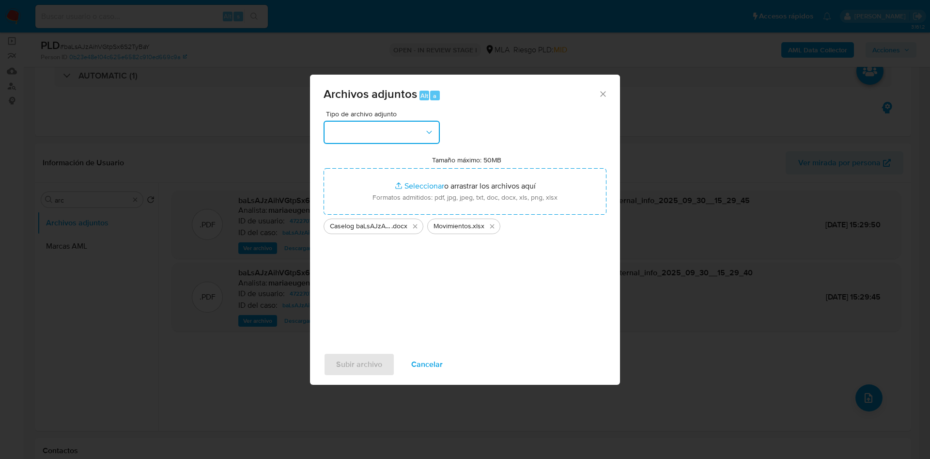
click at [376, 136] on button "button" at bounding box center [382, 132] width 116 height 23
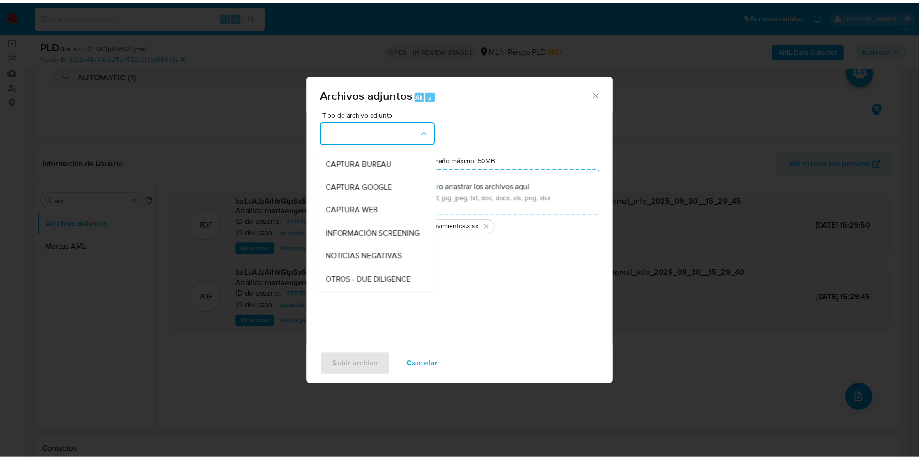
scroll to position [145, 0]
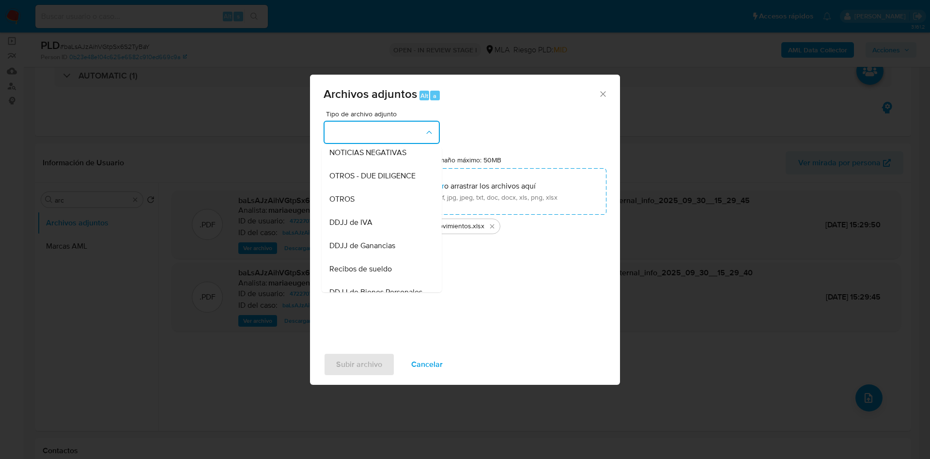
drag, startPoint x: 351, startPoint y: 212, endPoint x: 356, endPoint y: 234, distance: 22.2
click at [351, 204] on span "OTROS" at bounding box center [342, 199] width 25 height 10
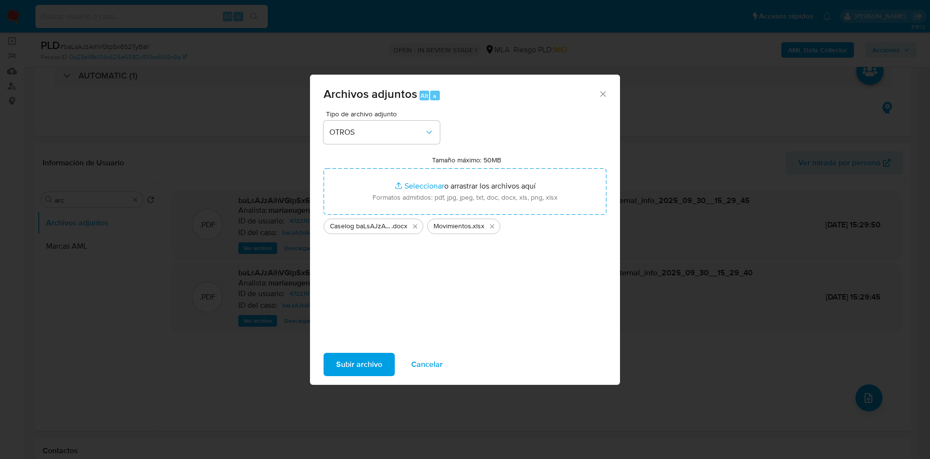
drag, startPoint x: 361, startPoint y: 365, endPoint x: 352, endPoint y: 362, distance: 9.4
click at [352, 362] on span "Subir archivo" at bounding box center [359, 364] width 46 height 21
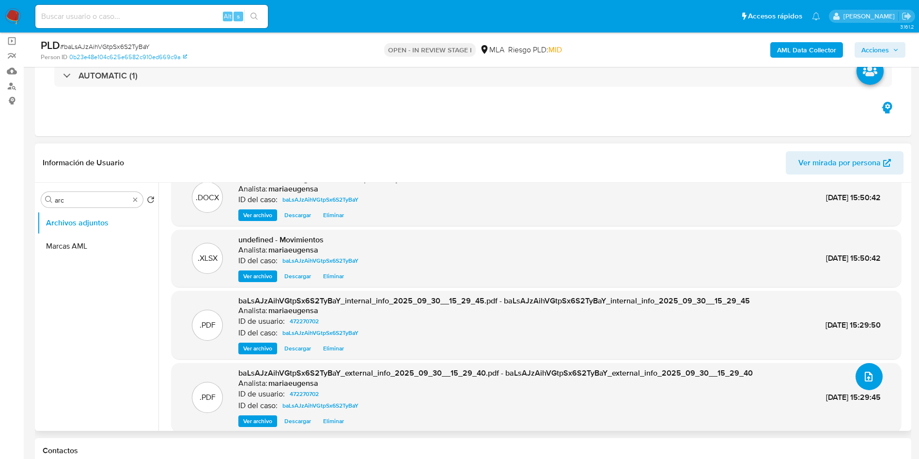
scroll to position [31, 0]
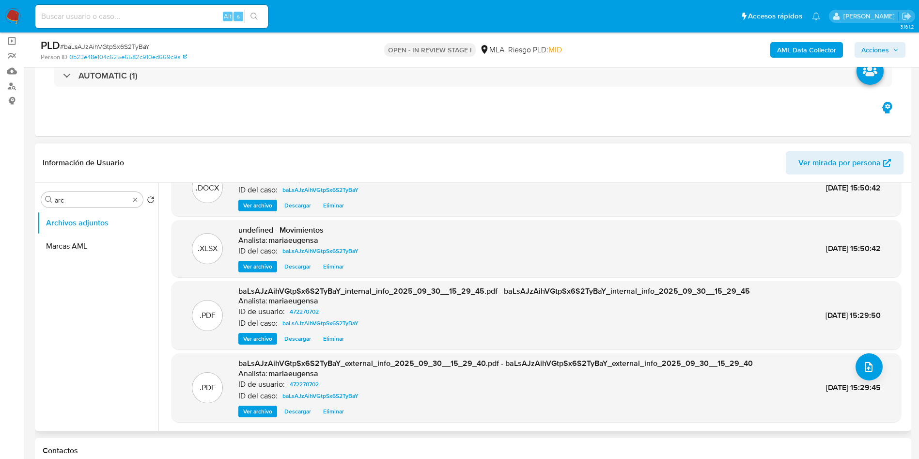
click at [119, 190] on div "Buscar arc Volver al orden por defecto Archivos adjuntos Marcas AML" at bounding box center [97, 307] width 121 height 247
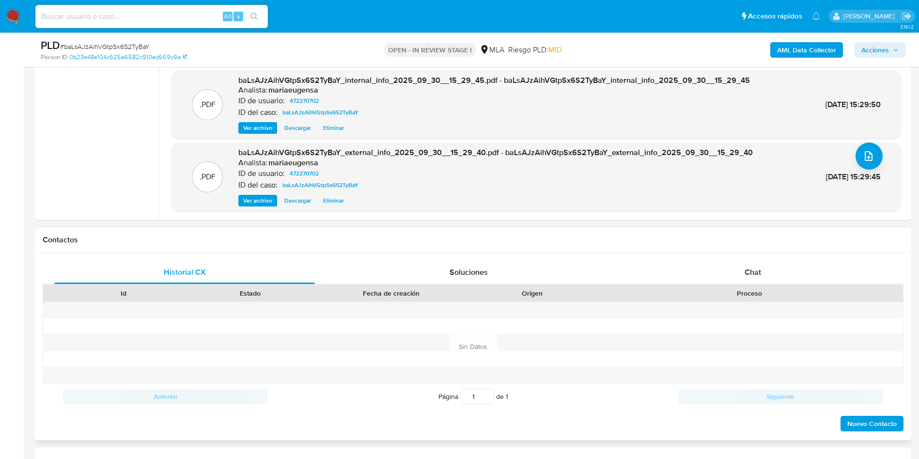
drag, startPoint x: 804, startPoint y: 271, endPoint x: 852, endPoint y: 241, distance: 55.9
click at [803, 268] on div "Chat" at bounding box center [753, 272] width 261 height 23
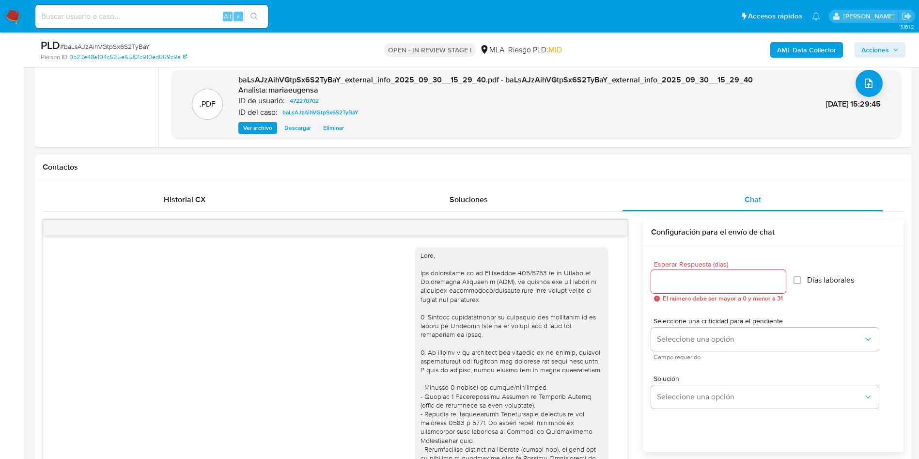
scroll to position [535, 0]
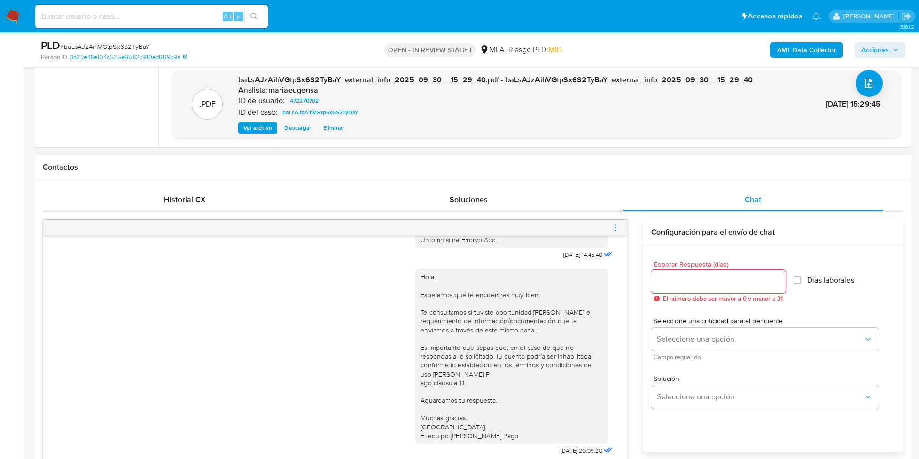
click at [616, 224] on icon "menu-action" at bounding box center [615, 227] width 9 height 9
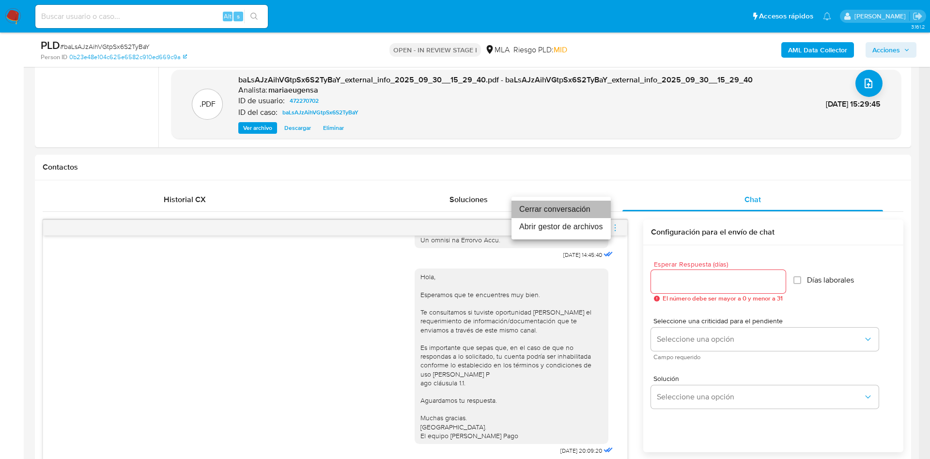
click at [571, 209] on li "Cerrar conversación" at bounding box center [561, 209] width 99 height 17
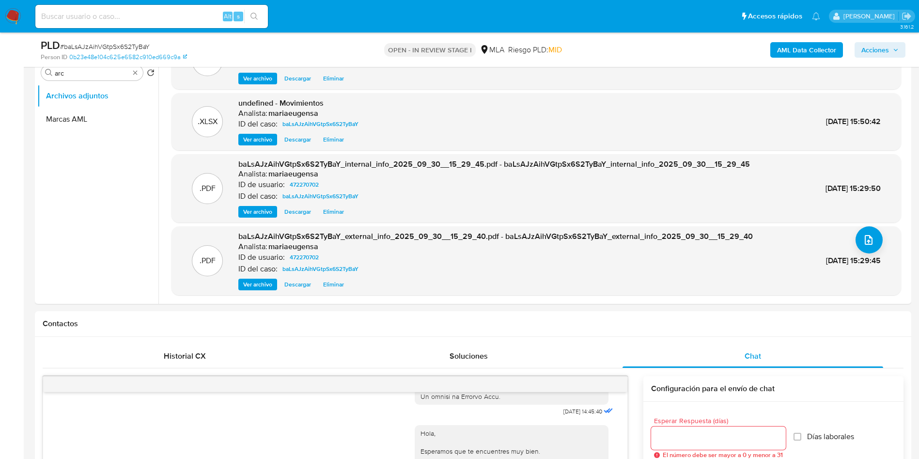
scroll to position [0, 0]
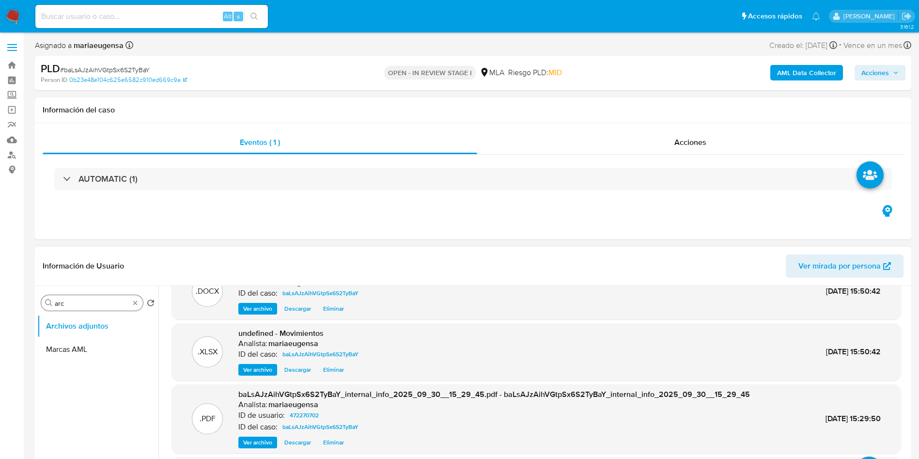
click at [99, 301] on input "arc" at bounding box center [92, 303] width 75 height 9
type input "arc"
click at [100, 323] on button "Archivos adjuntos" at bounding box center [93, 326] width 113 height 23
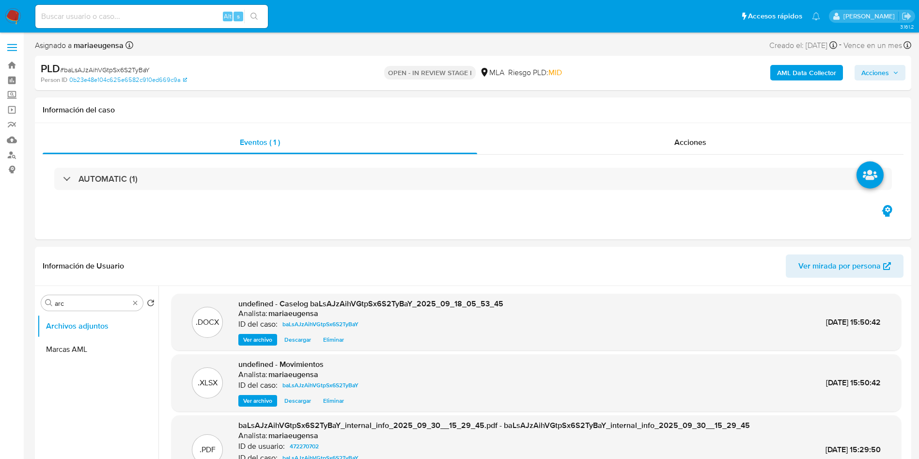
click at [94, 67] on span "# baLsAJzAihVGtpSx6S2TyBaY" at bounding box center [105, 70] width 90 height 10
copy span "baLsAJzAihVGtpSx6S2TyBaY"
click at [114, 19] on input at bounding box center [151, 16] width 233 height 13
type input "ARC"
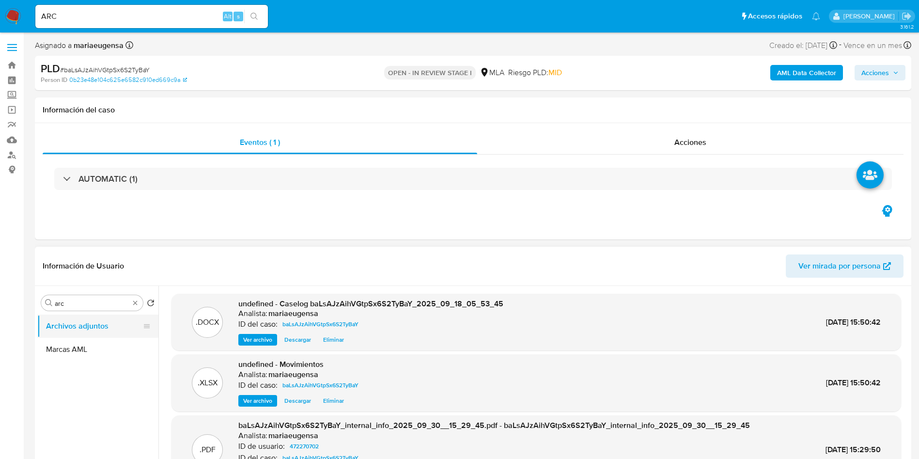
click at [83, 332] on button "Archivos adjuntos" at bounding box center [93, 326] width 113 height 23
click at [82, 342] on button "Marcas AML" at bounding box center [93, 349] width 113 height 23
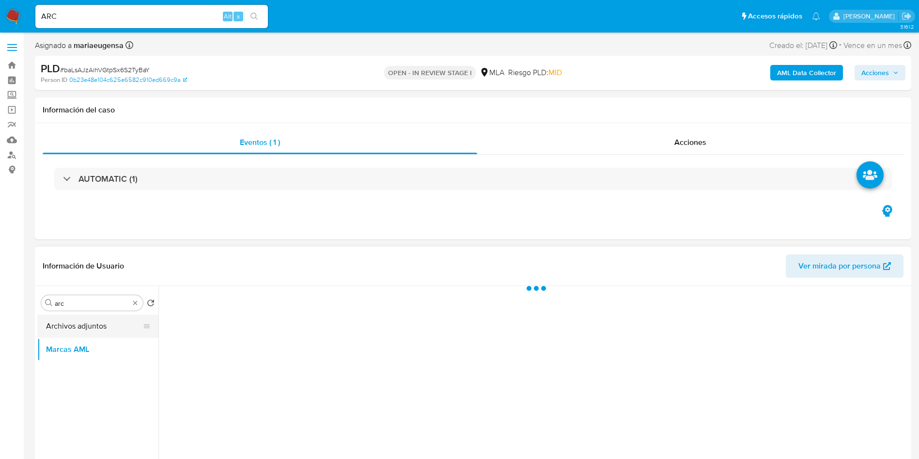
click at [99, 322] on button "Archivos adjuntos" at bounding box center [93, 326] width 113 height 23
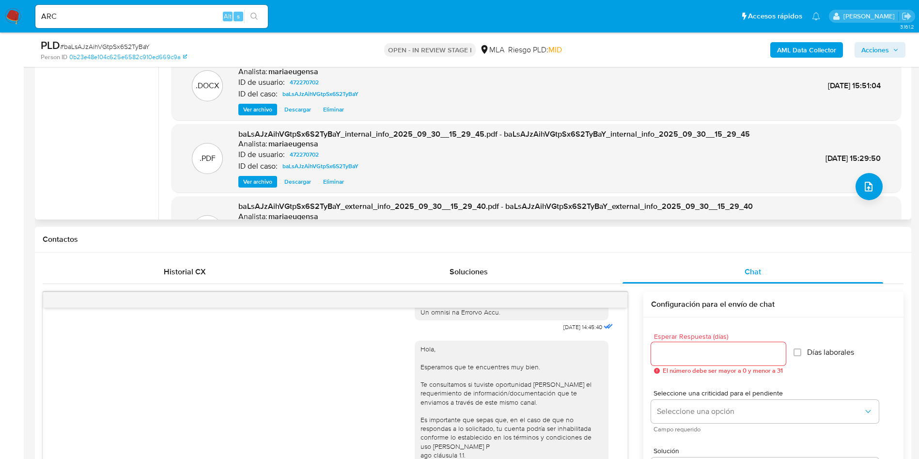
scroll to position [73, 0]
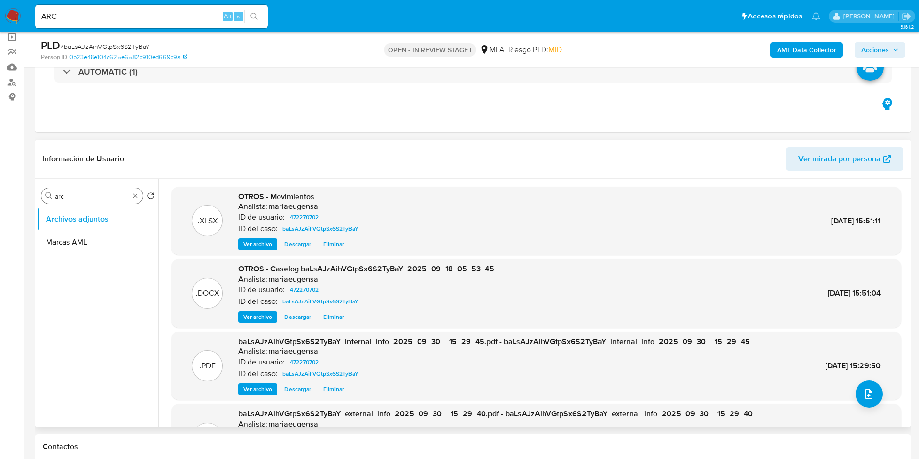
click at [83, 199] on input "arc" at bounding box center [92, 196] width 75 height 9
click at [83, 198] on input "arc" at bounding box center [92, 196] width 75 height 9
type input "RES"
click at [82, 244] on button "Restricciones Nuevo Mundo" at bounding box center [93, 242] width 113 height 23
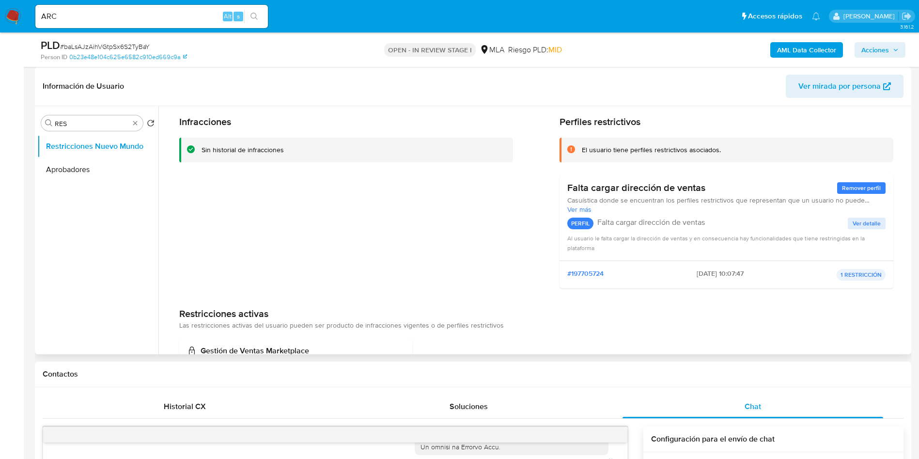
scroll to position [0, 0]
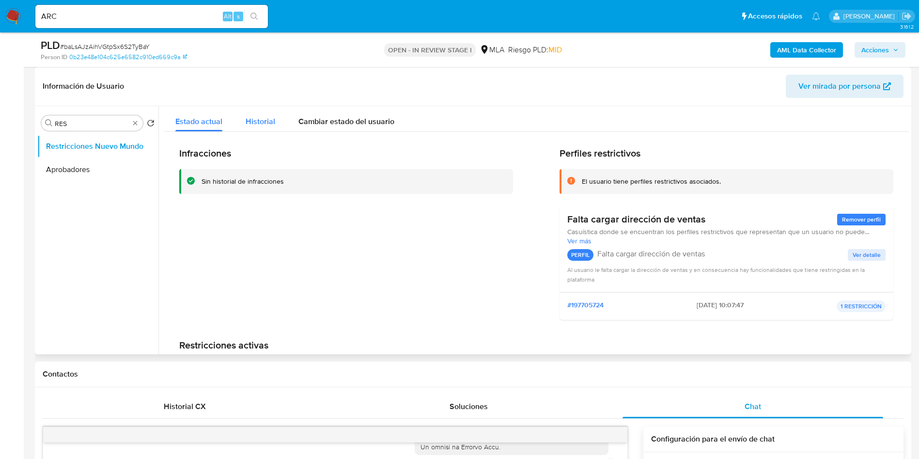
click at [259, 126] on span "Historial" at bounding box center [261, 121] width 30 height 11
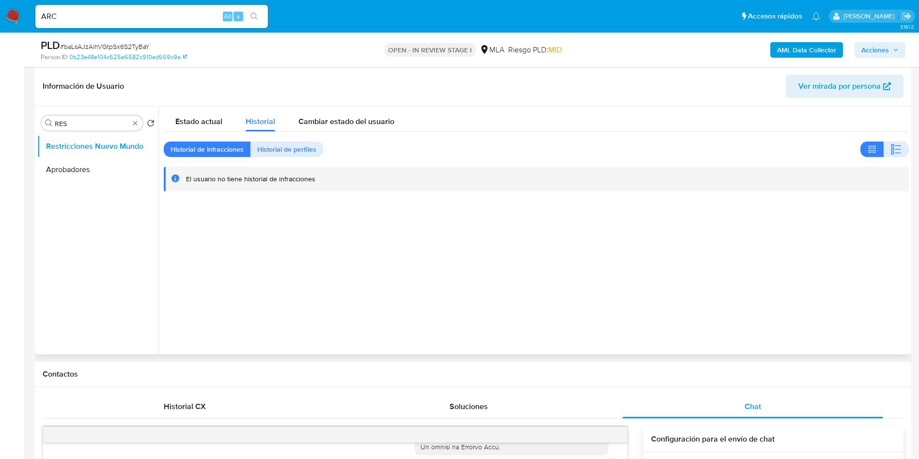
drag, startPoint x: 176, startPoint y: 122, endPoint x: 144, endPoint y: 111, distance: 33.1
click at [172, 119] on button "Estado actual" at bounding box center [199, 119] width 70 height 26
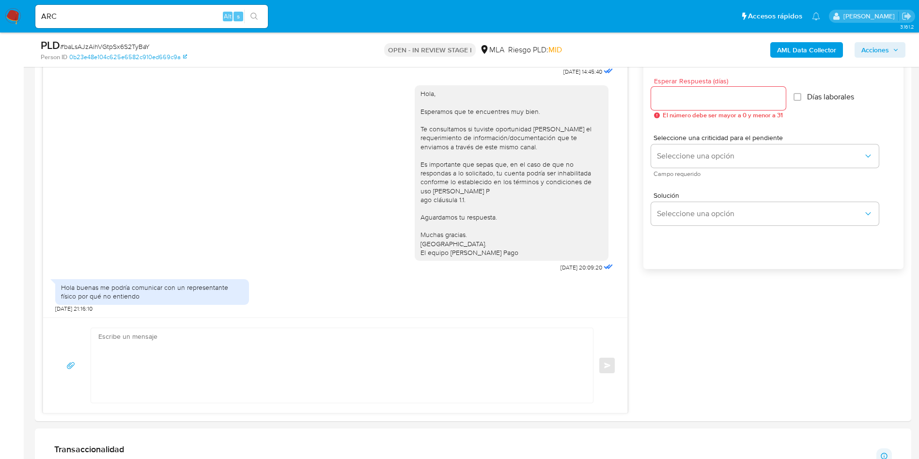
scroll to position [501, 0]
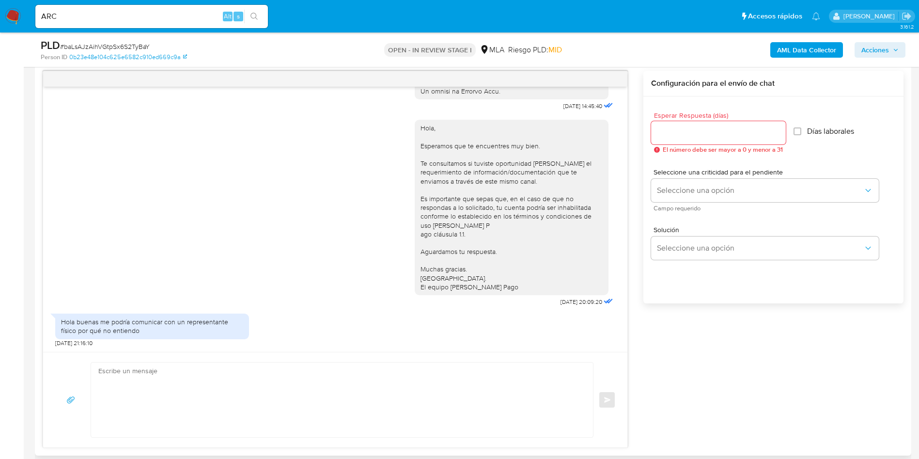
type button "0"
click at [49, 201] on div "17/09/2025 14:45:40 Hola, Esperamos que te encuentres muy bien. Te consultamos …" at bounding box center [335, 219] width 584 height 265
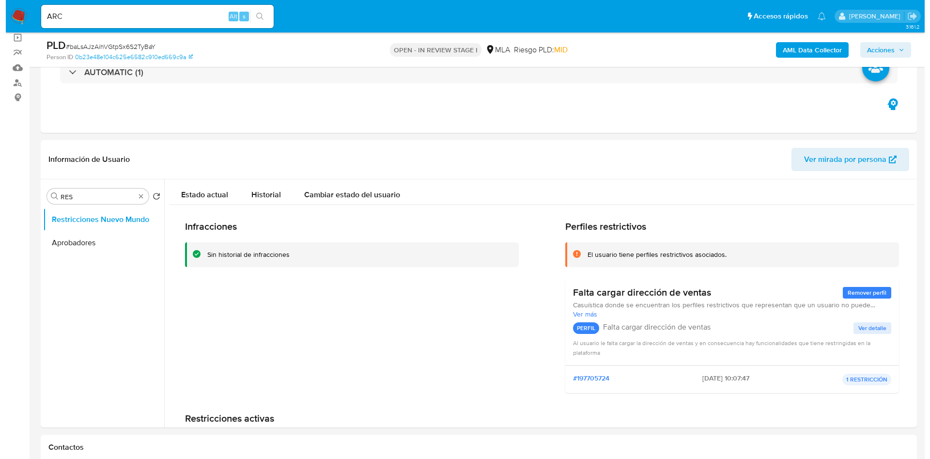
scroll to position [65, 0]
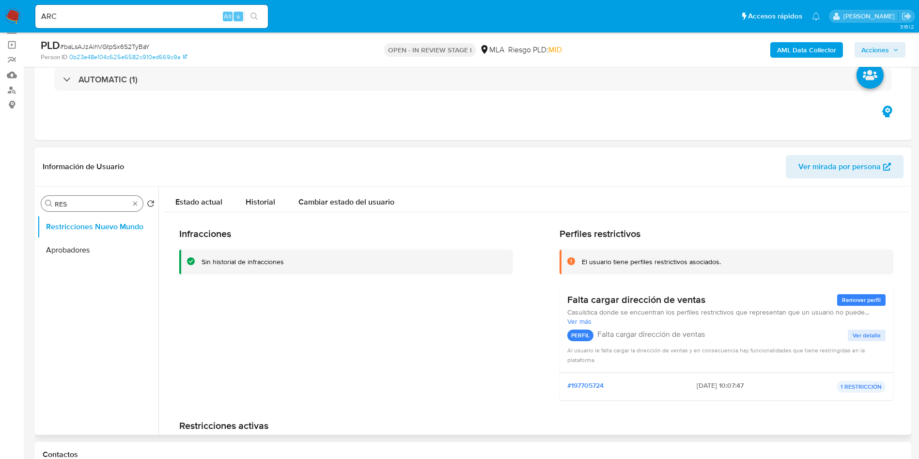
click at [83, 209] on div "Buscar RES" at bounding box center [92, 204] width 102 height 16
click at [85, 205] on input "RES" at bounding box center [92, 204] width 75 height 9
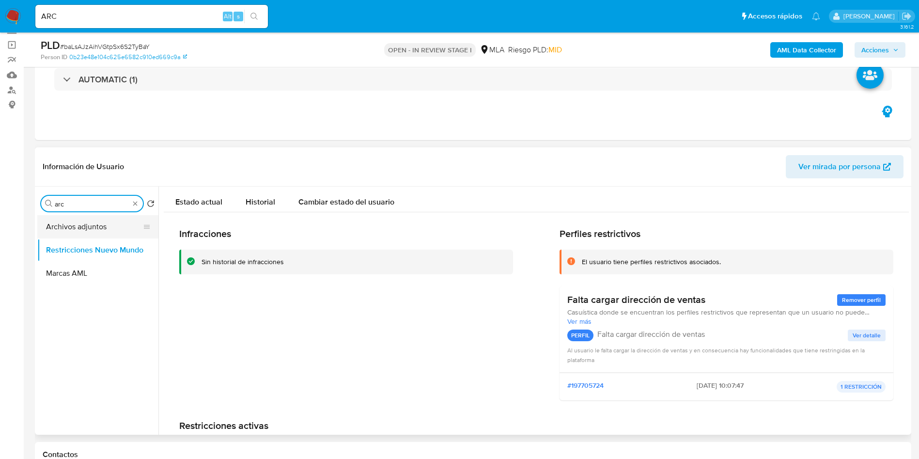
type input "arc"
click at [90, 234] on button "Archivos adjuntos" at bounding box center [93, 226] width 113 height 23
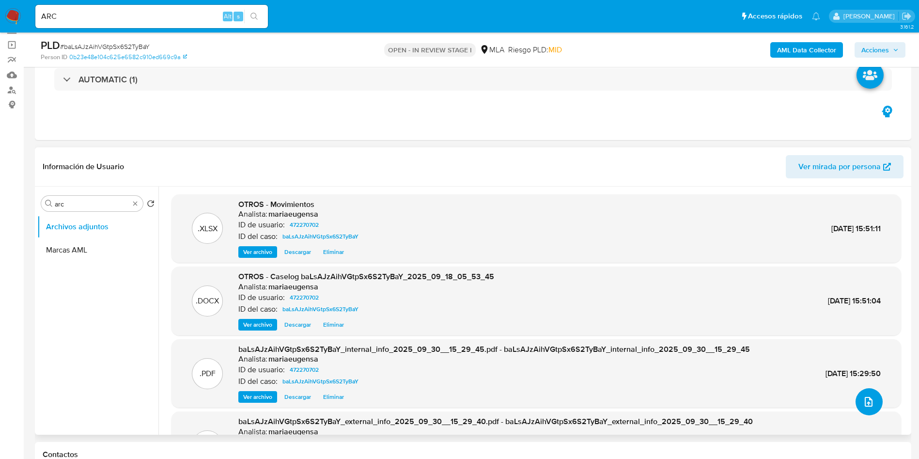
click at [863, 406] on icon "upload-file" at bounding box center [869, 402] width 12 height 12
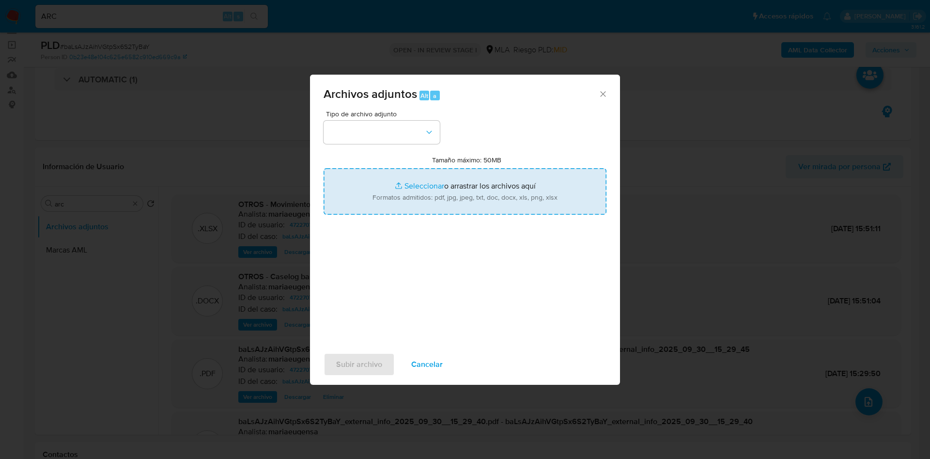
click at [448, 179] on input "Tamaño máximo: 50MB Seleccionar archivos" at bounding box center [465, 191] width 283 height 47
type input "C:\fakepath\Caselog baLsAJzAihVGtpSx6S2TyBaY_2025_09_18_05_53_45 - V2.docx"
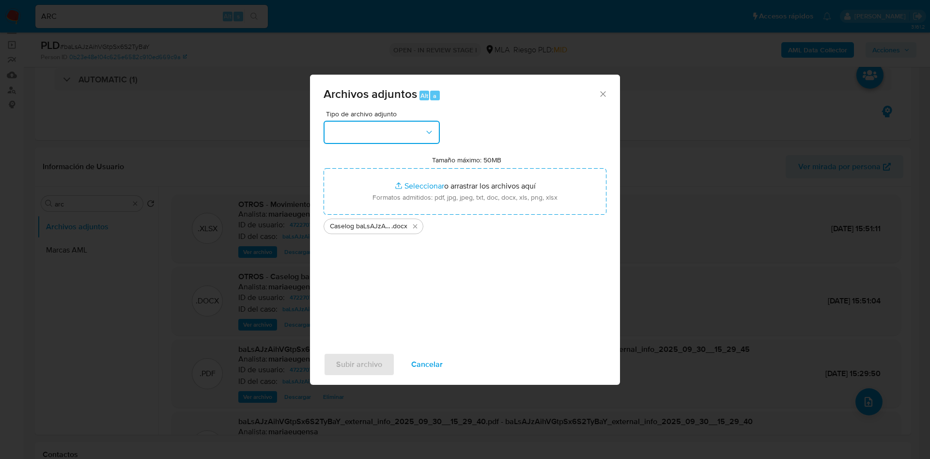
click at [392, 129] on button "button" at bounding box center [382, 132] width 116 height 23
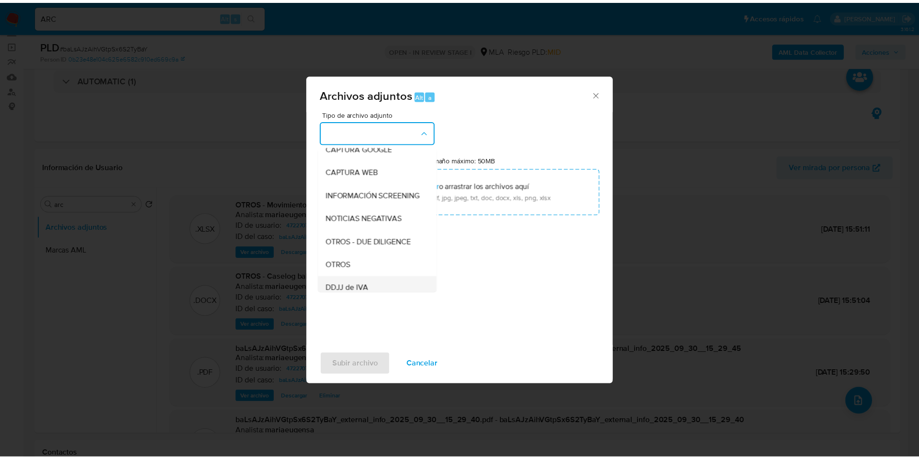
scroll to position [145, 0]
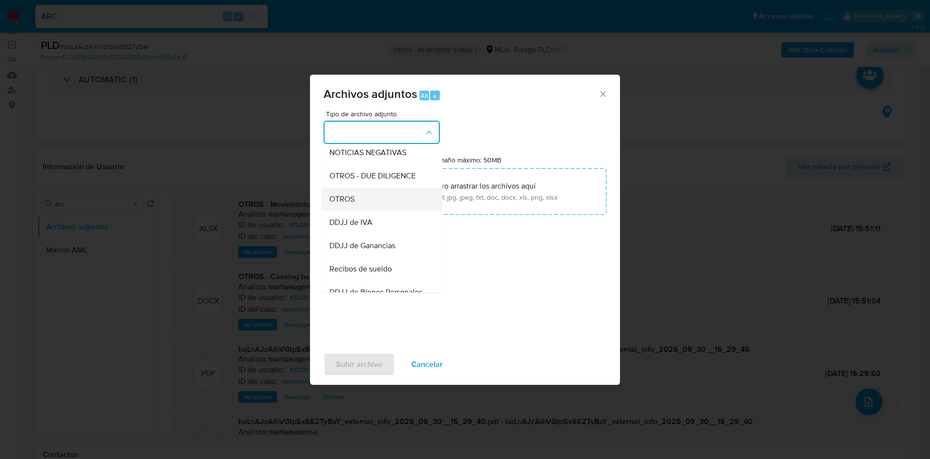
click at [355, 210] on div "OTROS" at bounding box center [379, 199] width 99 height 23
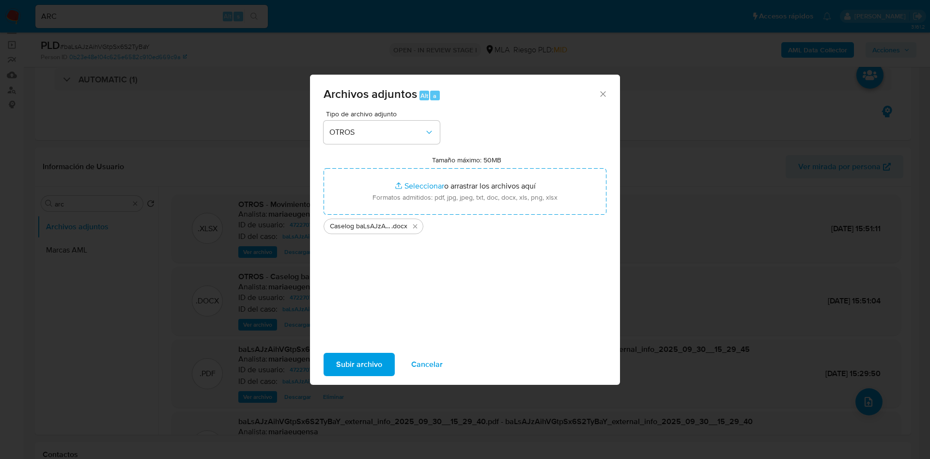
click at [353, 365] on span "Subir archivo" at bounding box center [359, 364] width 46 height 21
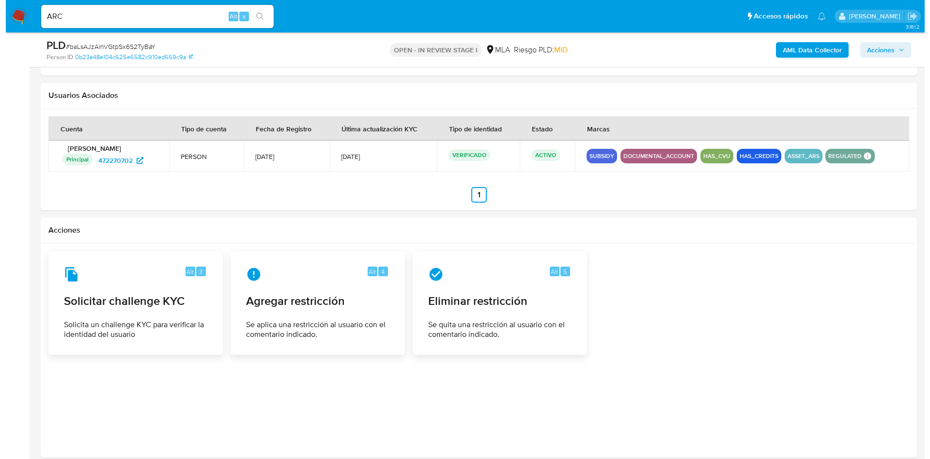
scroll to position [1455, 0]
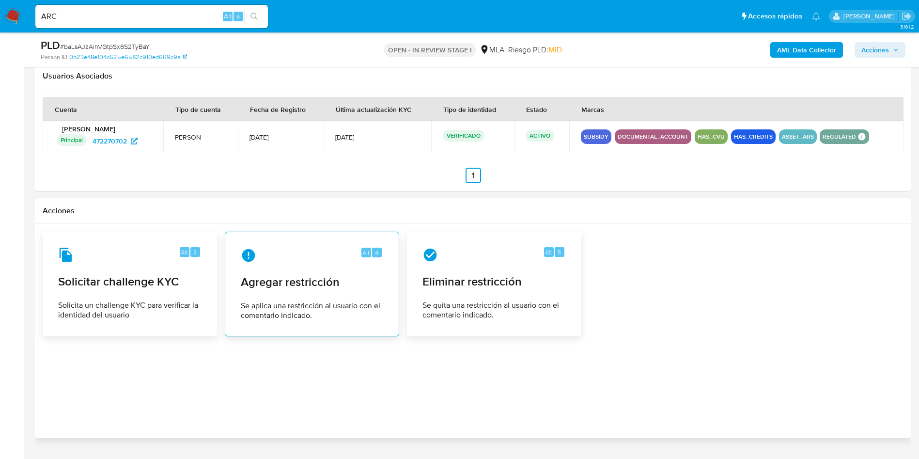
click at [349, 316] on span "Se aplica una restricción al usuario con el comentario indicado." at bounding box center [312, 310] width 142 height 19
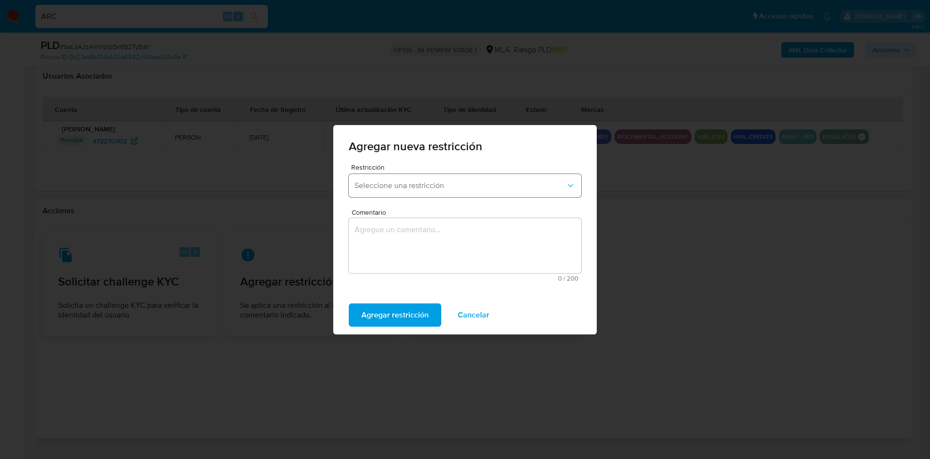
click at [371, 185] on span "Seleccione una restricción" at bounding box center [460, 186] width 211 height 10
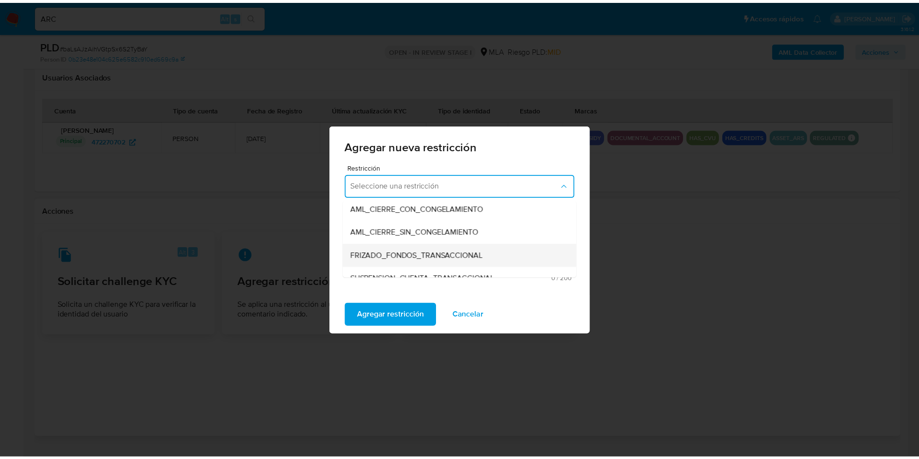
scroll to position [145, 0]
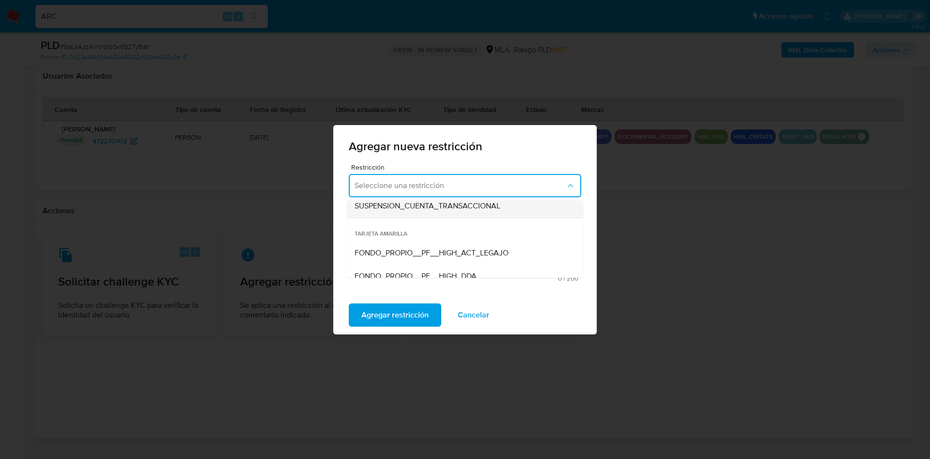
click at [393, 204] on span "SUSPENSION_CUENTA_TRANSACCIONAL" at bounding box center [428, 206] width 146 height 10
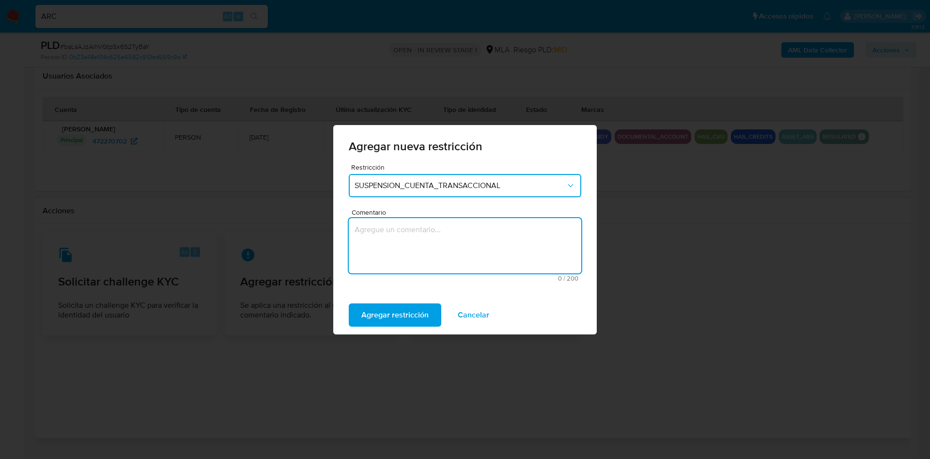
click at [378, 247] on textarea "Comentario" at bounding box center [465, 245] width 233 height 55
type textarea "AML"
click at [395, 306] on span "Agregar restricción" at bounding box center [395, 314] width 67 height 21
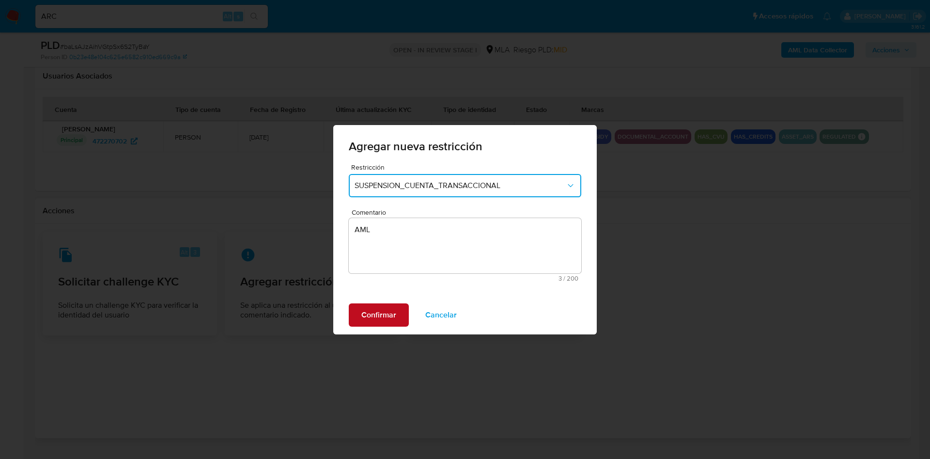
click at [386, 310] on span "Confirmar" at bounding box center [379, 314] width 35 height 21
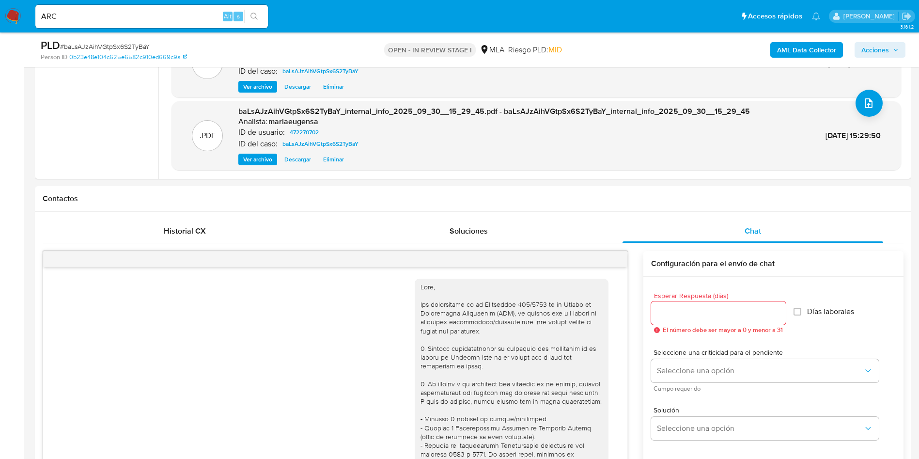
scroll to position [147, 0]
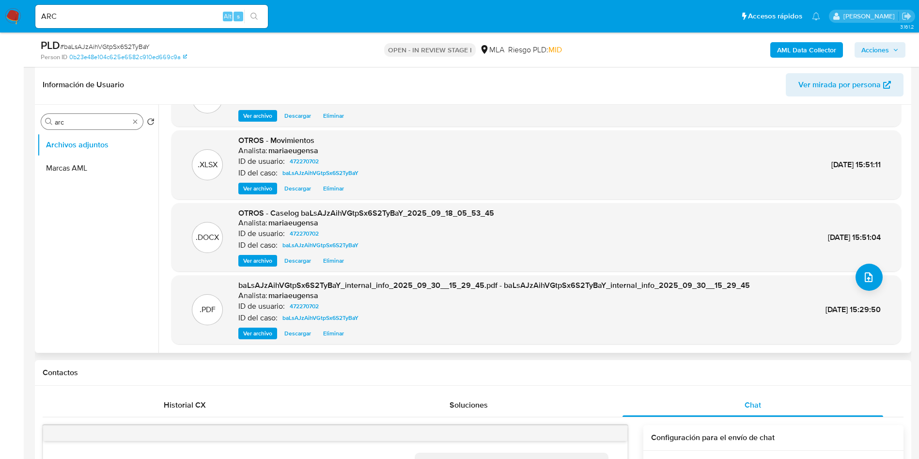
click at [105, 122] on input "arc" at bounding box center [92, 122] width 75 height 9
click at [88, 176] on button "Restricciones Nuevo Mundo" at bounding box center [97, 168] width 121 height 23
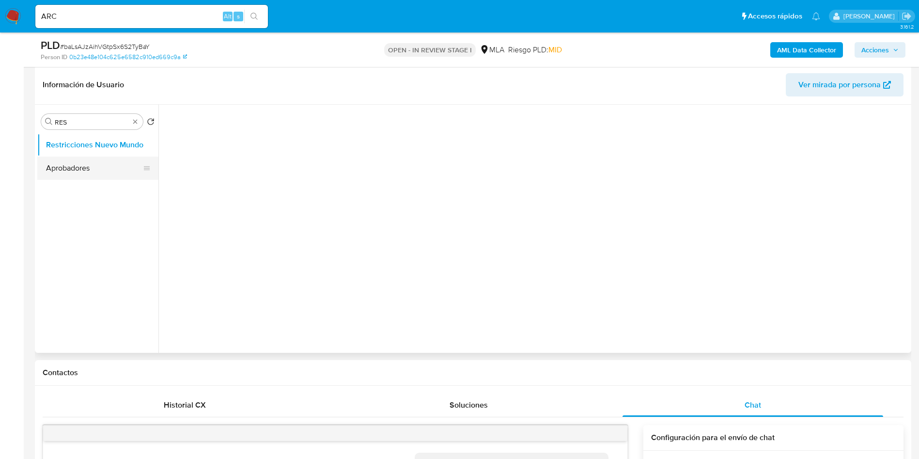
scroll to position [0, 0]
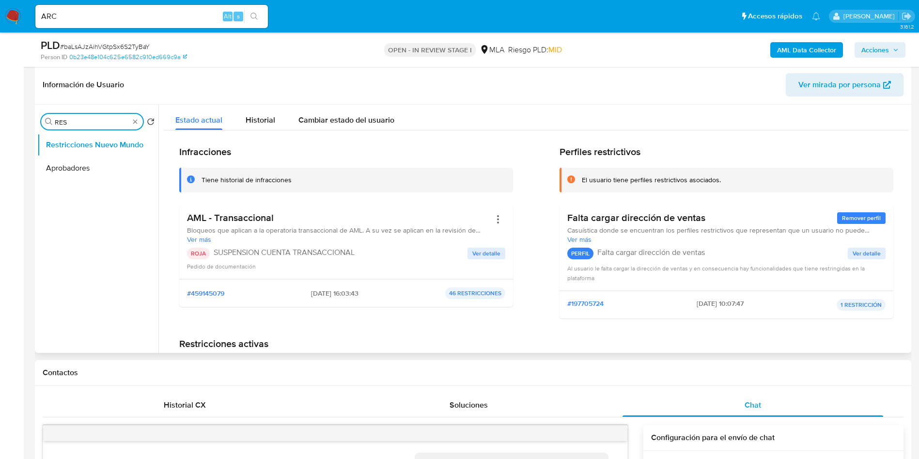
click at [98, 122] on input "RES" at bounding box center [92, 122] width 75 height 9
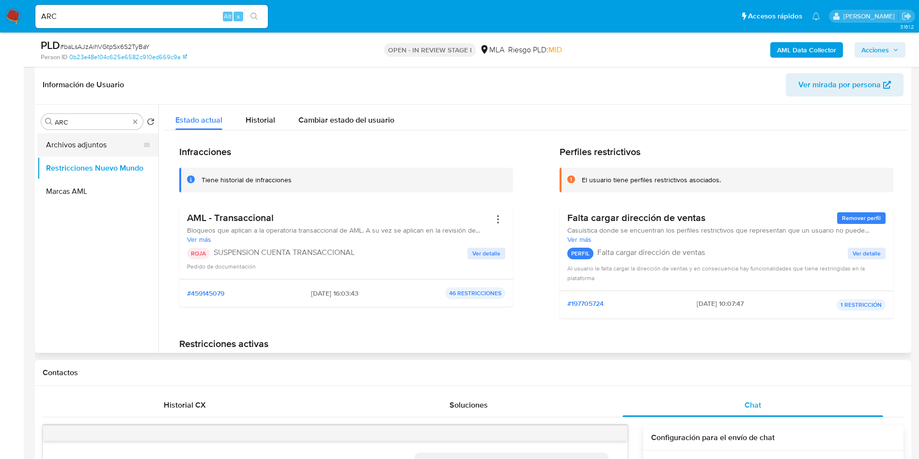
click at [100, 144] on button "Archivos adjuntos" at bounding box center [93, 144] width 113 height 23
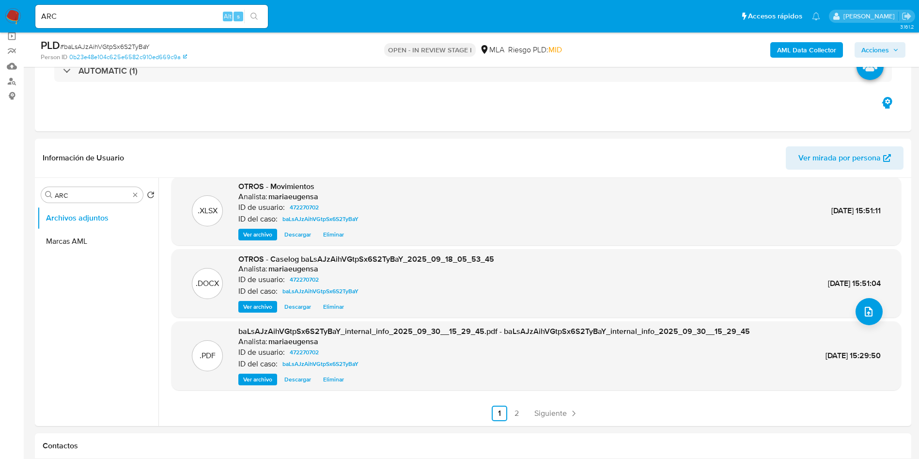
scroll to position [78, 0]
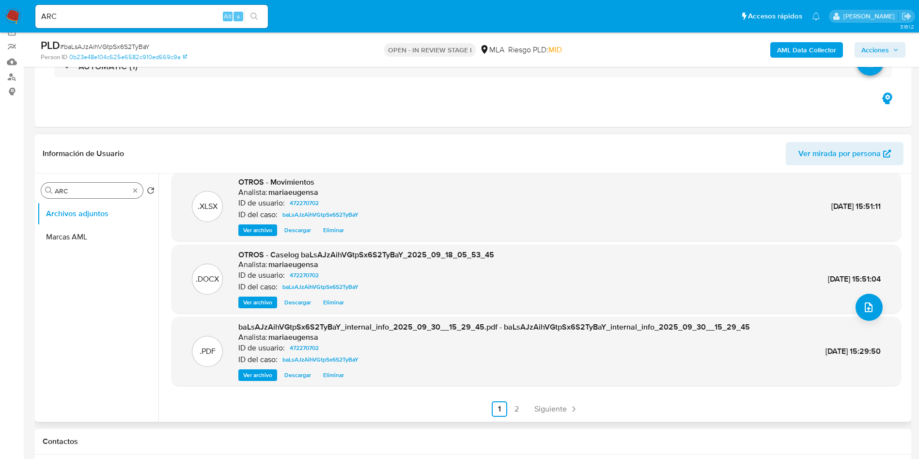
click at [80, 191] on input "ARC" at bounding box center [92, 191] width 75 height 9
click at [78, 235] on button "Marcas AML" at bounding box center [93, 236] width 113 height 23
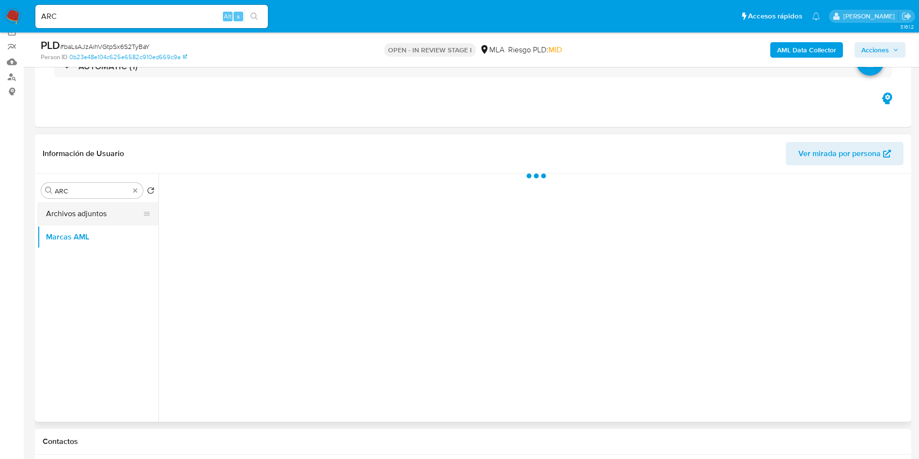
scroll to position [0, 0]
click at [93, 210] on button "Archivos adjuntos" at bounding box center [93, 213] width 113 height 23
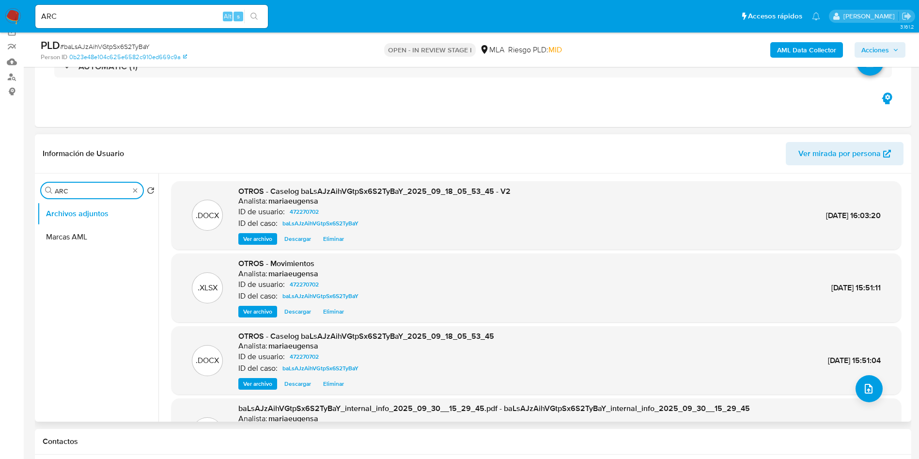
click at [87, 193] on input "ARC" at bounding box center [92, 191] width 75 height 9
click at [87, 191] on input "ARC" at bounding box center [92, 191] width 75 height 9
drag, startPoint x: 87, startPoint y: 191, endPoint x: 44, endPoint y: 192, distance: 43.6
click at [44, 192] on div "Buscar ARCRE" at bounding box center [92, 191] width 102 height 16
type input "RES"
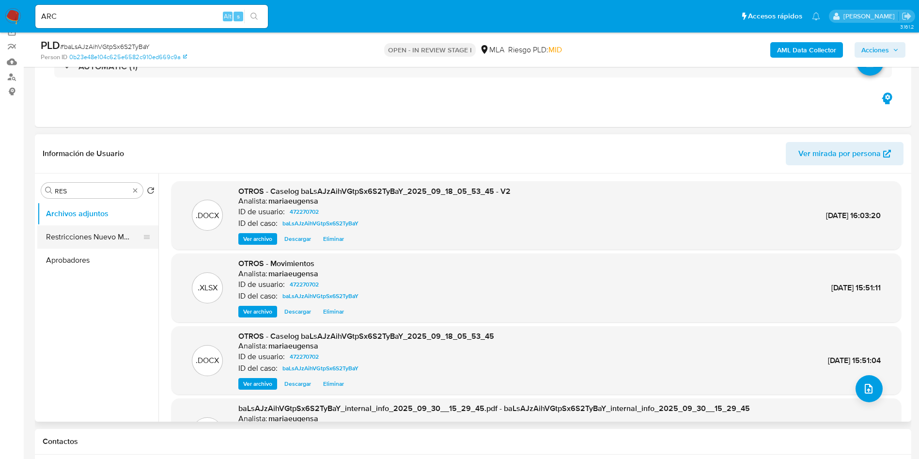
click at [95, 239] on button "Restricciones Nuevo Mundo" at bounding box center [93, 236] width 113 height 23
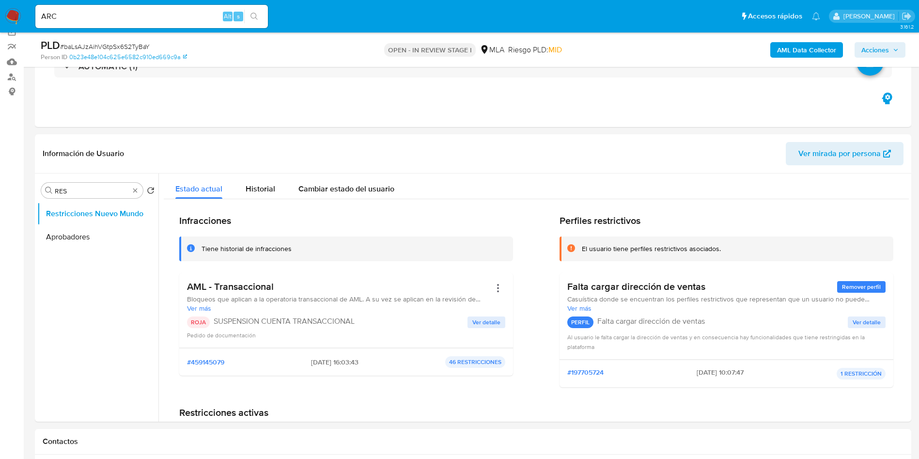
click at [895, 47] on icon "button" at bounding box center [896, 50] width 6 height 6
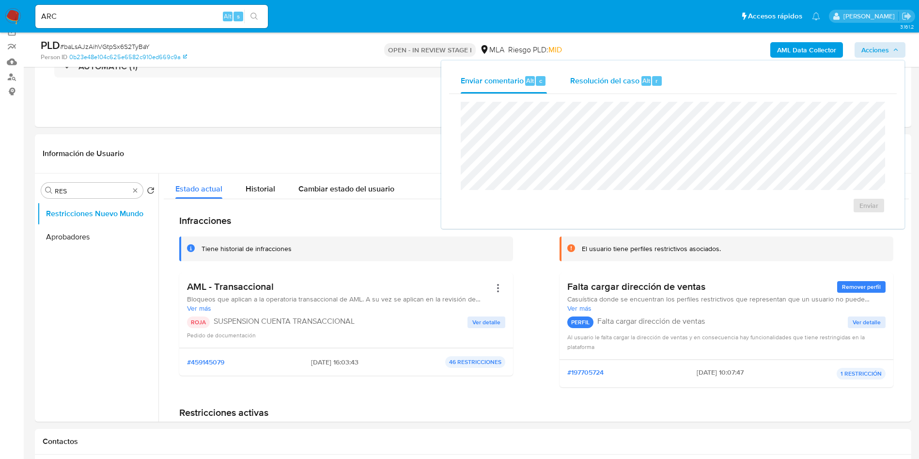
click at [643, 85] on span "Alt" at bounding box center [647, 80] width 8 height 9
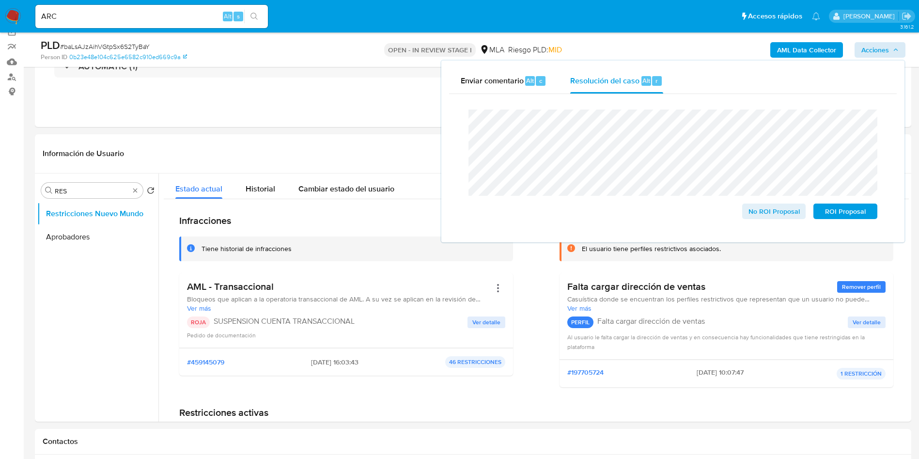
click at [442, 130] on div "Enviar comentario Alt c Resolución del caso Alt r Cierre de caso No ROI Proposa…" at bounding box center [672, 152] width 463 height 182
click at [827, 210] on span "ROI Proposal" at bounding box center [845, 212] width 50 height 14
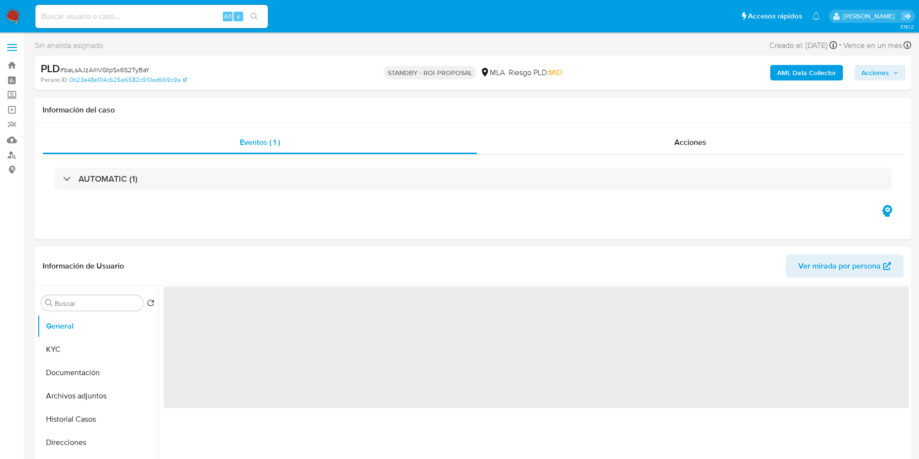
select select "10"
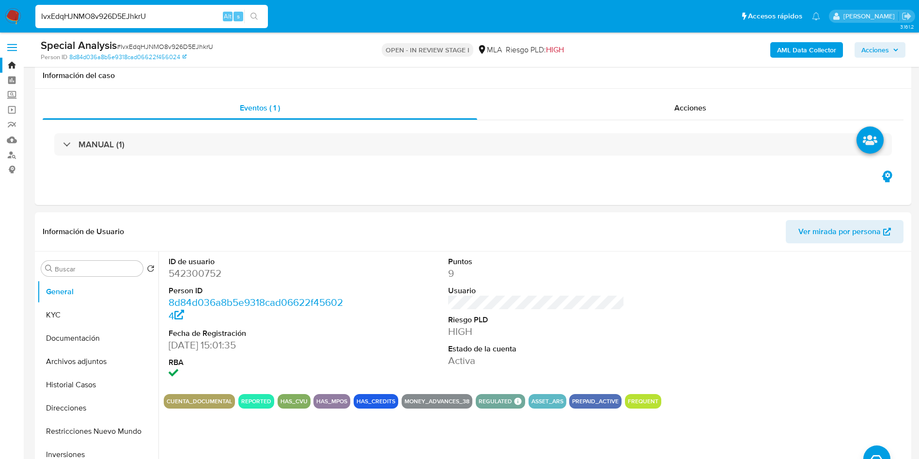
scroll to position [73, 0]
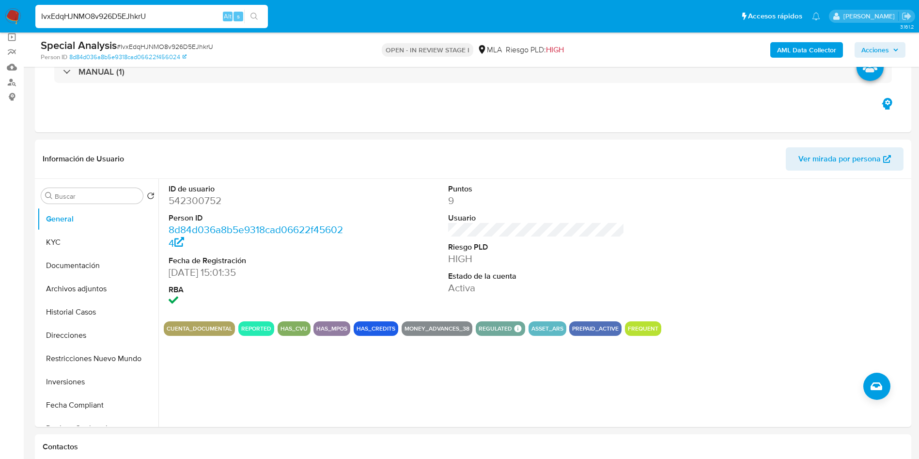
click at [135, 11] on input "IvxEdqHJNMO8v926D5EJhkrU" at bounding box center [151, 16] width 233 height 13
click at [186, 205] on dd "542300752" at bounding box center [257, 201] width 177 height 14
click at [186, 203] on dd "542300752" at bounding box center [257, 201] width 177 height 14
copy dd "542300752"
click at [299, 248] on dd "8d84d036a8b5e9318cad06622f456024" at bounding box center [257, 236] width 177 height 27
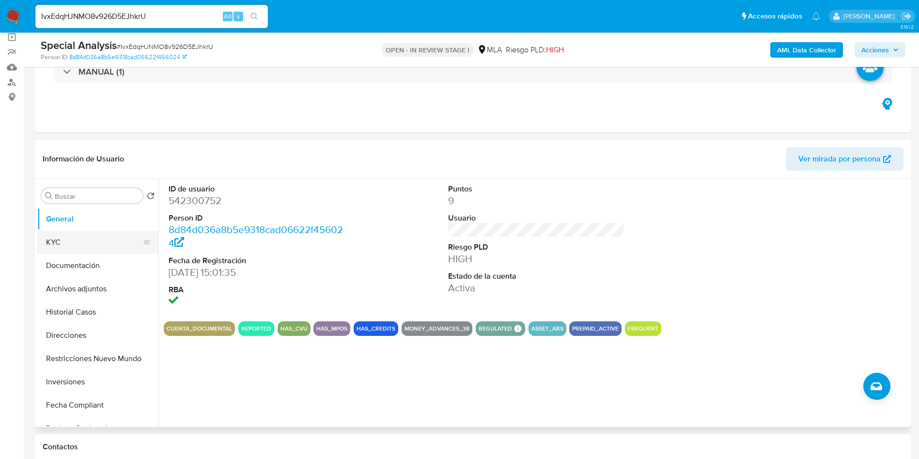
click at [61, 246] on button "KYC" at bounding box center [93, 242] width 113 height 23
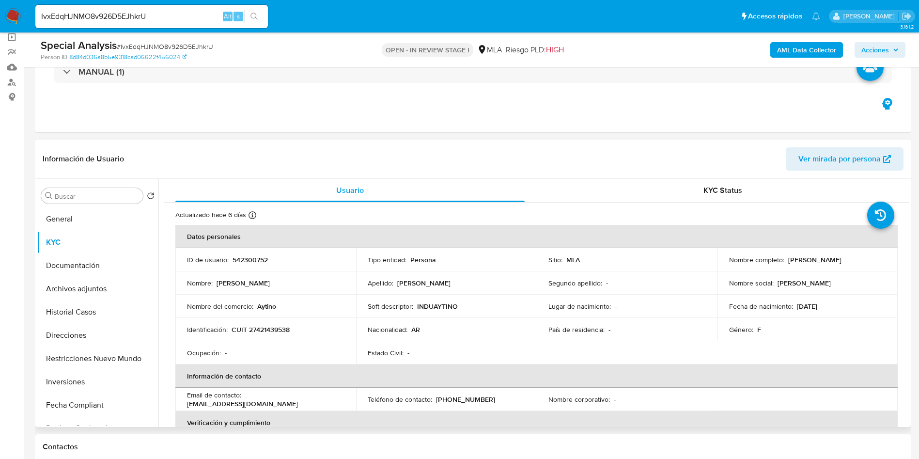
click at [275, 307] on p "Aytino" at bounding box center [266, 306] width 19 height 9
click at [265, 308] on p "Aytino" at bounding box center [266, 306] width 19 height 9
copy p "Aytino"
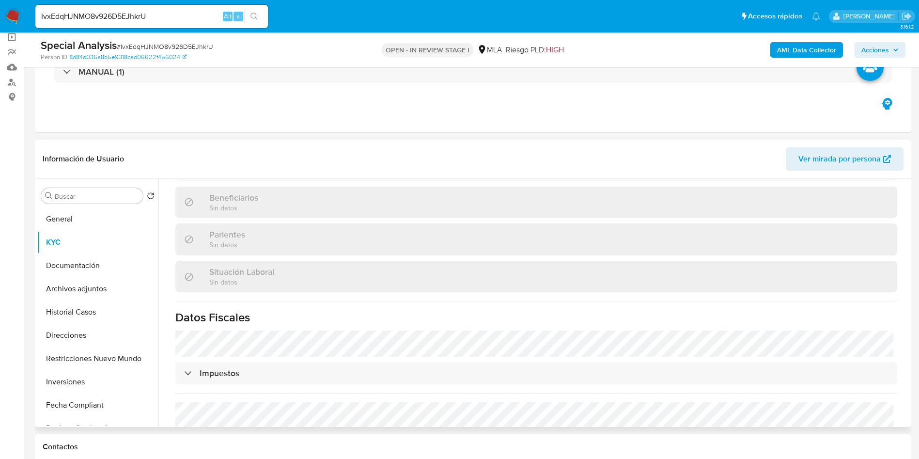
scroll to position [509, 0]
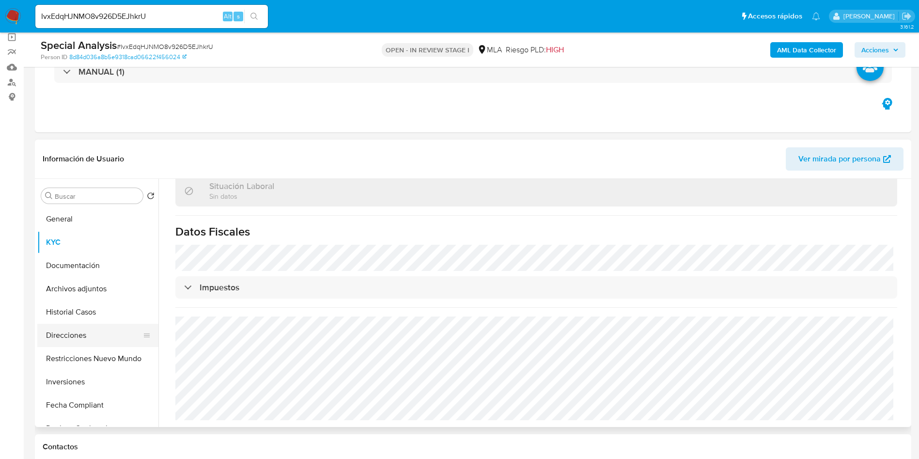
click at [81, 333] on button "Direcciones" at bounding box center [93, 335] width 113 height 23
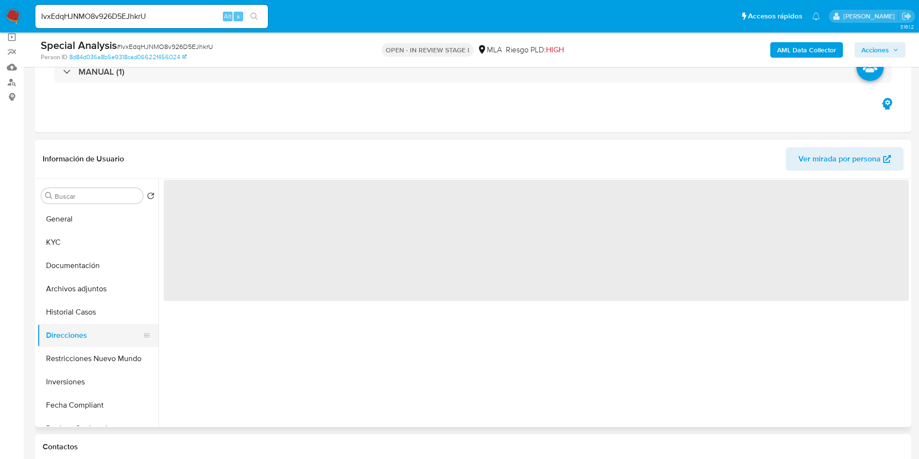
scroll to position [0, 0]
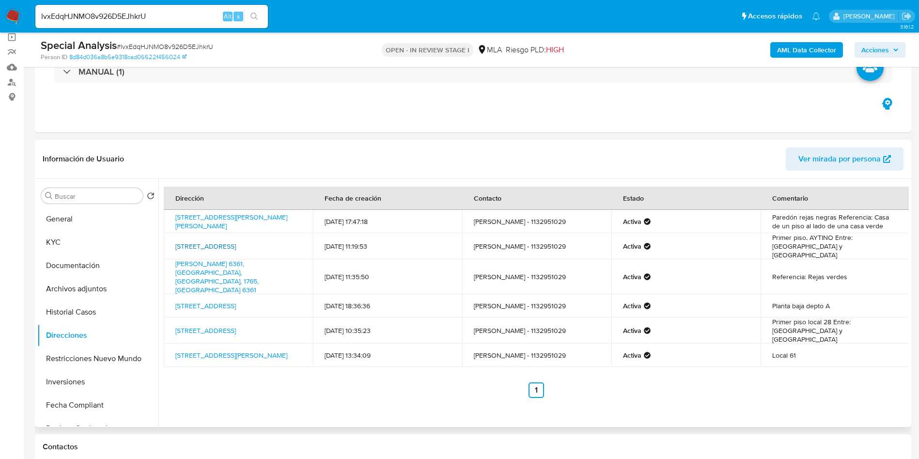
click at [236, 242] on link "[STREET_ADDRESS]" at bounding box center [205, 246] width 61 height 10
click at [215, 275] on link "[PERSON_NAME] 6361, [GEOGRAPHIC_DATA], [GEOGRAPHIC_DATA], 1765, [GEOGRAPHIC_DAT…" at bounding box center [216, 277] width 83 height 36
click at [220, 301] on link "[STREET_ADDRESS]" at bounding box center [205, 306] width 61 height 10
click at [236, 326] on link "[STREET_ADDRESS]" at bounding box center [205, 331] width 61 height 10
click at [215, 350] on link "[STREET_ADDRESS][PERSON_NAME]" at bounding box center [231, 355] width 112 height 10
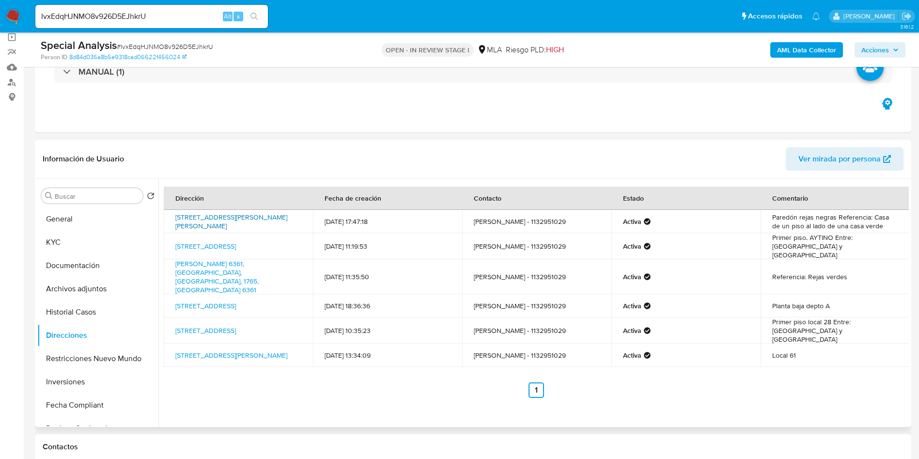
click at [220, 227] on link "[STREET_ADDRESS][PERSON_NAME][PERSON_NAME]" at bounding box center [231, 221] width 112 height 18
click at [59, 232] on button "KYC" at bounding box center [93, 242] width 113 height 23
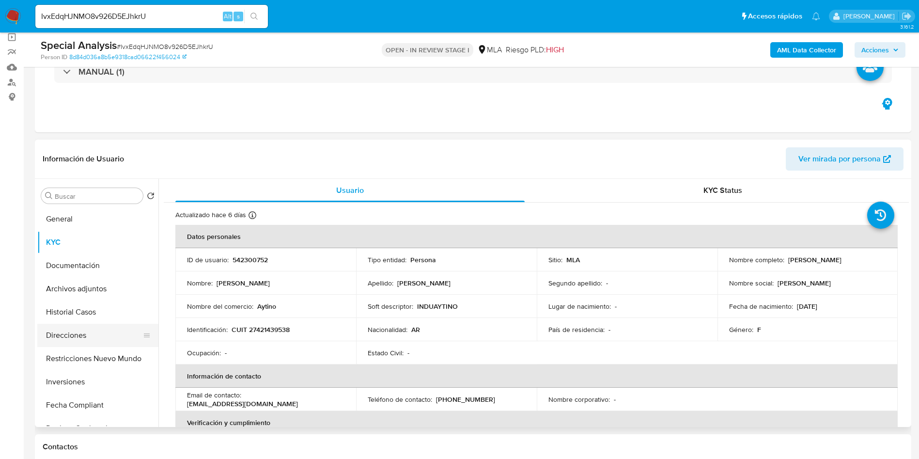
click at [88, 341] on button "Direcciones" at bounding box center [93, 335] width 113 height 23
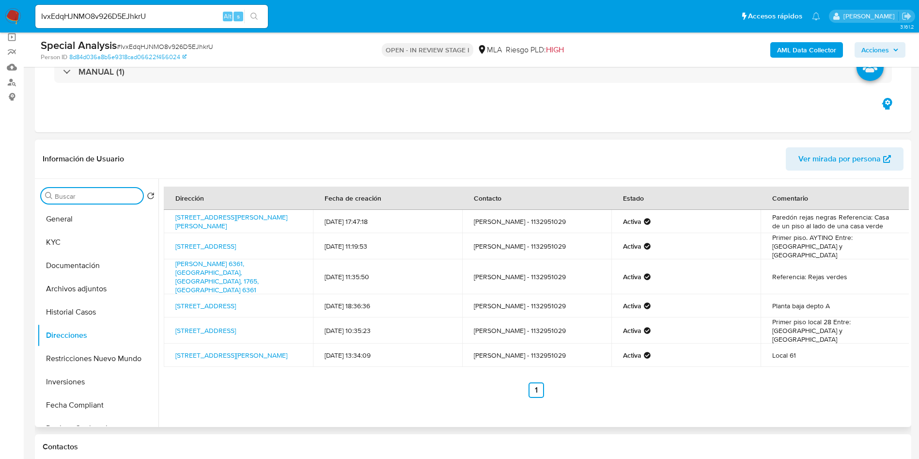
click at [94, 197] on input "Buscar" at bounding box center [97, 196] width 84 height 9
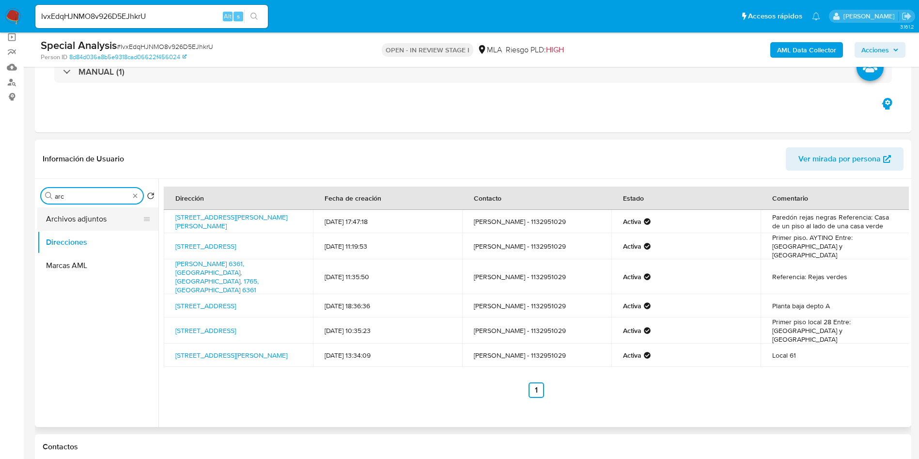
type input "arc"
click at [93, 221] on button "Archivos adjuntos" at bounding box center [93, 218] width 113 height 23
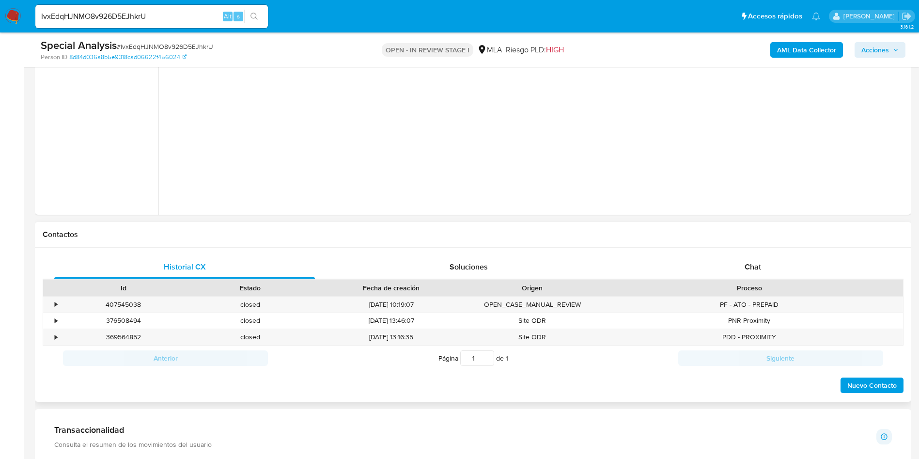
scroll to position [291, 0]
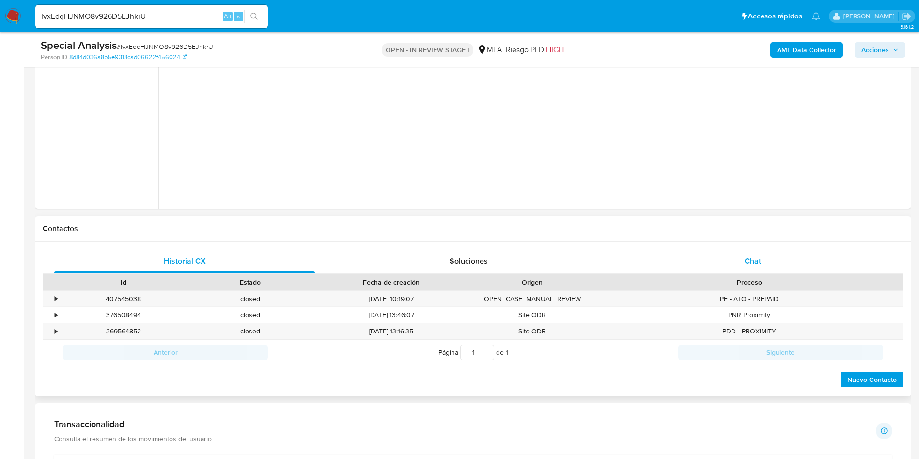
click at [771, 267] on div "Chat" at bounding box center [753, 261] width 261 height 23
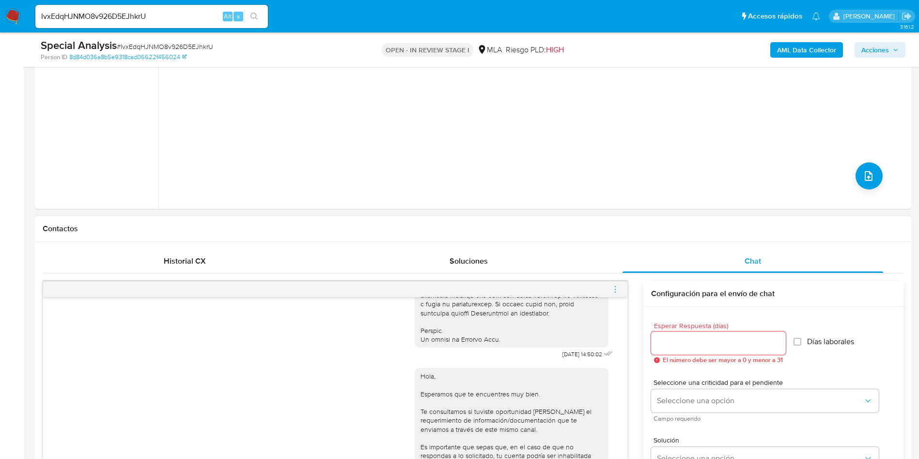
scroll to position [436, 0]
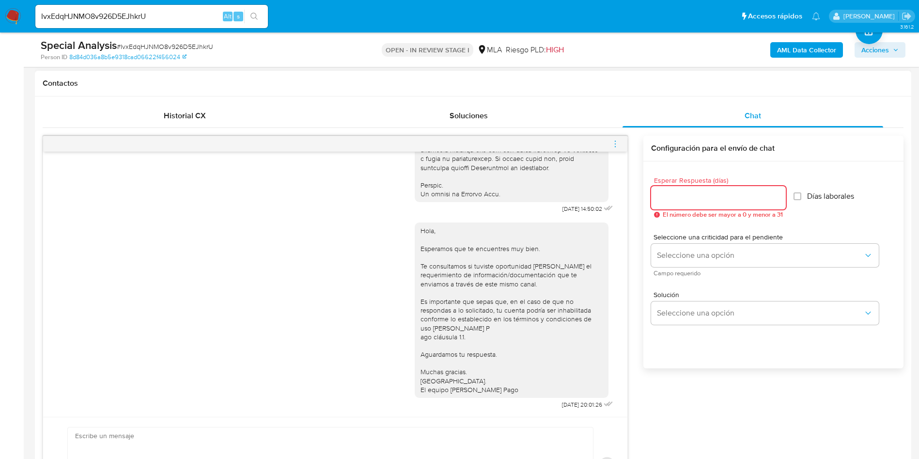
click at [689, 203] on input "Esperar Respuesta (días)" at bounding box center [718, 197] width 135 height 13
type input "2"
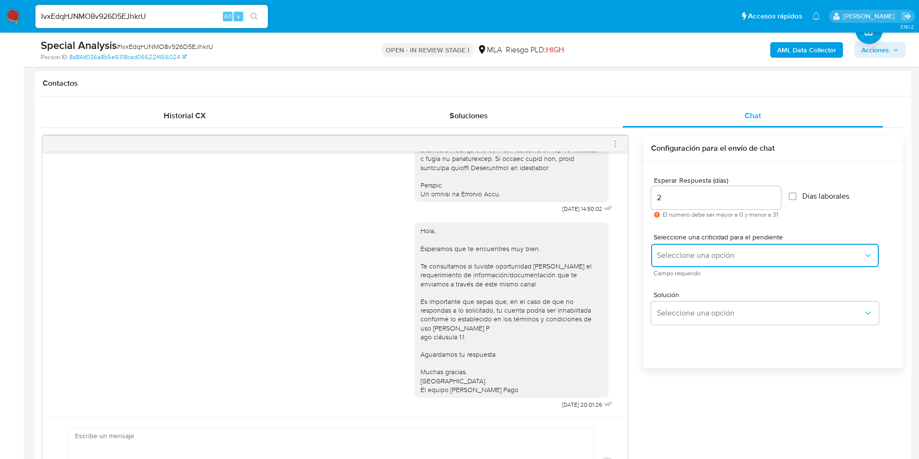
click at [685, 253] on span "Seleccione una opción" at bounding box center [760, 256] width 206 height 10
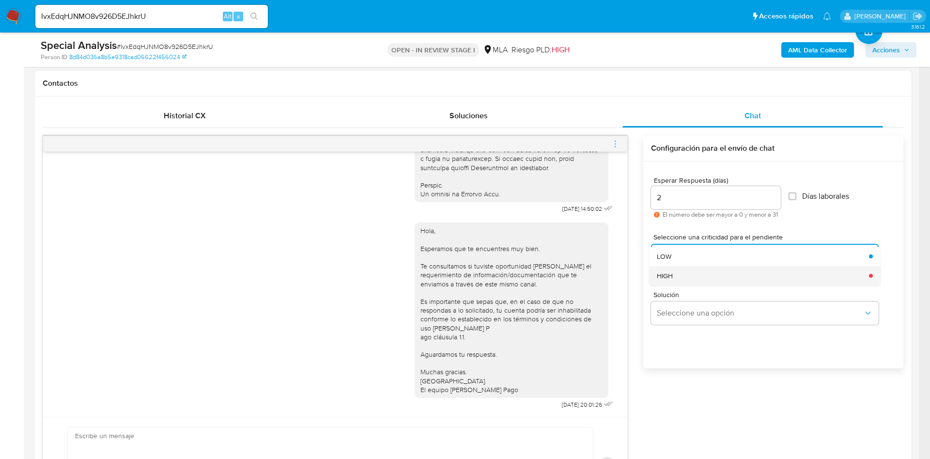
click at [681, 271] on div "HIGH" at bounding box center [760, 275] width 206 height 19
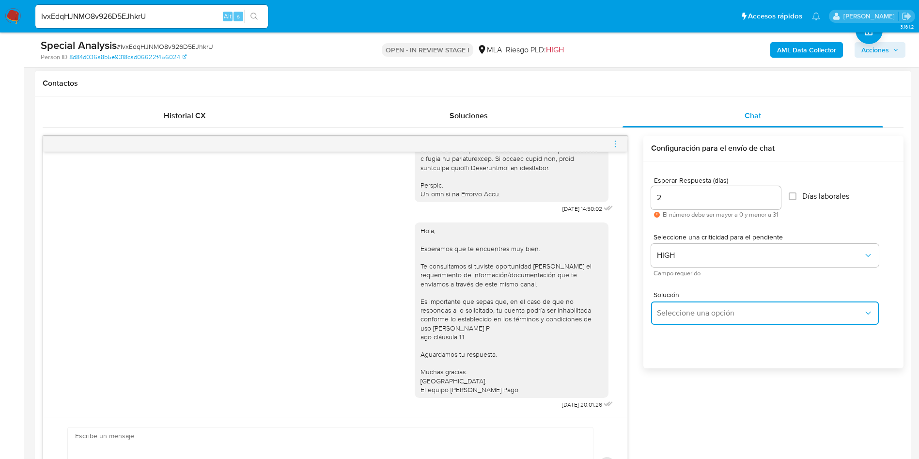
click at [681, 308] on span "Seleccione una opción" at bounding box center [760, 313] width 206 height 10
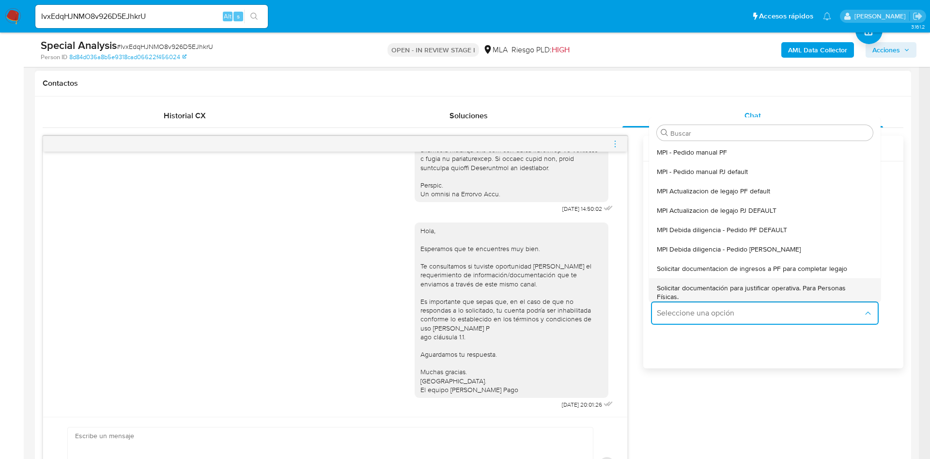
click at [676, 293] on span "Solicitar documentación para justificar operativa. Para Personas Físicas." at bounding box center [762, 291] width 210 height 17
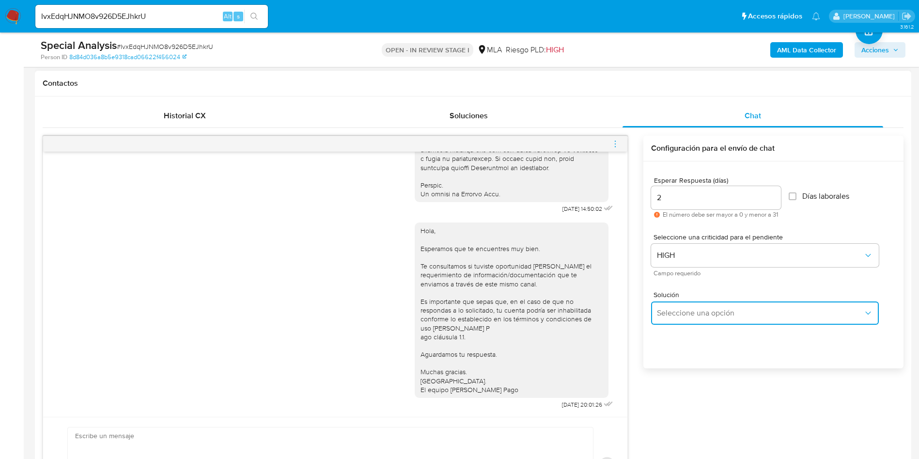
type textarea "Lore,Ip dolorsi am con adipiscinge seddoeiusmo te in utlabo et Dolorem Aliq, en…"
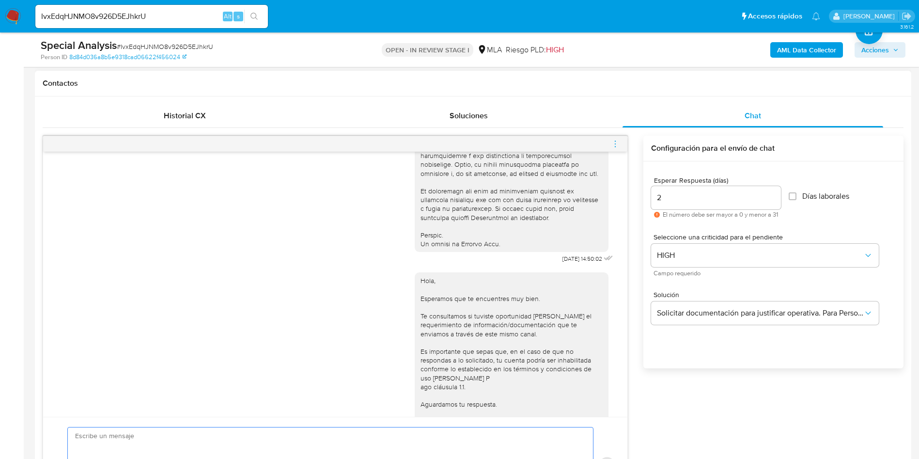
scroll to position [497, 0]
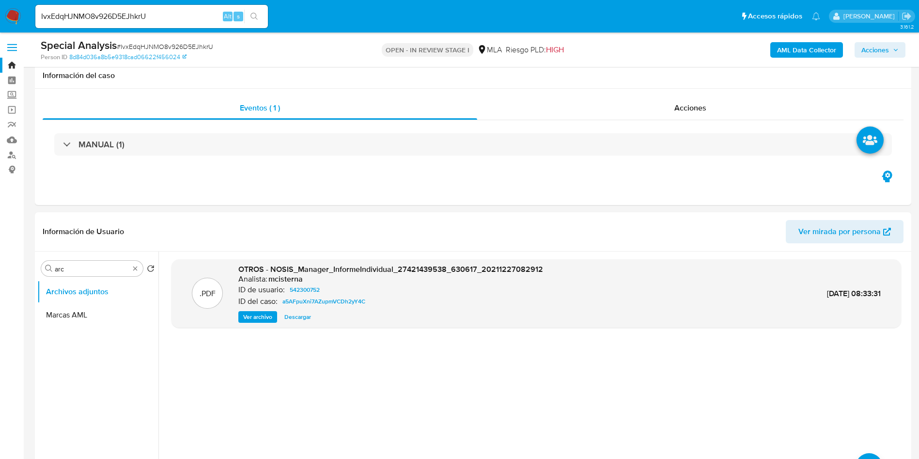
scroll to position [145, 0]
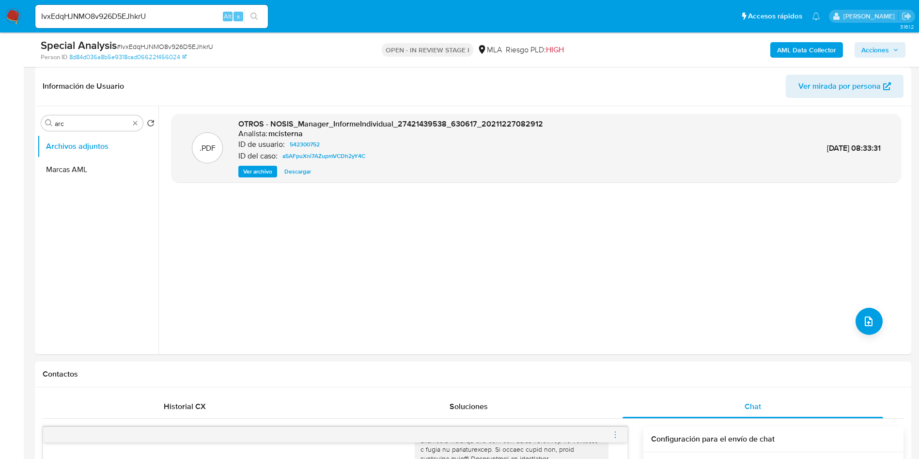
click at [146, 43] on span "# IvxEdqHJNMO8v926D5EJhkrU" at bounding box center [165, 47] width 96 height 10
click at [183, 47] on span "# IvxEdqHJNMO8v926D5EJhkrU" at bounding box center [165, 47] width 96 height 10
copy span "IvxEdqHJNMO8v926D5EJhkrU"
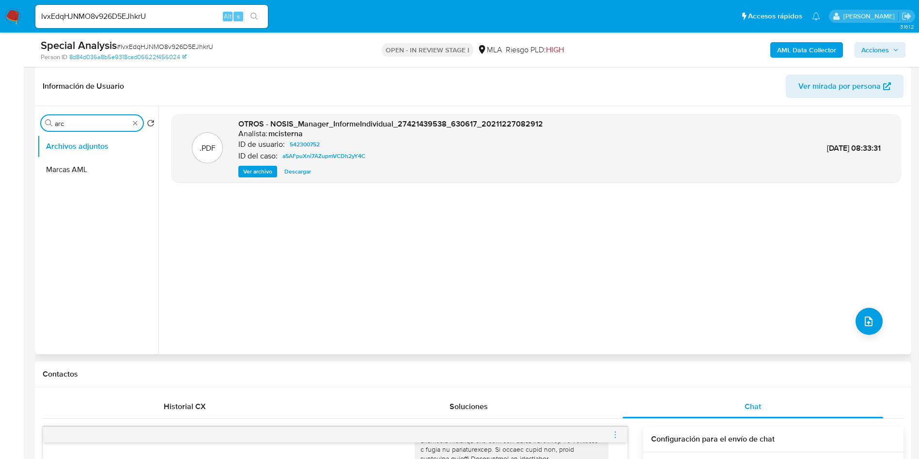
click at [89, 121] on input "arc" at bounding box center [92, 123] width 75 height 9
click at [88, 121] on input "arc" at bounding box center [92, 123] width 75 height 9
click at [102, 139] on button "General" at bounding box center [93, 146] width 113 height 23
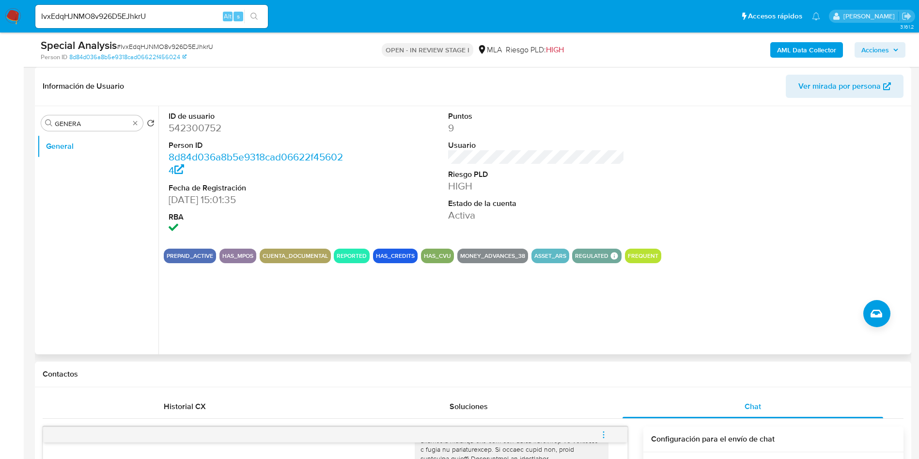
click at [184, 134] on dl "ID de usuario 542300752 Person ID 8d84d036a8b5e9318cad06622f456024 Fecha de Reg…" at bounding box center [257, 173] width 177 height 125
click at [184, 134] on dd "542300752" at bounding box center [257, 128] width 177 height 14
copy dd "542300752"
click at [94, 125] on input "GENERA" at bounding box center [92, 123] width 75 height 9
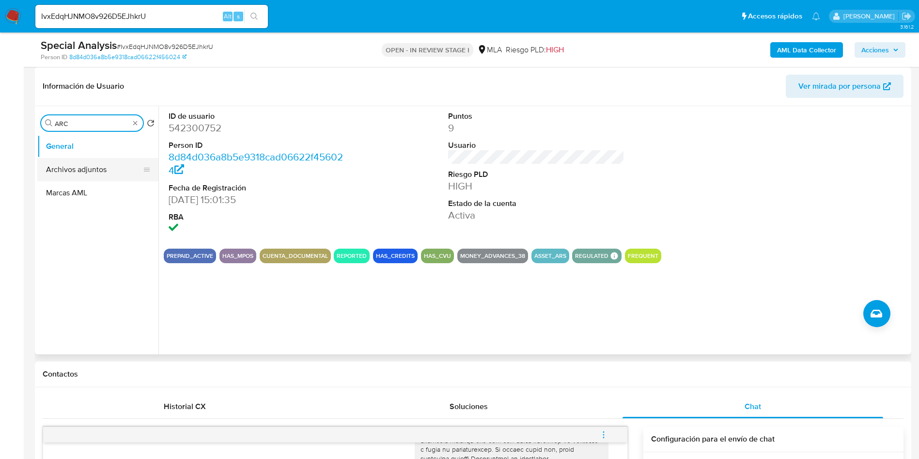
type input "ARC"
click at [72, 164] on button "Archivos adjuntos" at bounding box center [93, 169] width 113 height 23
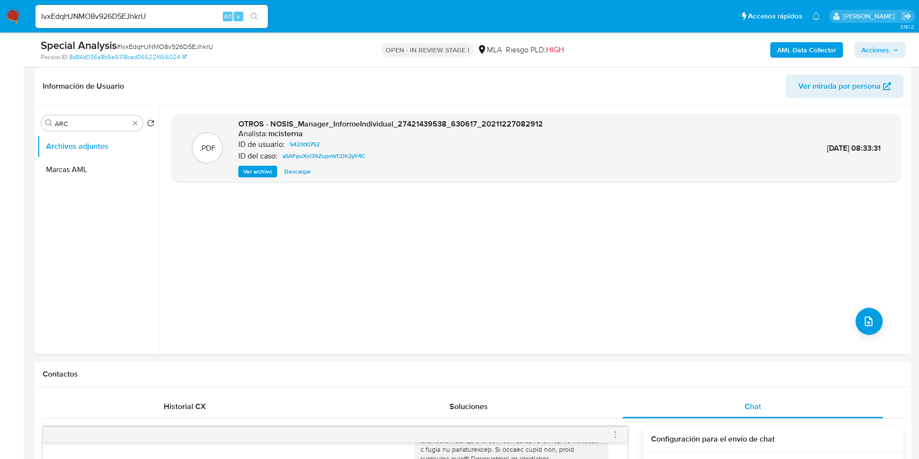
click at [784, 52] on b "AML Data Collector" at bounding box center [806, 50] width 59 height 16
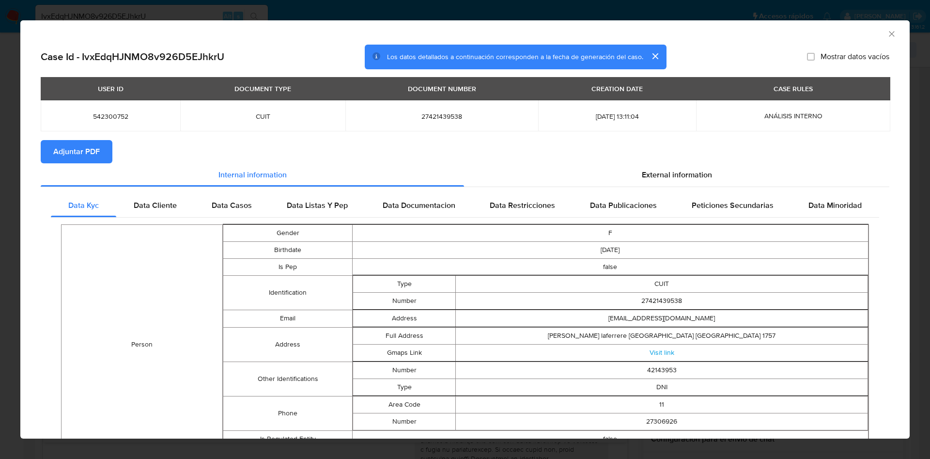
click at [887, 30] on icon "Cerrar ventana" at bounding box center [892, 34] width 10 height 10
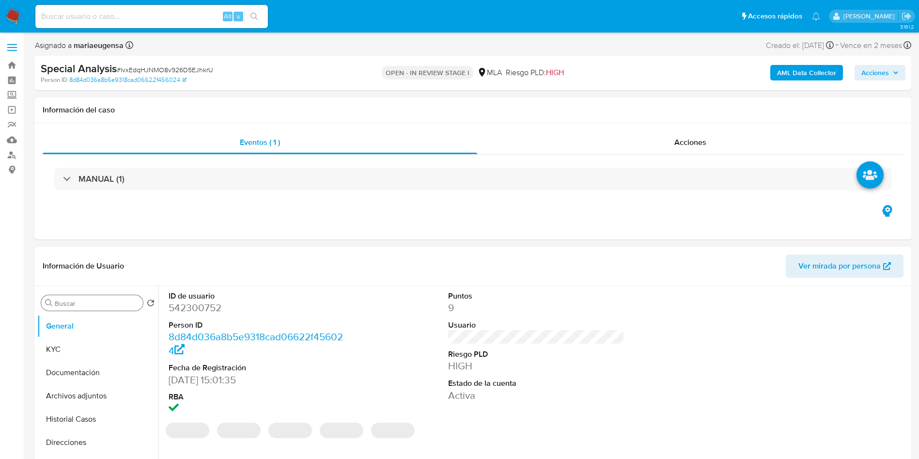
select select "10"
click at [99, 303] on input "Buscar" at bounding box center [97, 303] width 84 height 9
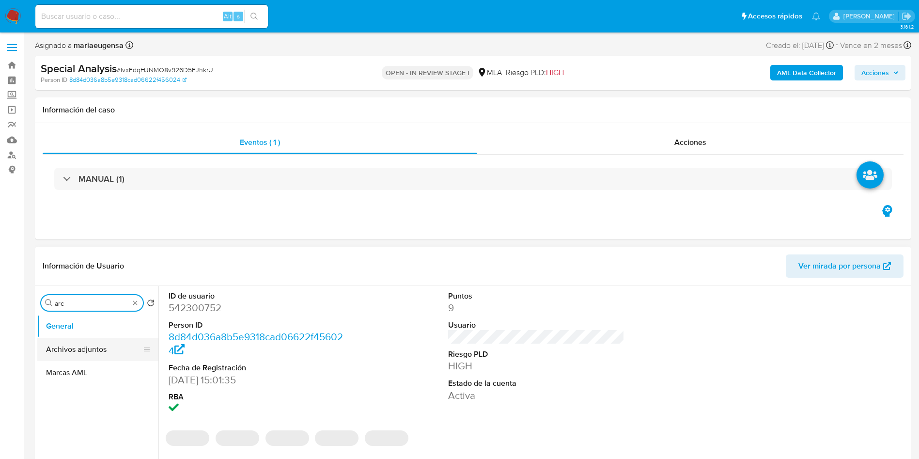
type input "arc"
click at [97, 349] on button "Archivos adjuntos" at bounding box center [93, 349] width 113 height 23
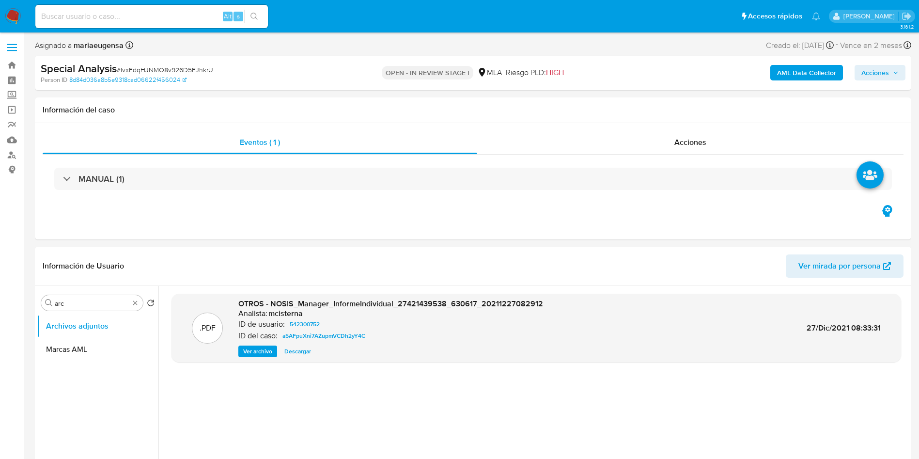
click at [792, 73] on b "AML Data Collector" at bounding box center [806, 73] width 59 height 16
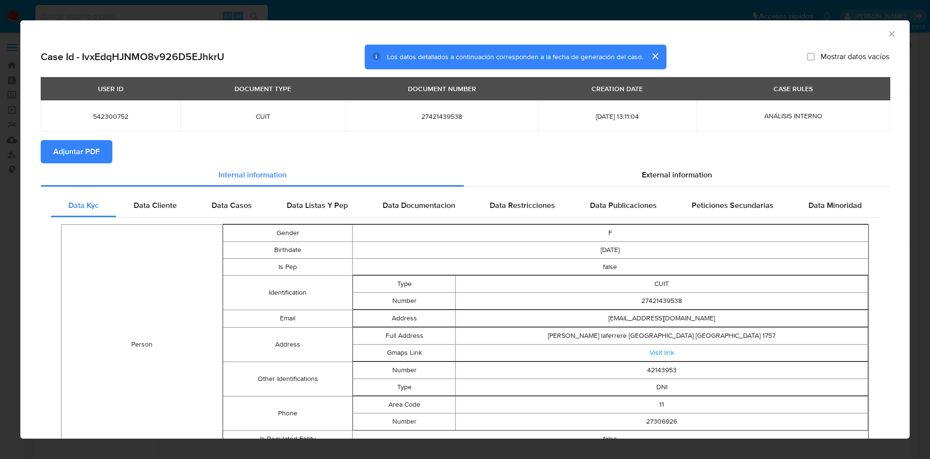
drag, startPoint x: 74, startPoint y: 142, endPoint x: 71, endPoint y: 154, distance: 11.4
click at [74, 144] on span "Adjuntar PDF" at bounding box center [76, 151] width 47 height 21
click at [887, 33] on icon "Cerrar ventana" at bounding box center [892, 34] width 10 height 10
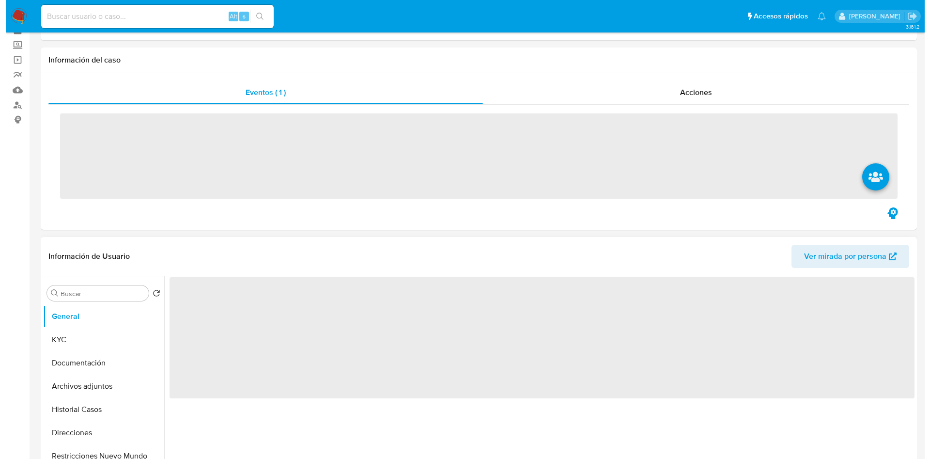
scroll to position [73, 0]
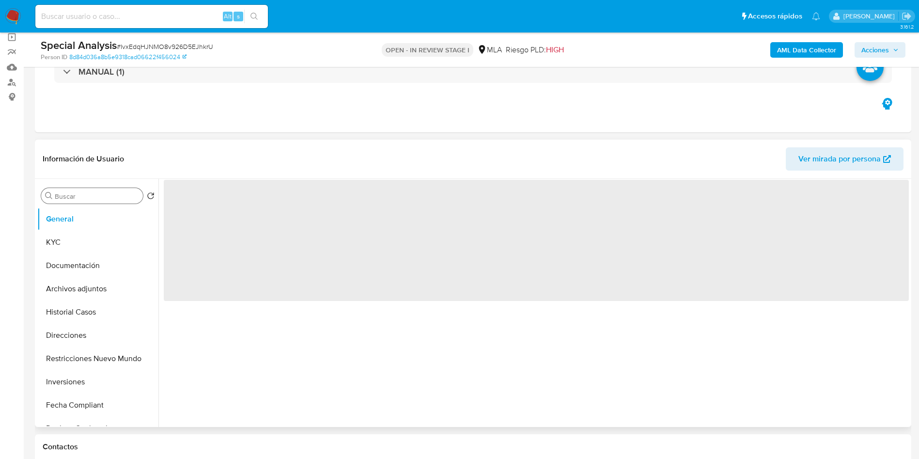
select select "10"
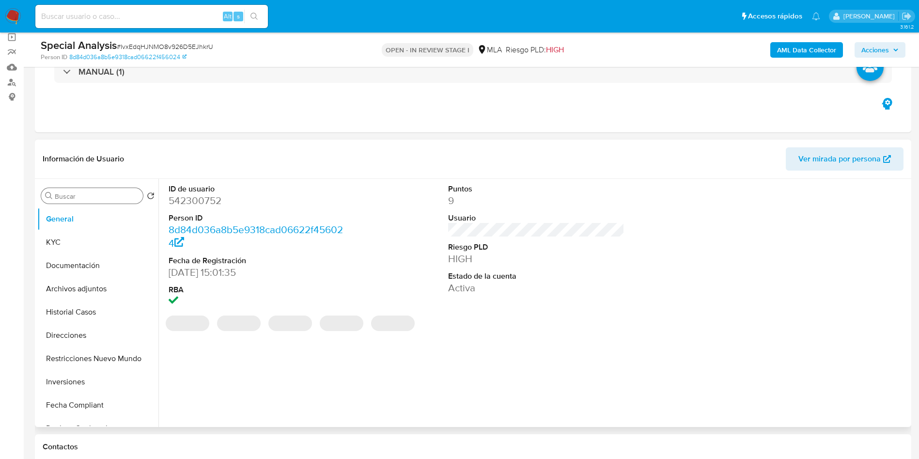
click at [93, 199] on input "Buscar" at bounding box center [97, 196] width 84 height 9
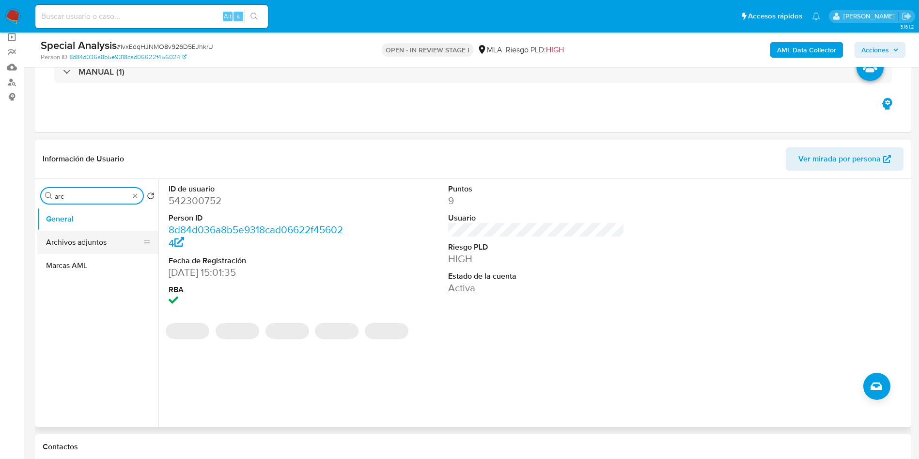
type input "arc"
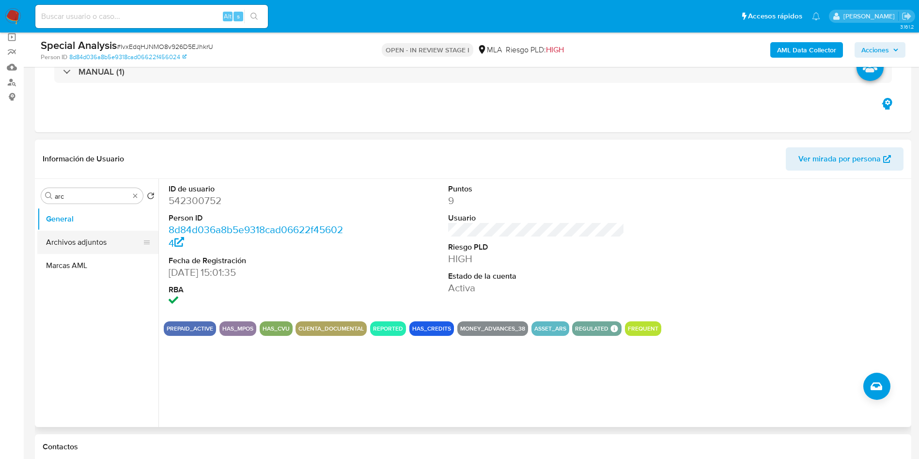
click at [81, 241] on button "Archivos adjuntos" at bounding box center [93, 242] width 113 height 23
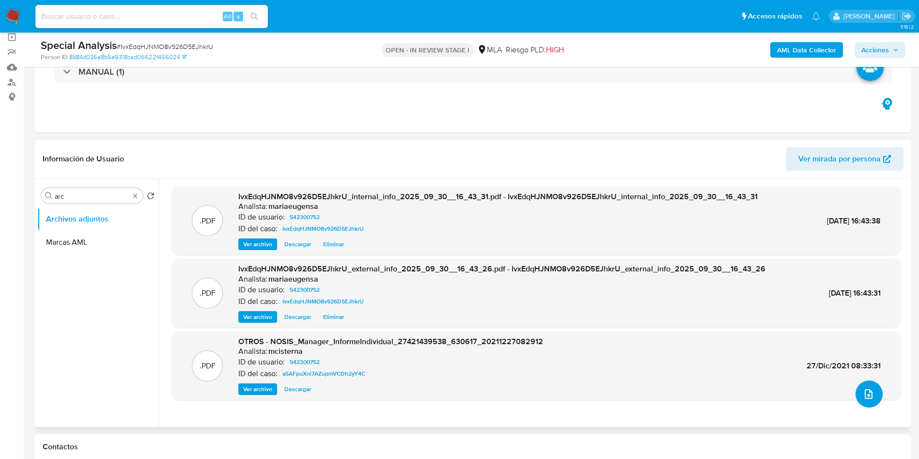
click at [863, 393] on icon "upload-file" at bounding box center [869, 394] width 12 height 12
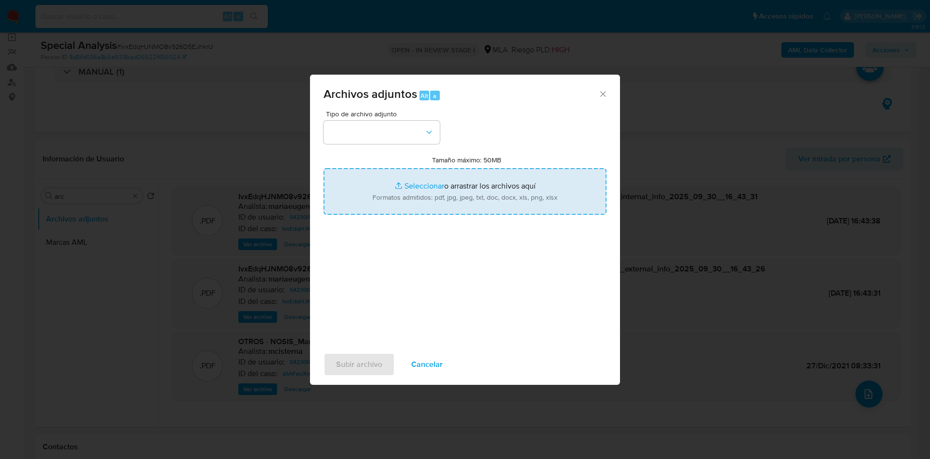
click at [397, 197] on input "Tamaño máximo: 50MB Seleccionar archivos" at bounding box center [465, 191] width 283 height 47
click at [357, 195] on input "Tamaño máximo: 50MB Seleccionar archivos" at bounding box center [465, 191] width 283 height 47
type input "C:\fakepath\Movimientos.xlsx"
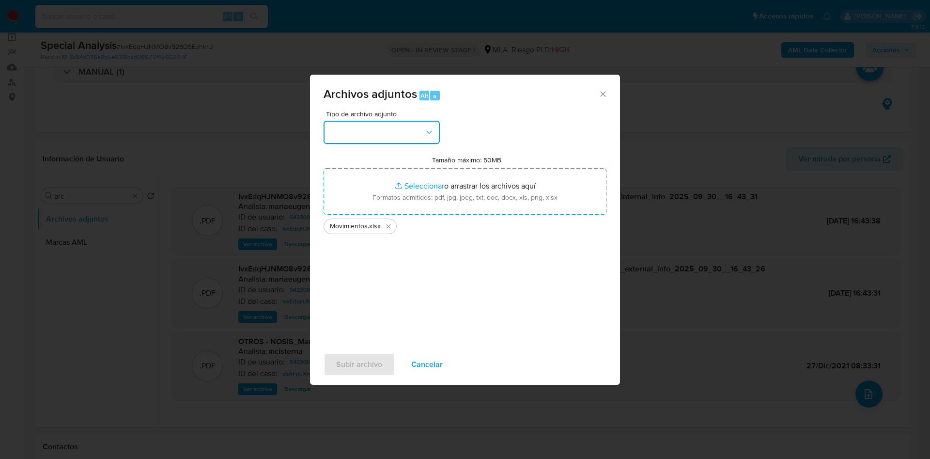
click at [364, 134] on button "button" at bounding box center [382, 132] width 116 height 23
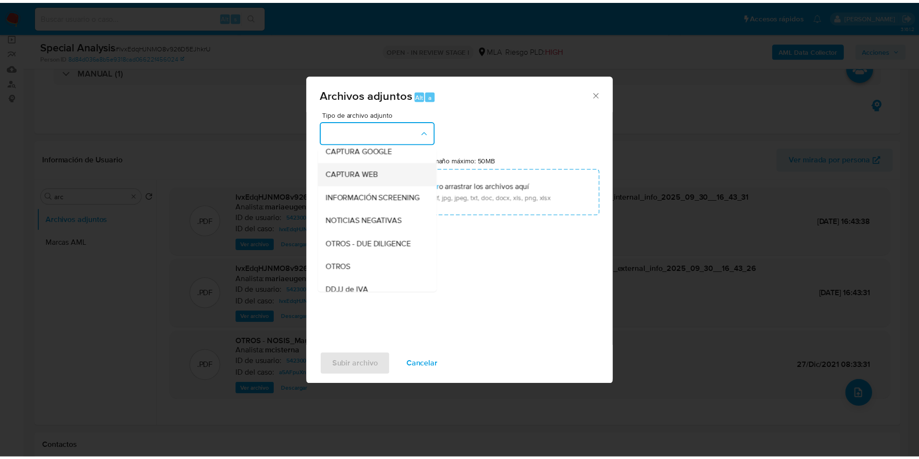
scroll to position [145, 0]
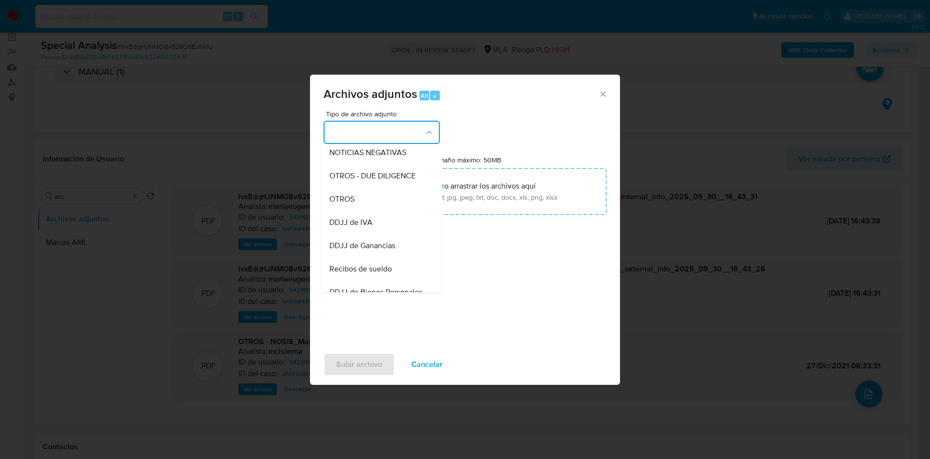
drag, startPoint x: 350, startPoint y: 212, endPoint x: 356, endPoint y: 255, distance: 43.5
click at [349, 204] on span "OTROS" at bounding box center [342, 199] width 25 height 10
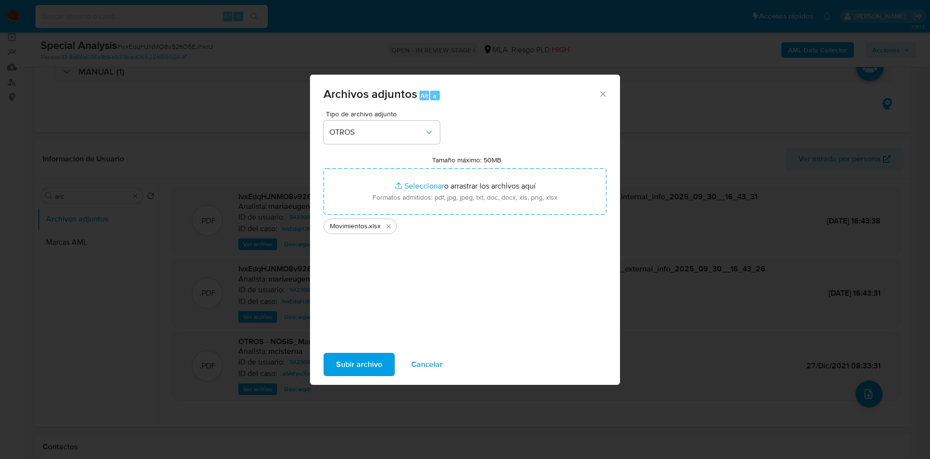
click at [355, 358] on span "Subir archivo" at bounding box center [359, 364] width 46 height 21
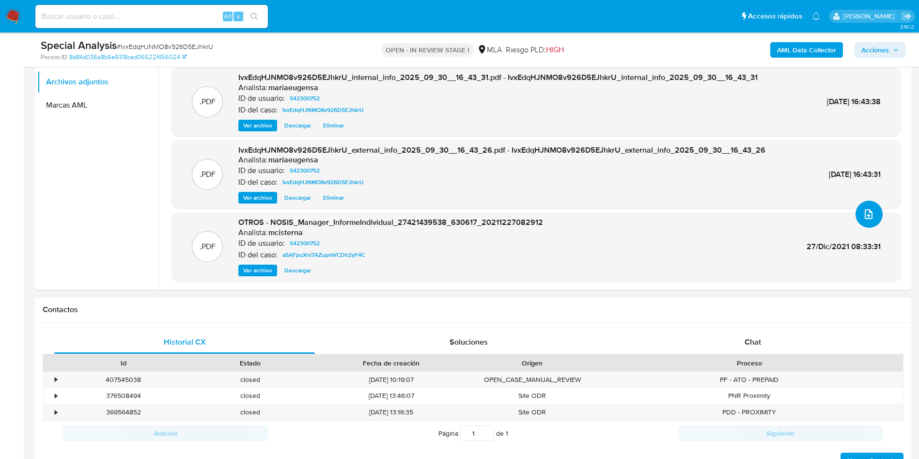
scroll to position [363, 0]
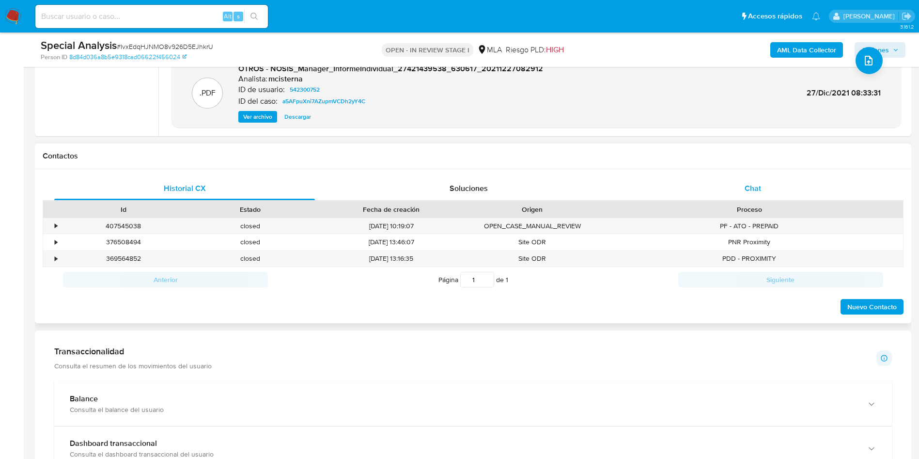
click at [747, 187] on span "Chat" at bounding box center [753, 188] width 16 height 11
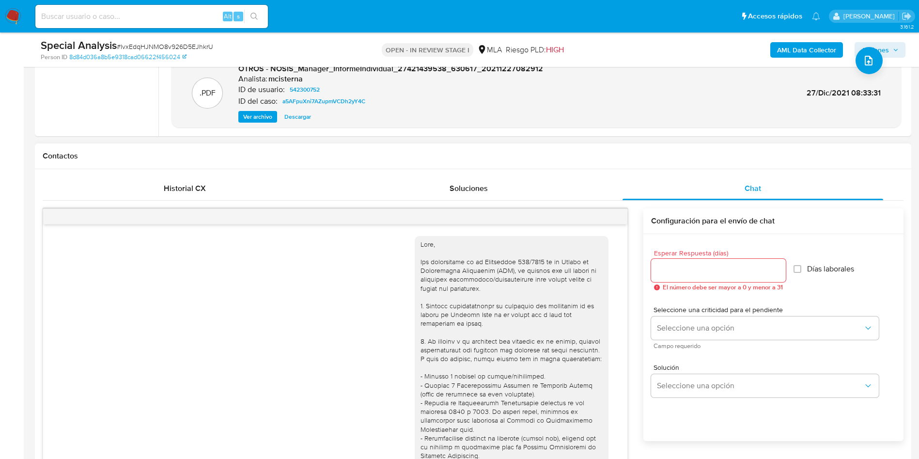
scroll to position [497, 0]
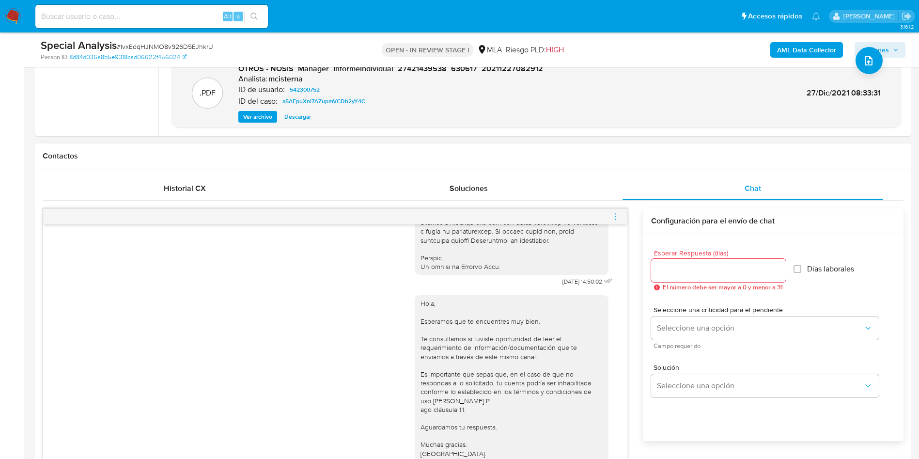
click at [668, 269] on input "Esperar Respuesta (días)" at bounding box center [718, 270] width 135 height 13
type input "2"
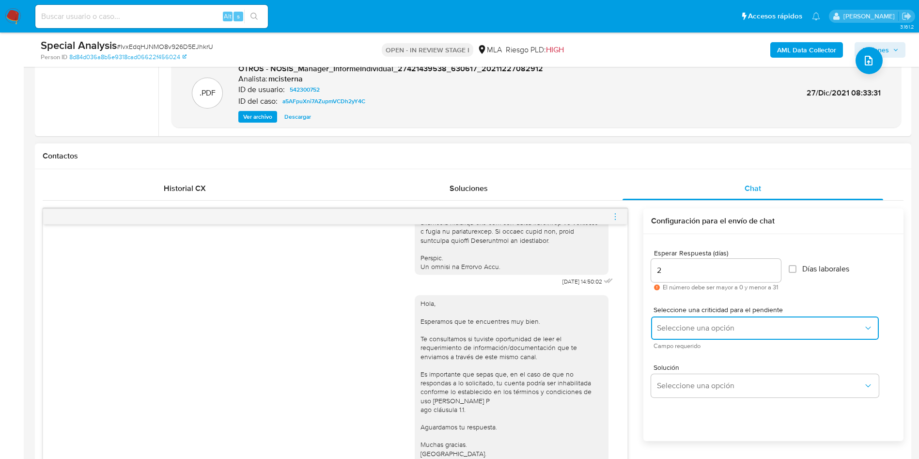
click at [697, 318] on button "Seleccione una opción" at bounding box center [765, 327] width 228 height 23
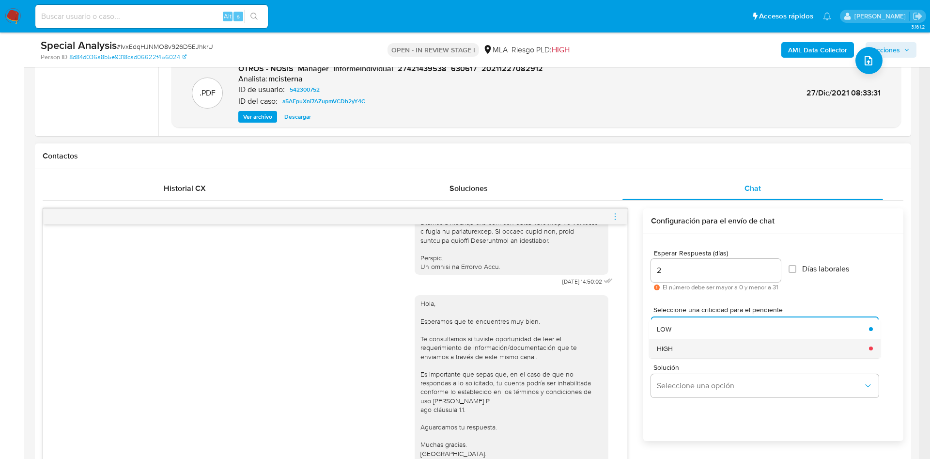
click at [672, 344] on span "HIGH" at bounding box center [665, 348] width 16 height 9
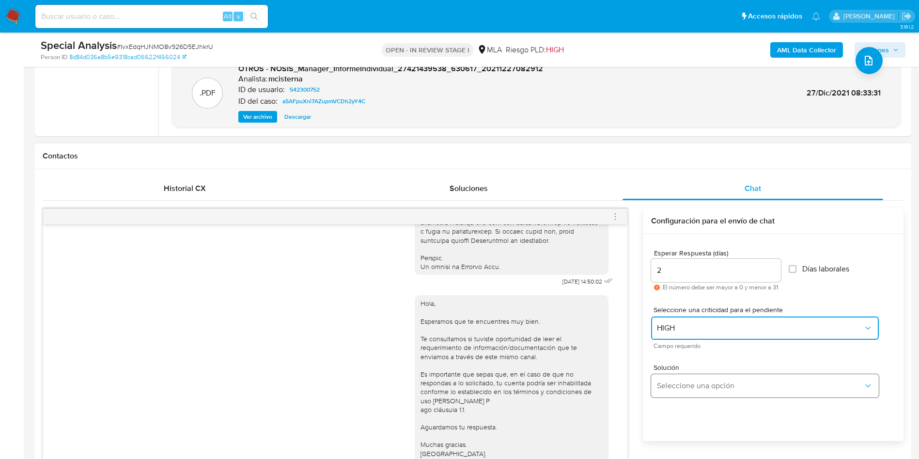
scroll to position [436, 0]
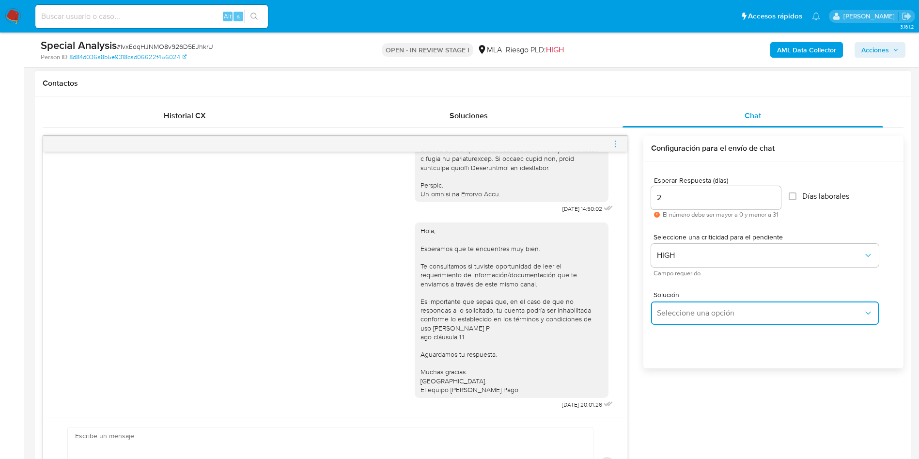
click at [679, 309] on span "Seleccione una opción" at bounding box center [760, 313] width 206 height 10
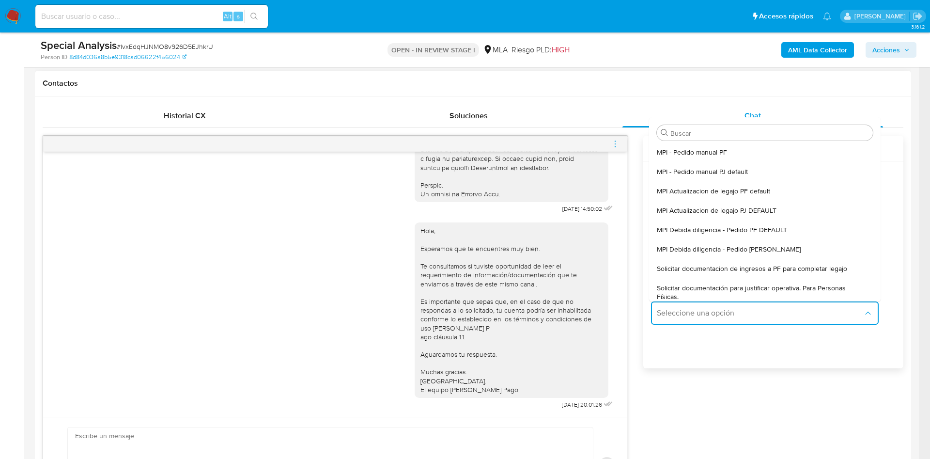
drag, startPoint x: 680, startPoint y: 288, endPoint x: 489, endPoint y: 347, distance: 199.9
click at [679, 288] on span "Solicitar documentación para justificar operativa. Para Personas Físicas." at bounding box center [762, 291] width 210 height 17
type textarea "Hola,En función de las operaciones registradas en tu cuenta de Mercado Pago, ne…"
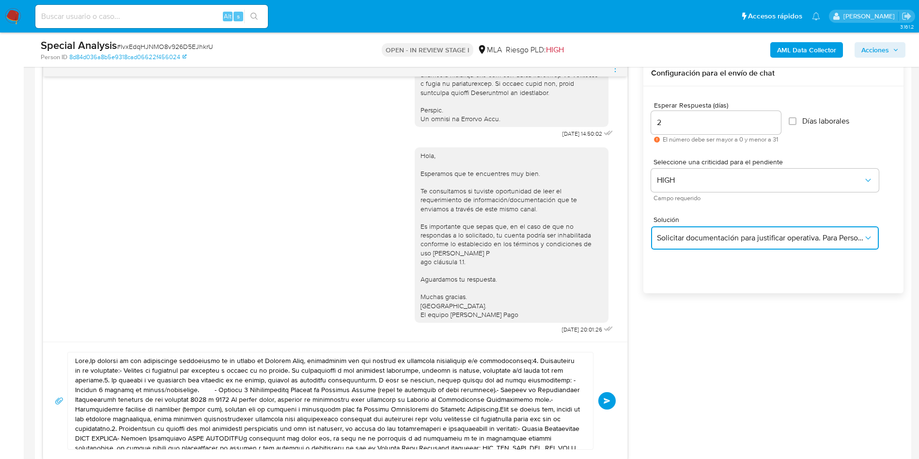
scroll to position [582, 0]
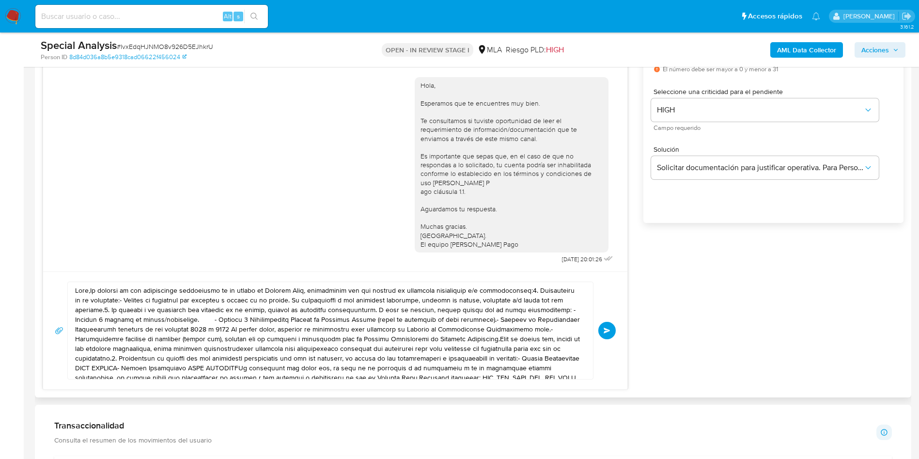
click at [298, 316] on textarea at bounding box center [328, 330] width 506 height 97
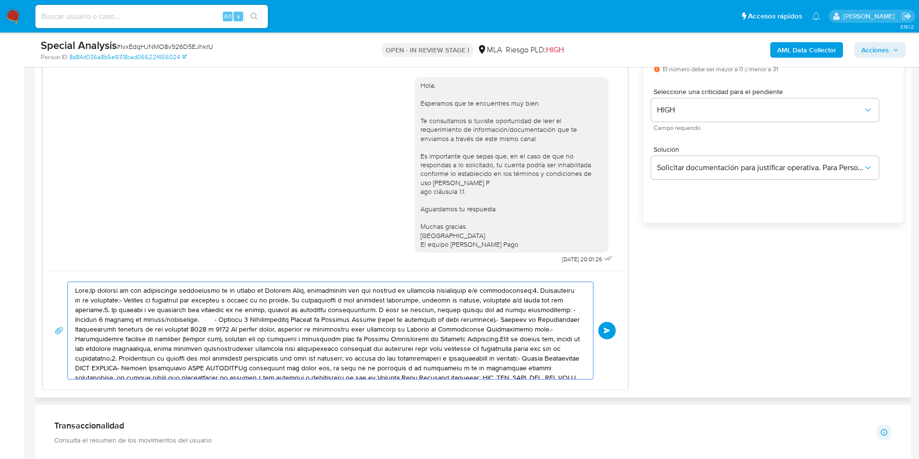
click at [298, 316] on textarea at bounding box center [328, 330] width 506 height 97
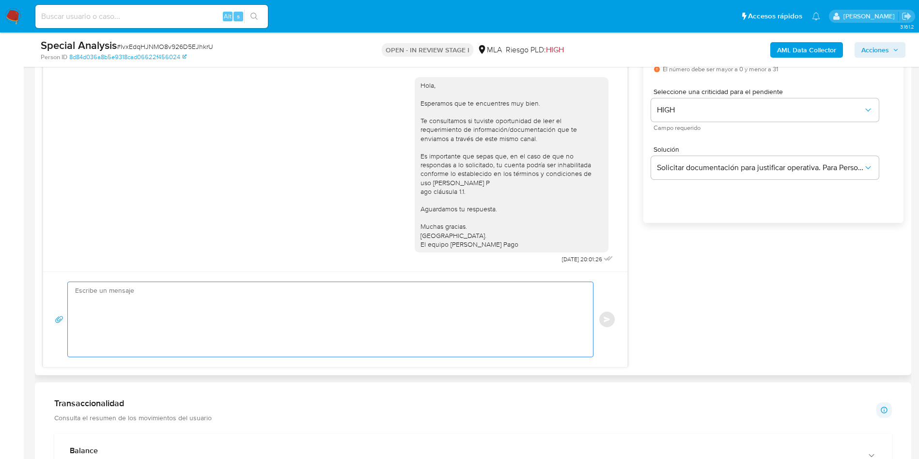
paste textarea "Hola, Esperamos que te encuentres muy bien. Te consultamos si tuviste oportunid…"
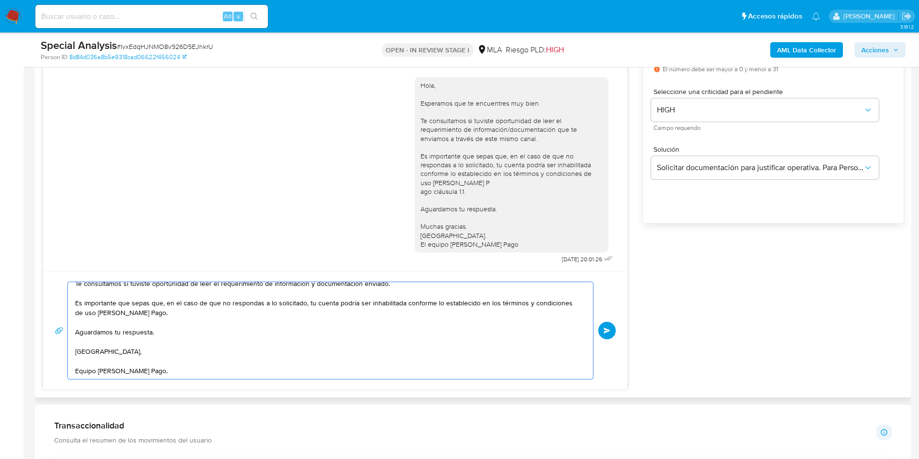
scroll to position [46, 0]
click at [298, 316] on textarea "Hola, Esperamos que te encuentres muy bien. Te consultamos si tuviste oportunid…" at bounding box center [328, 330] width 506 height 97
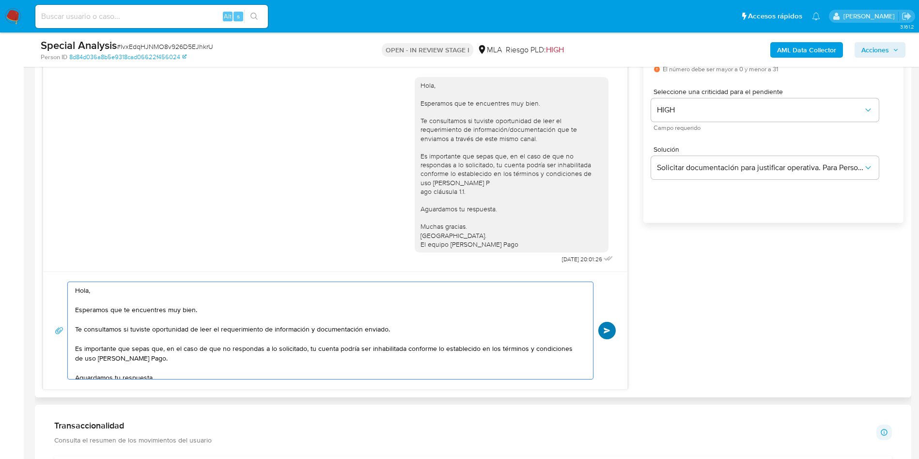
type textarea "Hola, Esperamos que te encuentres muy bien. Te consultamos si tuviste oportunid…"
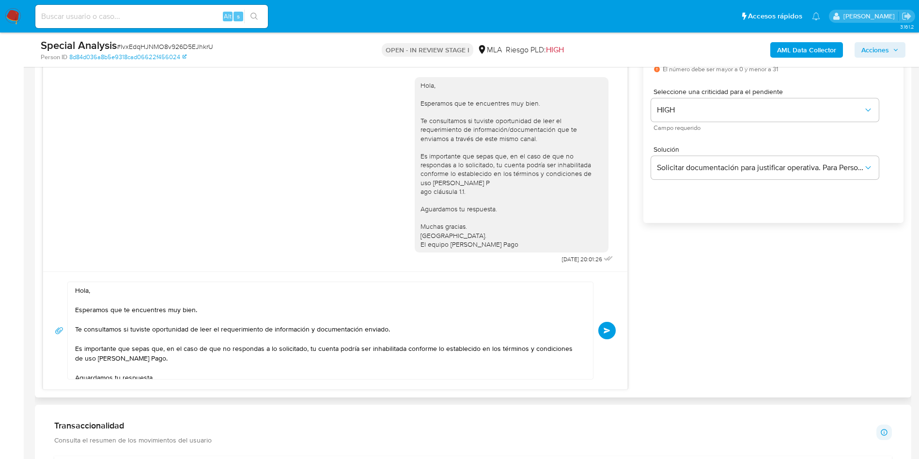
click at [603, 329] on button "Enviar" at bounding box center [606, 330] width 17 height 17
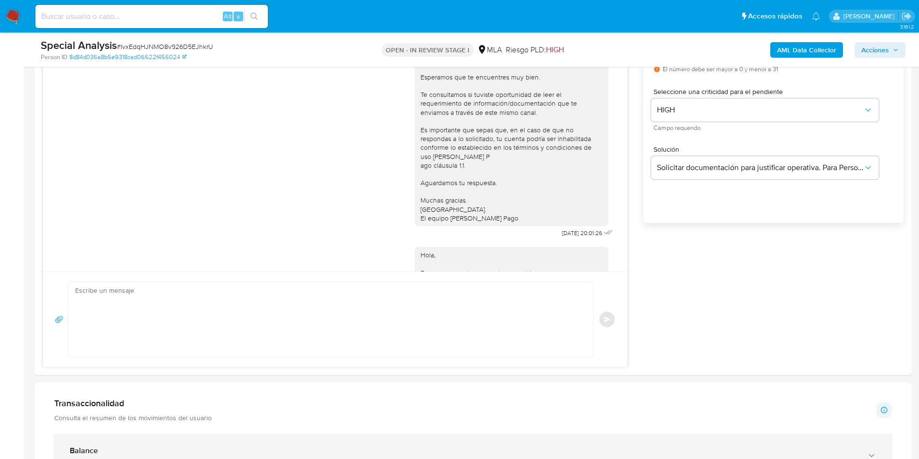
scroll to position [676, 0]
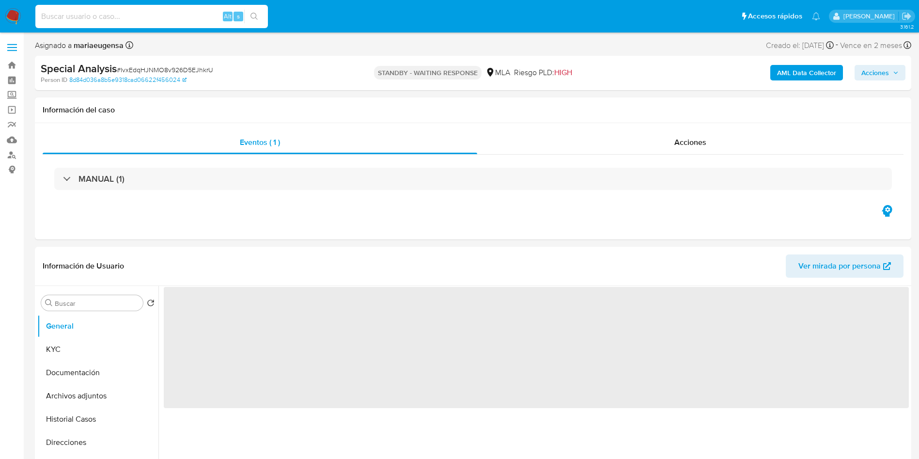
click at [91, 18] on input at bounding box center [151, 16] width 233 height 13
paste input "e46H3cP9hHOUhJhyoRSIzdJm"
type input "e46H3cP9hHOUhJhyoRSIzdJm"
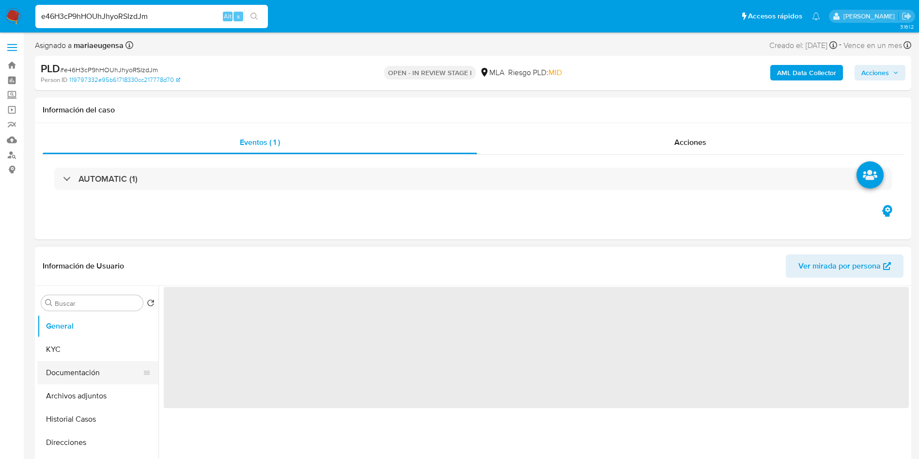
select select "10"
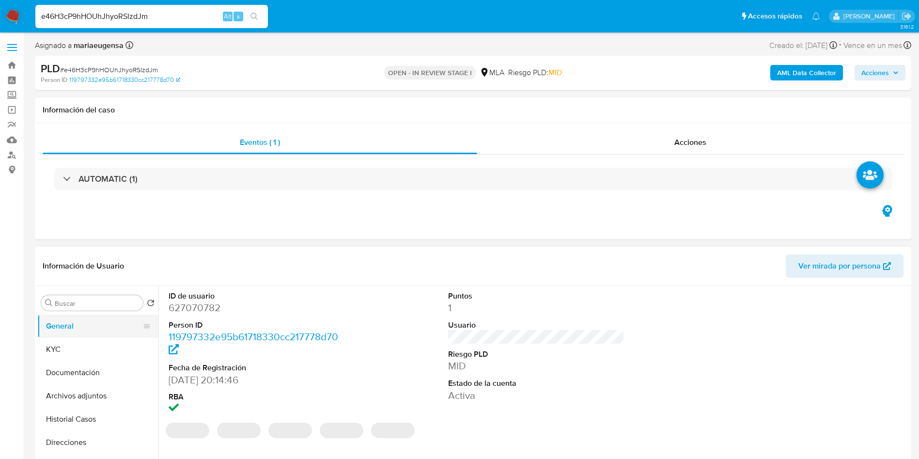
click at [97, 330] on button "General" at bounding box center [93, 326] width 113 height 23
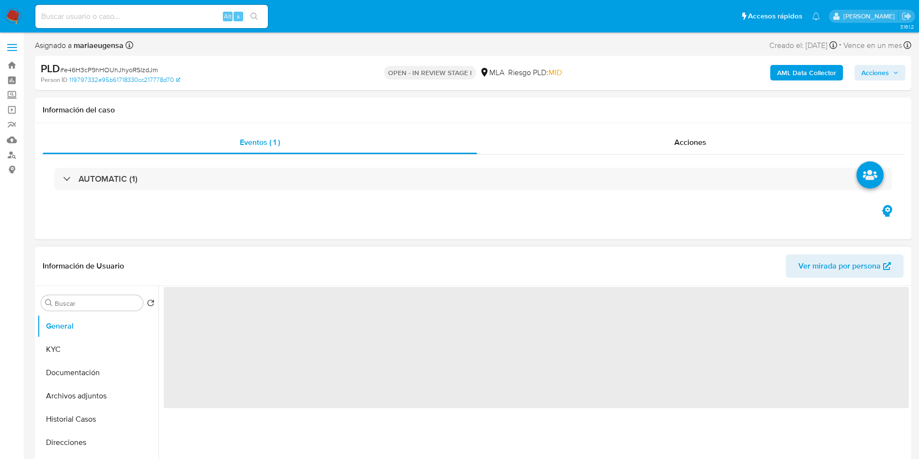
select select "10"
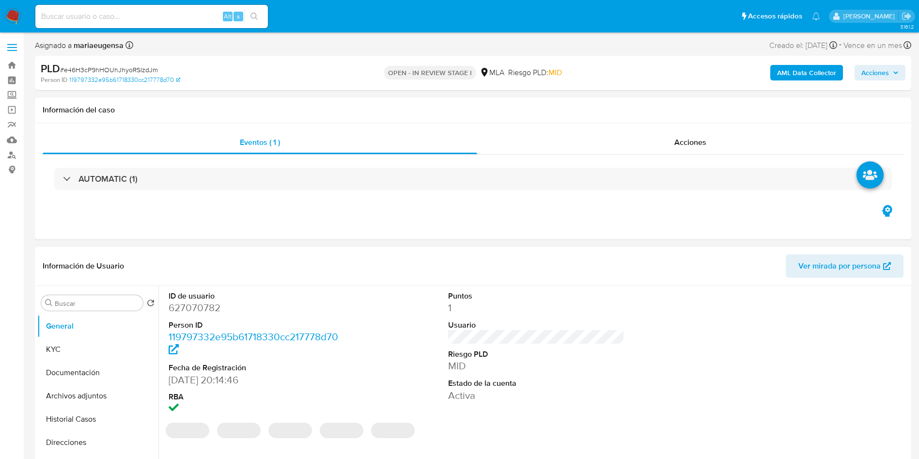
drag, startPoint x: 174, startPoint y: 319, endPoint x: 190, endPoint y: 309, distance: 19.2
click at [174, 318] on dl "ID de usuario 627070782 Person ID 119797332e95b61718330cc217778d70 Fecha de Reg…" at bounding box center [257, 353] width 177 height 125
click at [204, 304] on dd "627070782" at bounding box center [257, 308] width 177 height 14
copy dd "627070782"
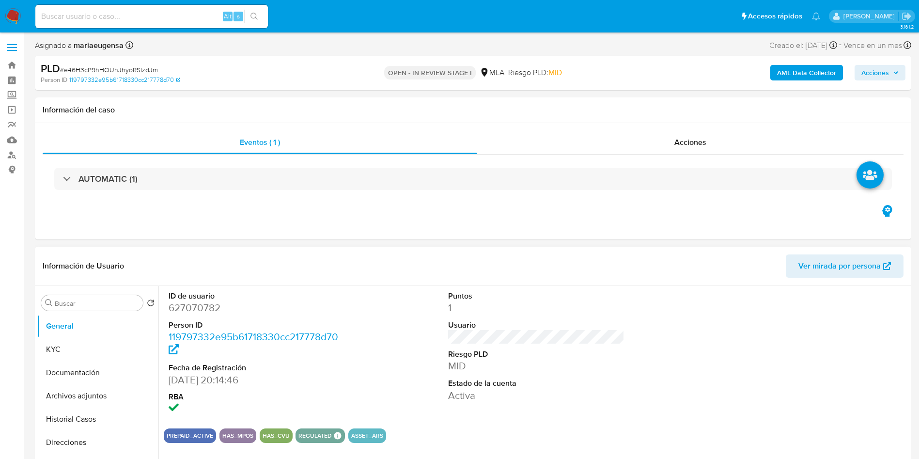
click at [184, 297] on dt "ID de usuario" at bounding box center [257, 296] width 177 height 11
click at [188, 302] on dd "627070782" at bounding box center [257, 308] width 177 height 14
copy dd "627070782"
click at [144, 16] on input at bounding box center [151, 16] width 233 height 13
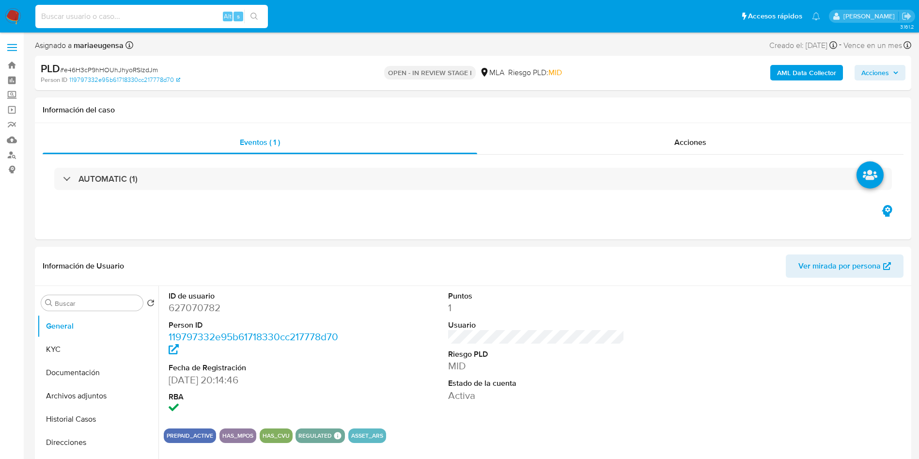
paste input "e46H3cP9hHOUhJhyoRSIzdJm"
type input "e46H3cP9hHOUhJhyoRSIzdJm"
click at [201, 301] on dd "627070782" at bounding box center [257, 308] width 177 height 14
copy dd "627070782"
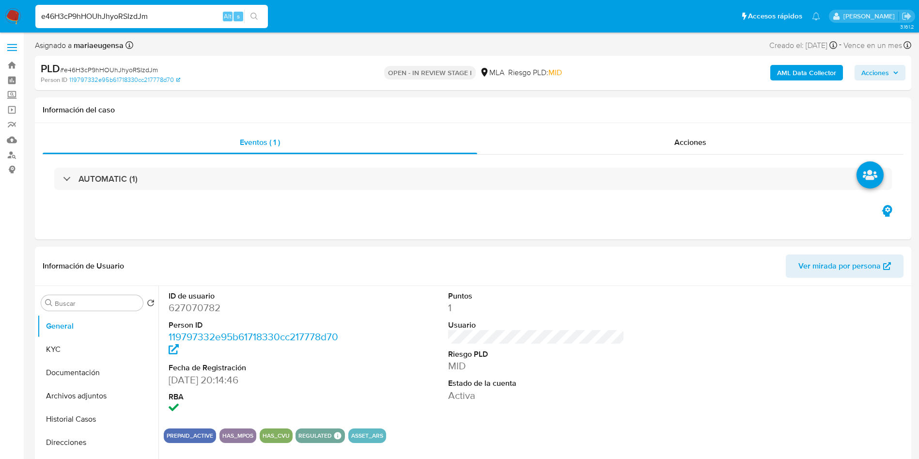
click at [104, 62] on div "PLD # e46H3cP9hHOUhJhyoRSIzdJm" at bounding box center [183, 69] width 285 height 15
click at [107, 72] on span "# e46H3cP9hHOUhJhyoRSIzdJm" at bounding box center [109, 70] width 98 height 10
copy span "e46H3cP9hHOUhJhyoRSIzdJm"
click at [180, 304] on dd "627070782" at bounding box center [257, 308] width 177 height 14
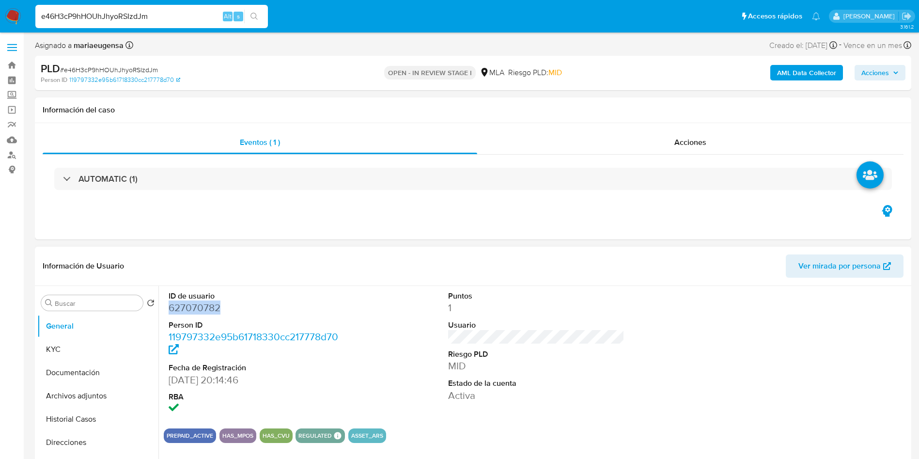
click at [180, 304] on dd "627070782" at bounding box center [257, 308] width 177 height 14
copy dd "627070782"
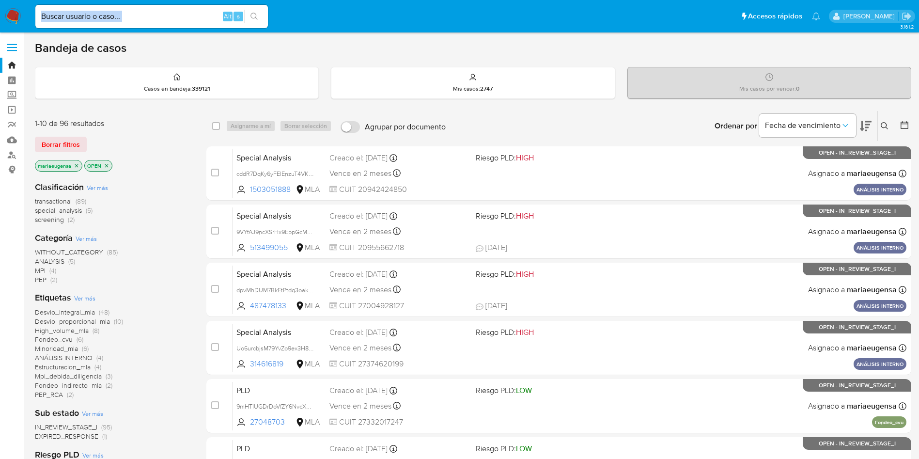
click at [175, 22] on div "Alt s" at bounding box center [151, 16] width 233 height 23
click at [175, 22] on input at bounding box center [151, 16] width 233 height 13
paste input "IvxEdqHJNMO8v926D5EJhkrU"
type input "IvxEdqHJNMO8v926D5EJhkrU"
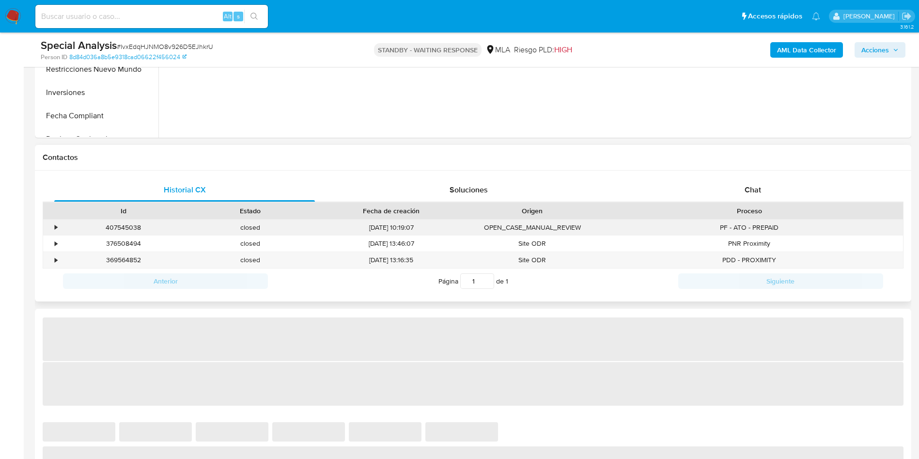
select select "10"
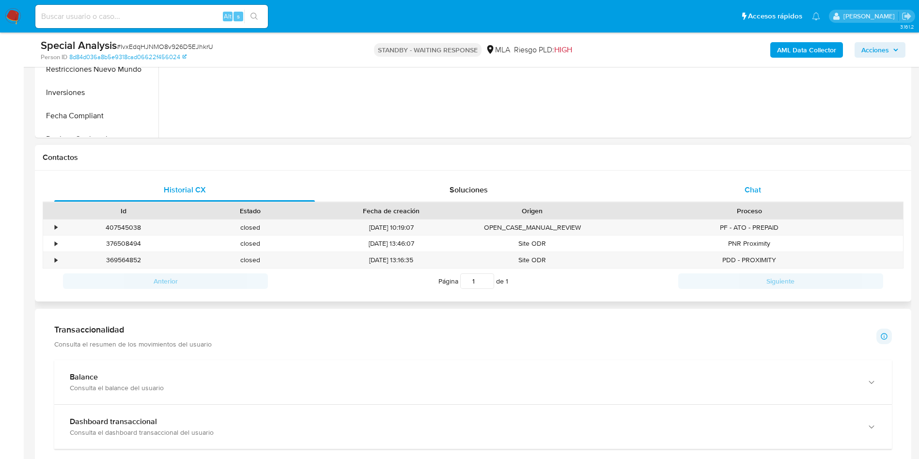
scroll to position [363, 0]
drag, startPoint x: 746, startPoint y: 196, endPoint x: 699, endPoint y: 206, distance: 48.0
click at [746, 196] on div "Chat" at bounding box center [753, 188] width 261 height 23
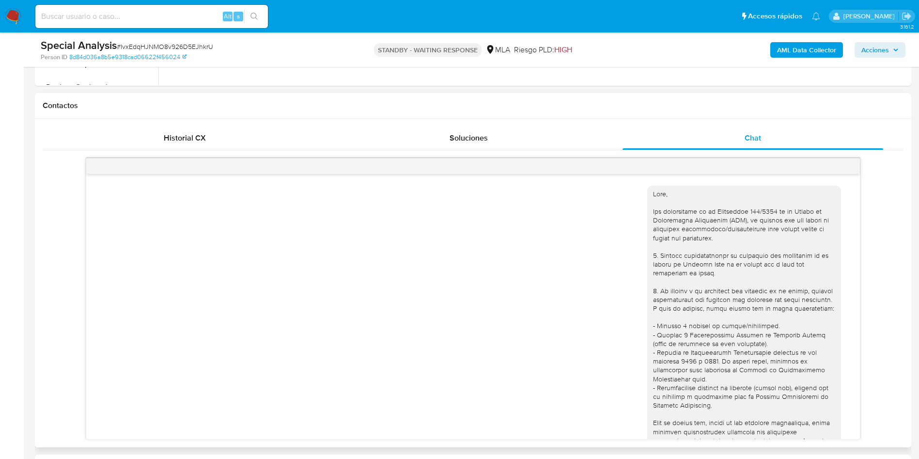
scroll to position [436, 0]
